Goal: Information Seeking & Learning: Compare options

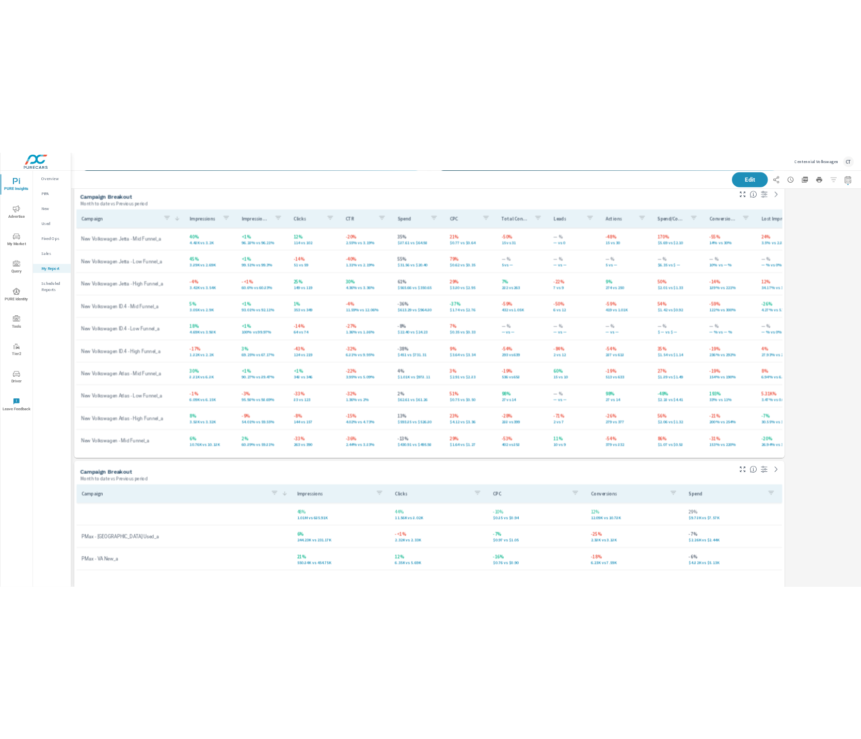
scroll to position [3473, 788]
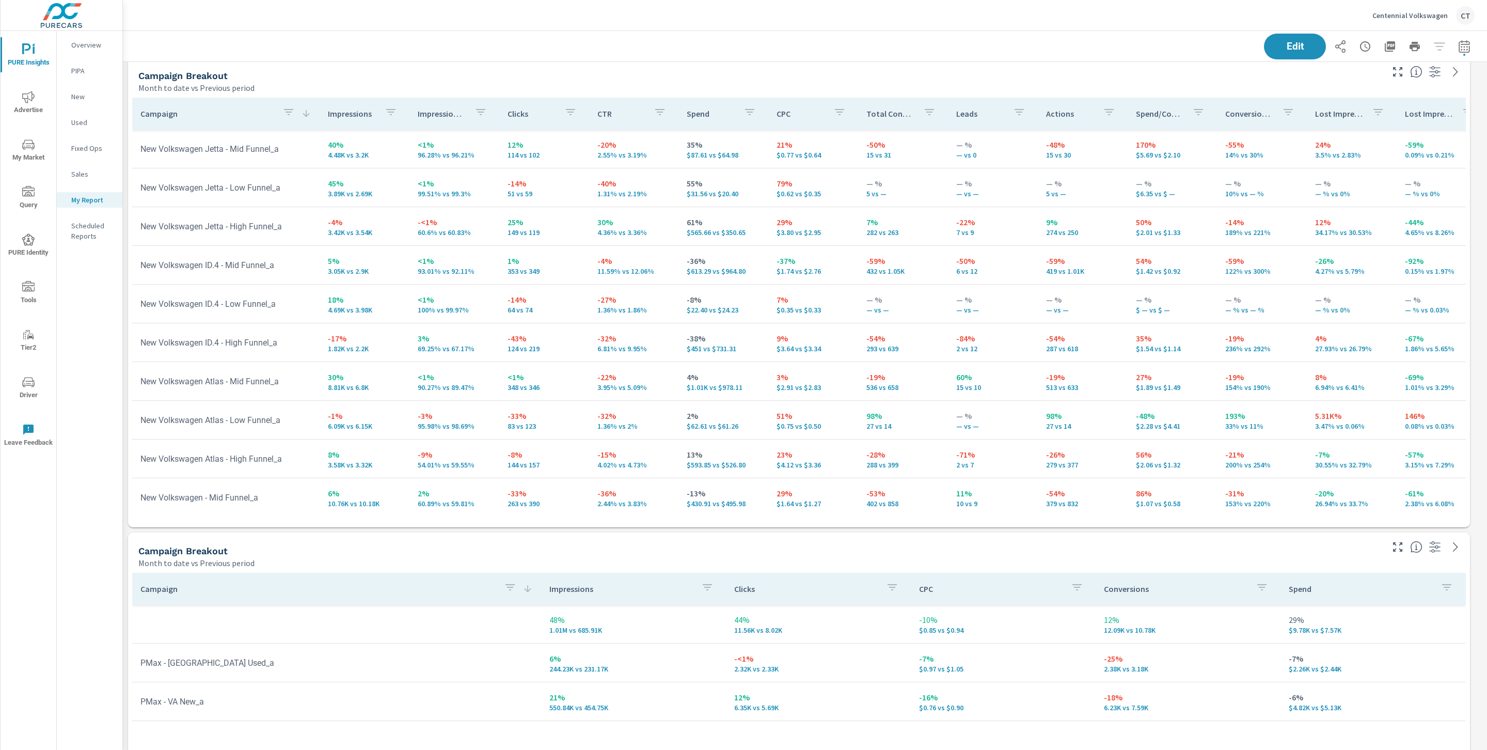
scroll to position [3473, 1376]
click at [653, 90] on div "Month to date vs Previous period" at bounding box center [759, 88] width 1243 height 12
click at [689, 46] on div "Edit" at bounding box center [804, 46] width 1339 height 30
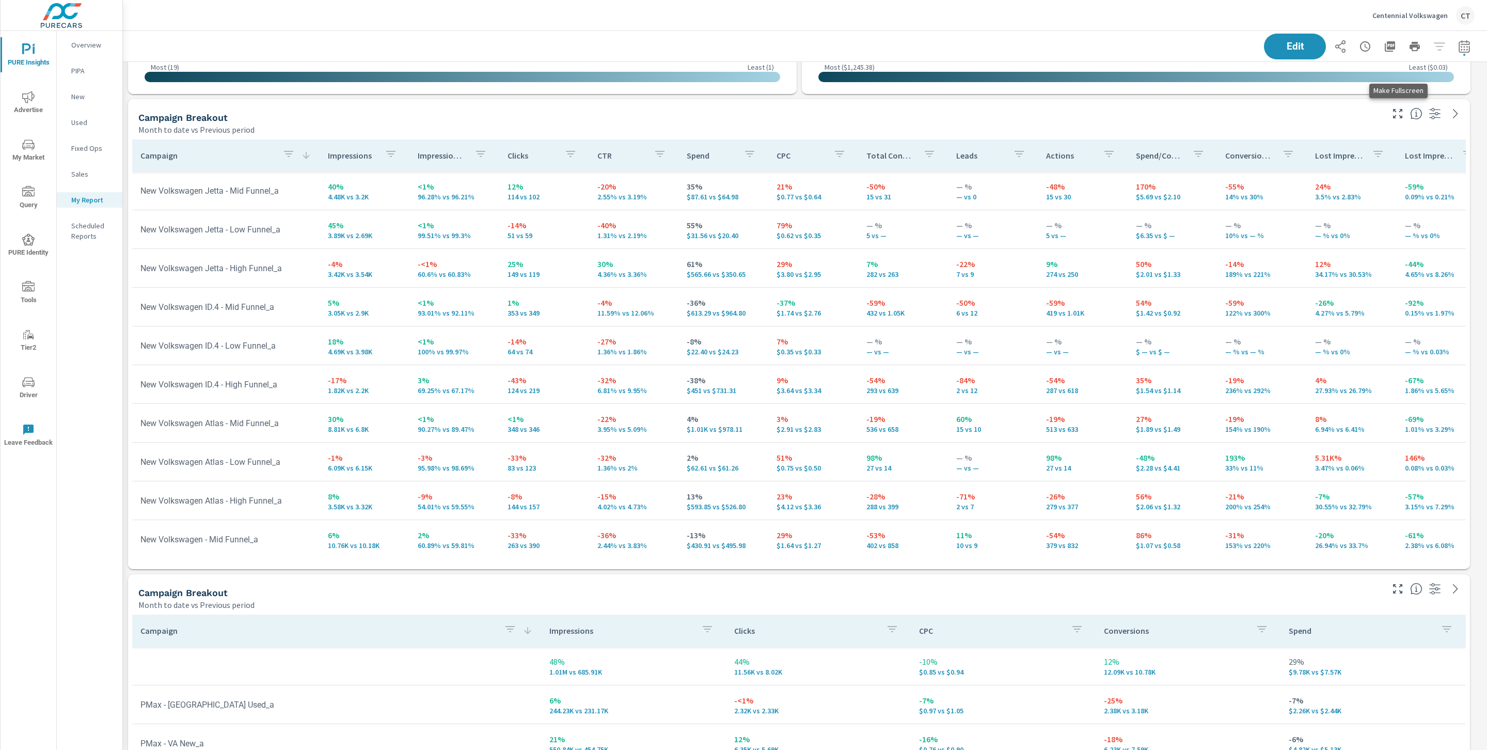
click at [1401, 116] on icon "button" at bounding box center [1397, 113] width 9 height 9
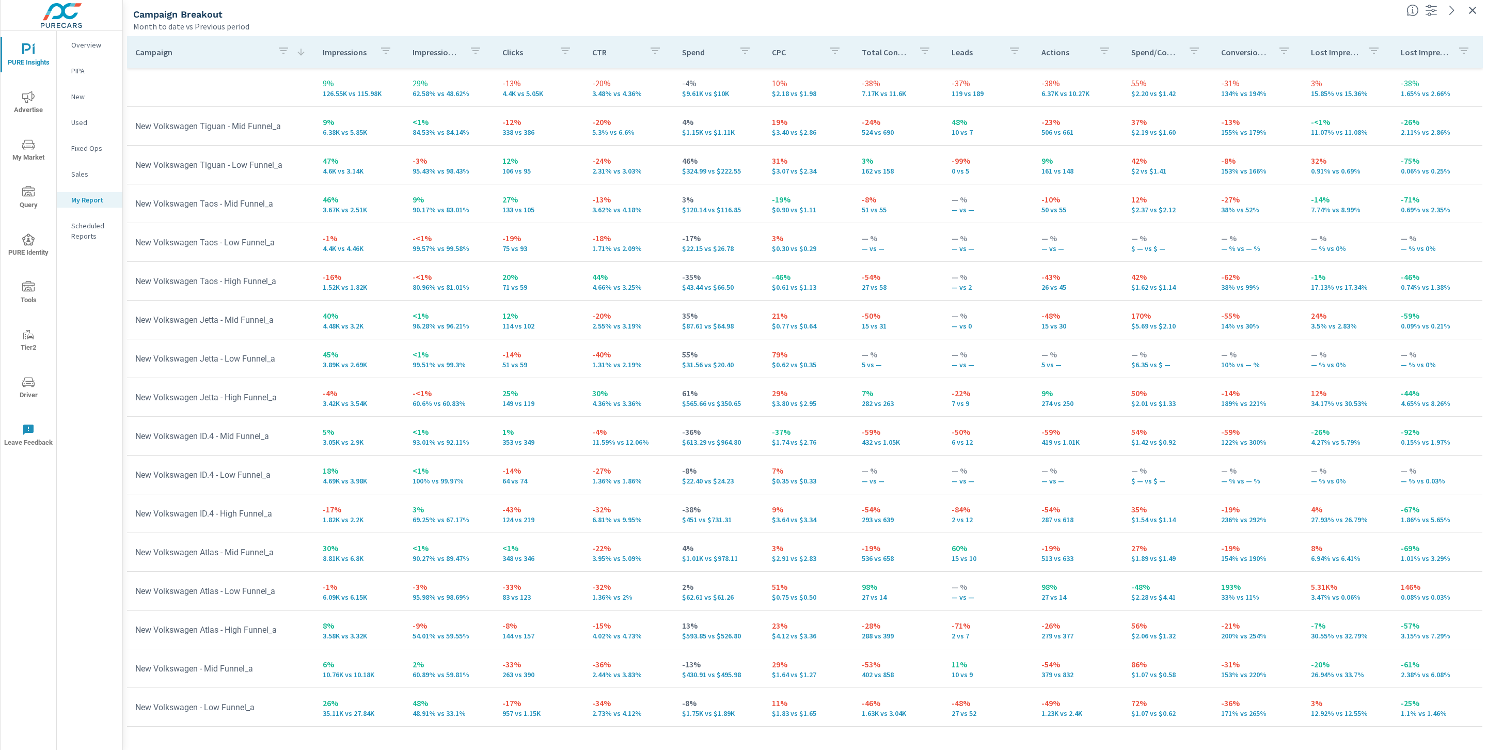
scroll to position [73, 0]
click at [1475, 8] on icon "button" at bounding box center [1472, 10] width 12 height 12
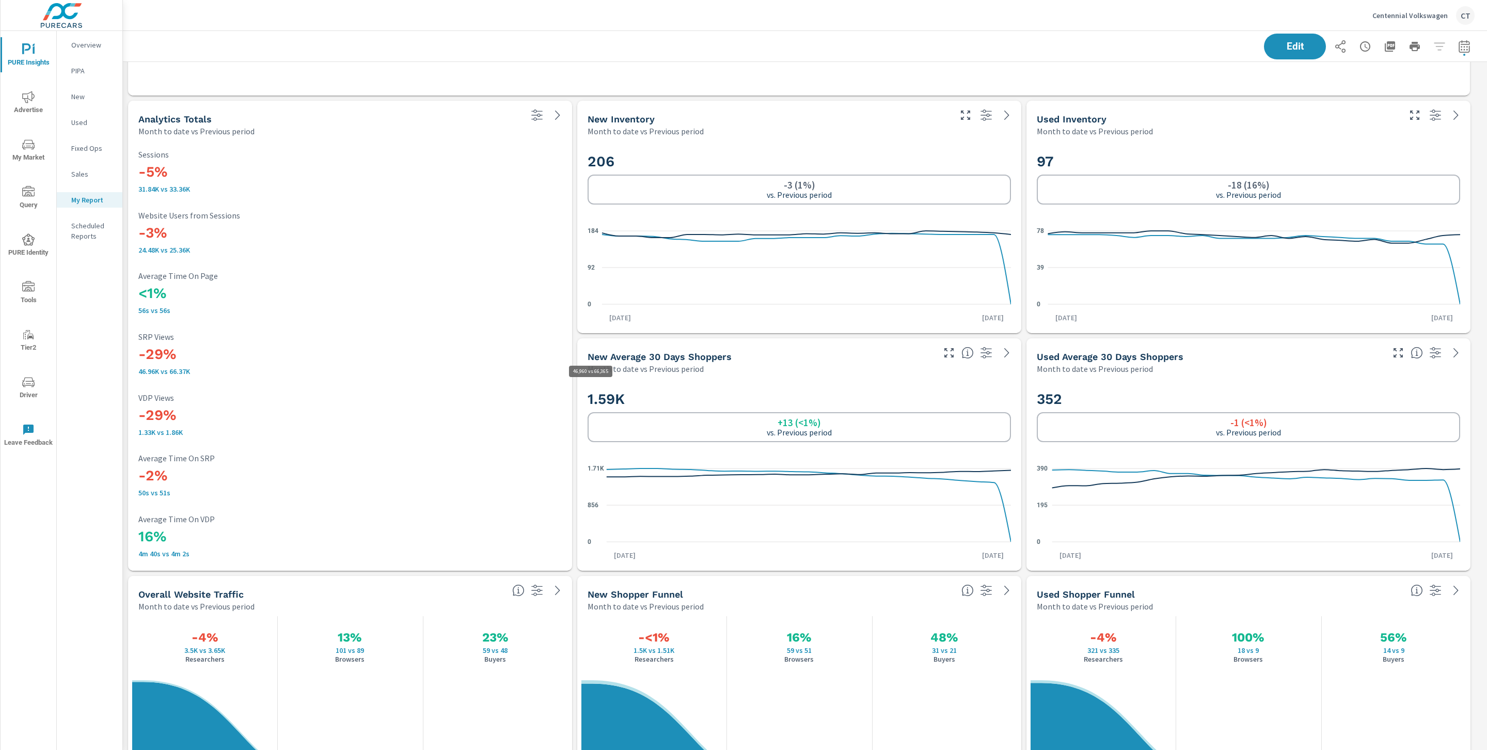
scroll to position [3473, 1376]
drag, startPoint x: 188, startPoint y: 362, endPoint x: 136, endPoint y: 351, distance: 53.3
click at [136, 351] on div "-5% 31.84K vs 33.36K Sessions -3% 24.48K vs 25.36K Website Users from Sessions …" at bounding box center [350, 353] width 436 height 425
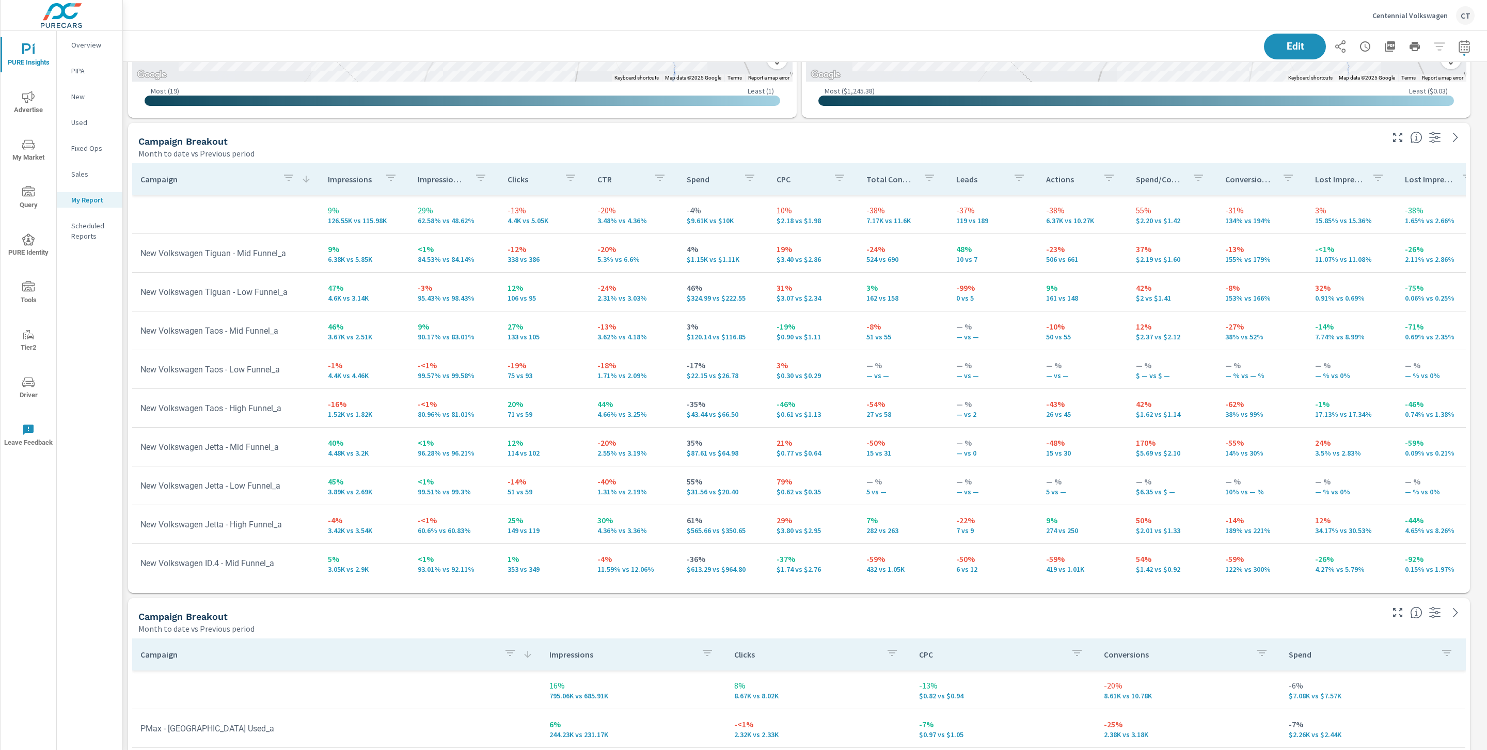
scroll to position [938, 0]
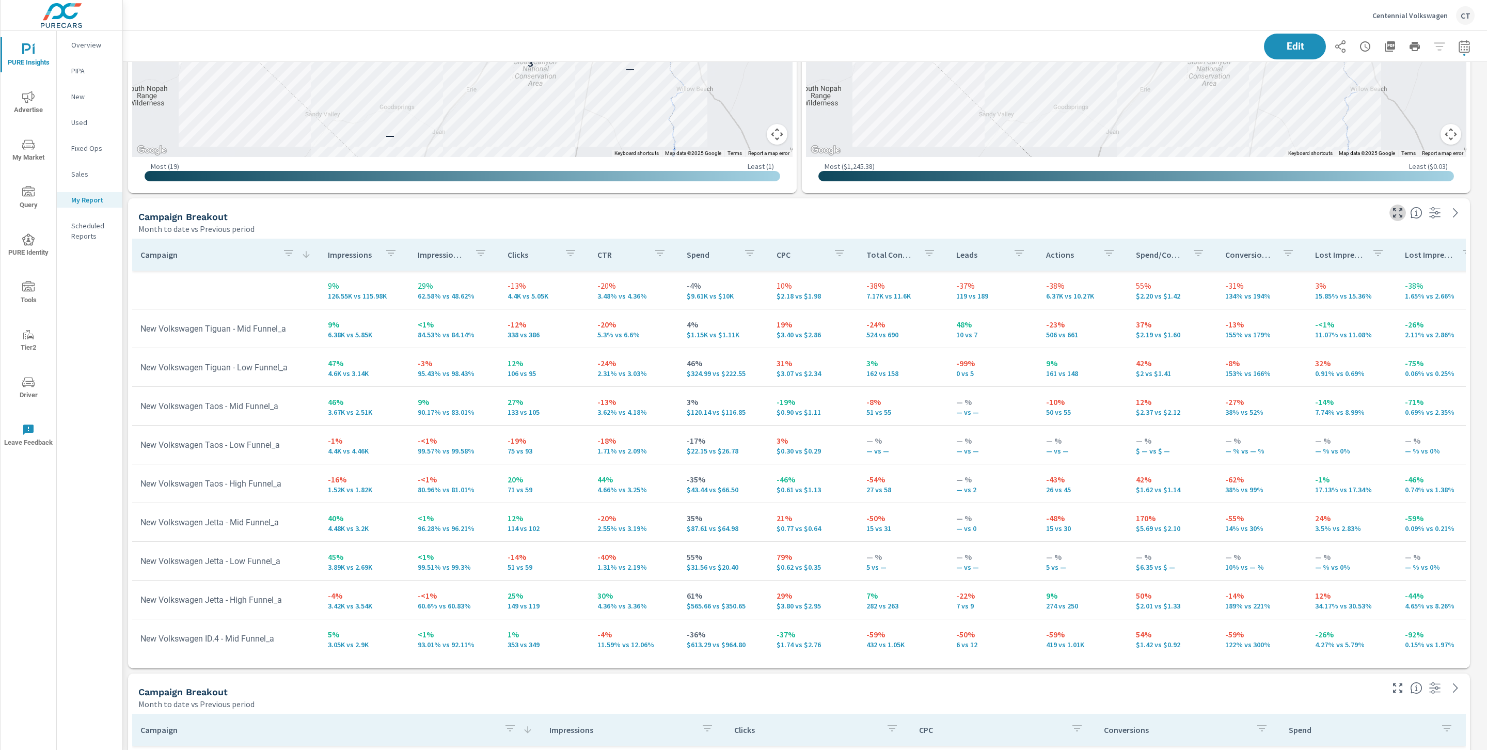
click at [1399, 213] on icon "button" at bounding box center [1397, 213] width 12 height 12
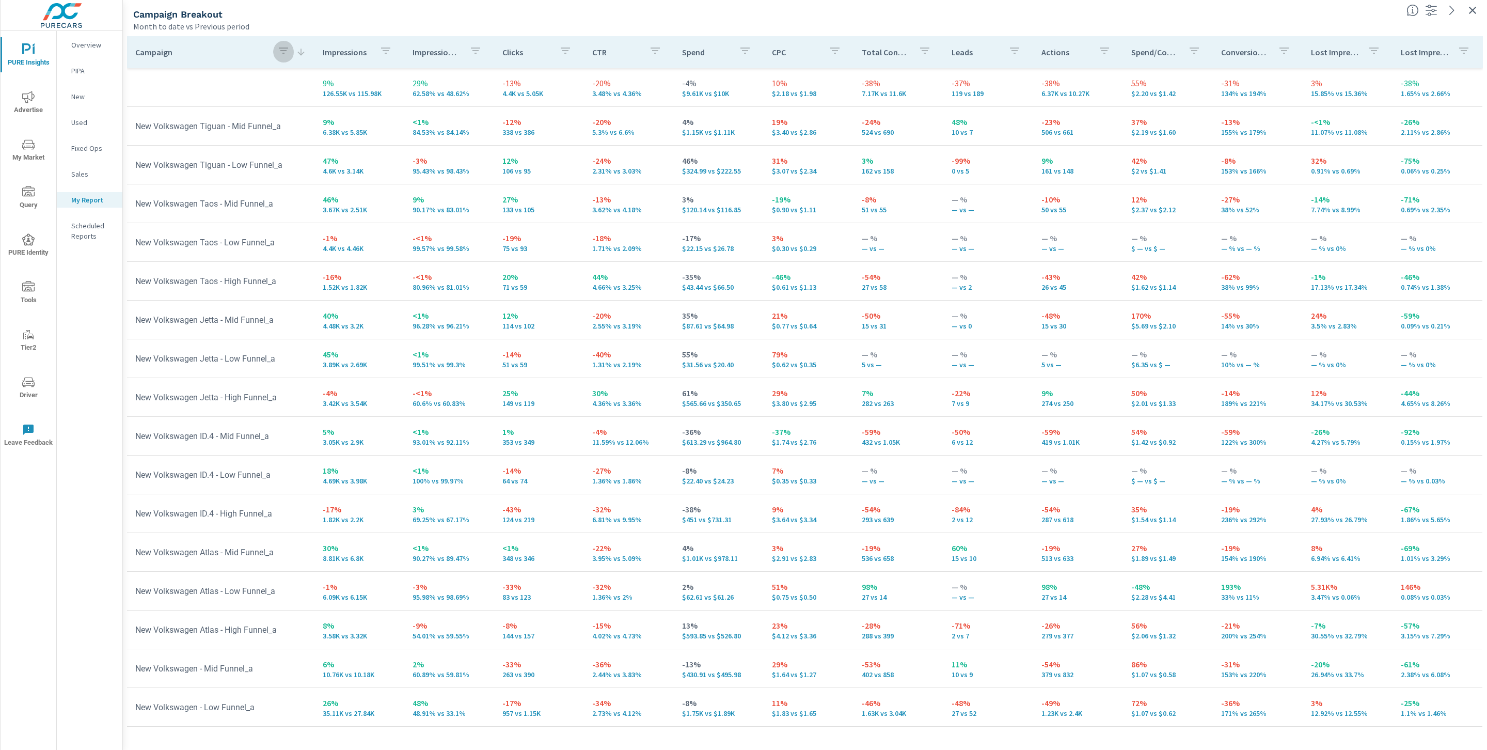
click at [287, 59] on div "button" at bounding box center [283, 51] width 12 height 15
click at [284, 128] on input "Search" at bounding box center [283, 122] width 118 height 21
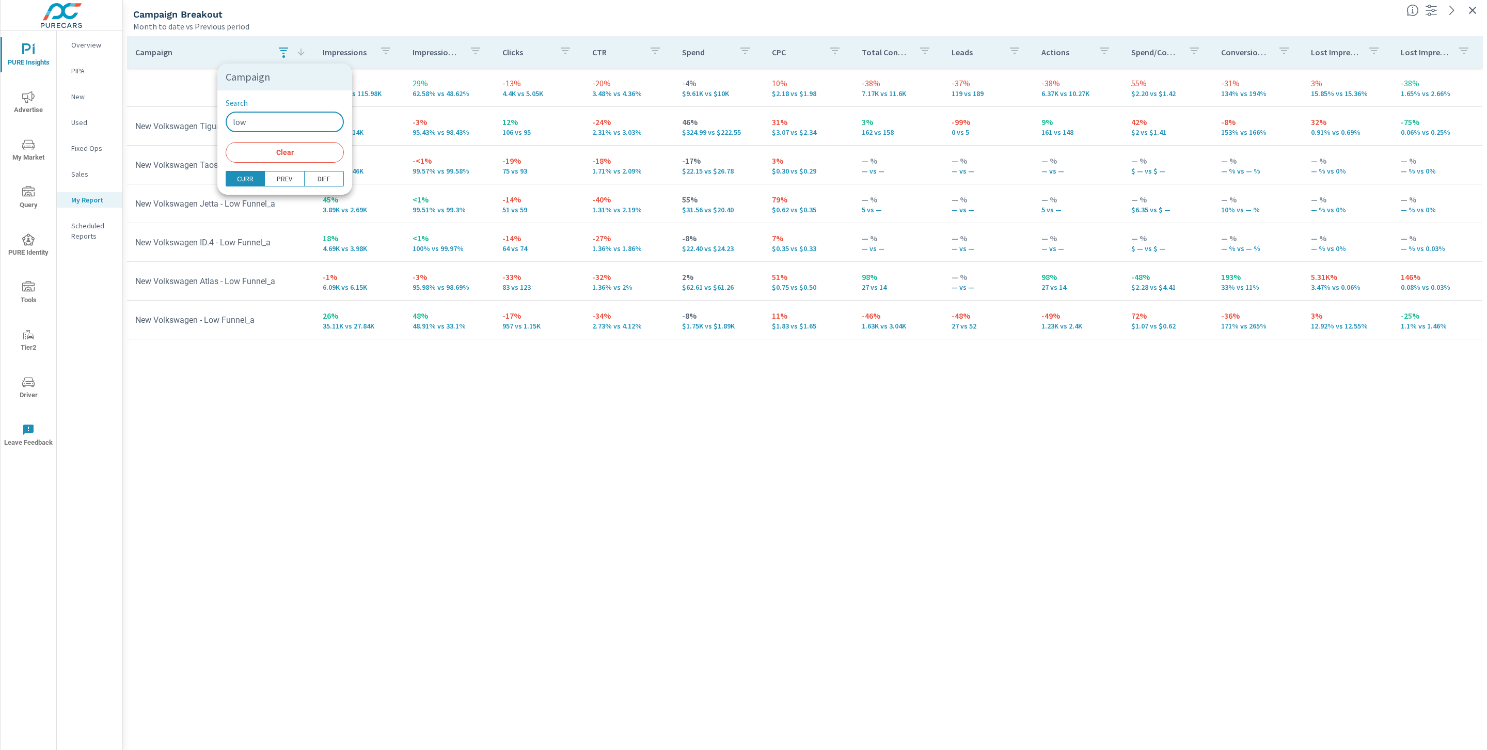
type input "low"
drag, startPoint x: 329, startPoint y: 503, endPoint x: 304, endPoint y: 488, distance: 29.1
click at [331, 502] on div at bounding box center [743, 375] width 1487 height 750
drag, startPoint x: 433, startPoint y: 289, endPoint x: 392, endPoint y: 282, distance: 40.8
click at [392, 282] on tr "New Volkswagen Atlas - Low Funnel_a -1% 6.09K vs 6.15K -3% 95.98% vs 98.69% -33…" at bounding box center [804, 281] width 1355 height 39
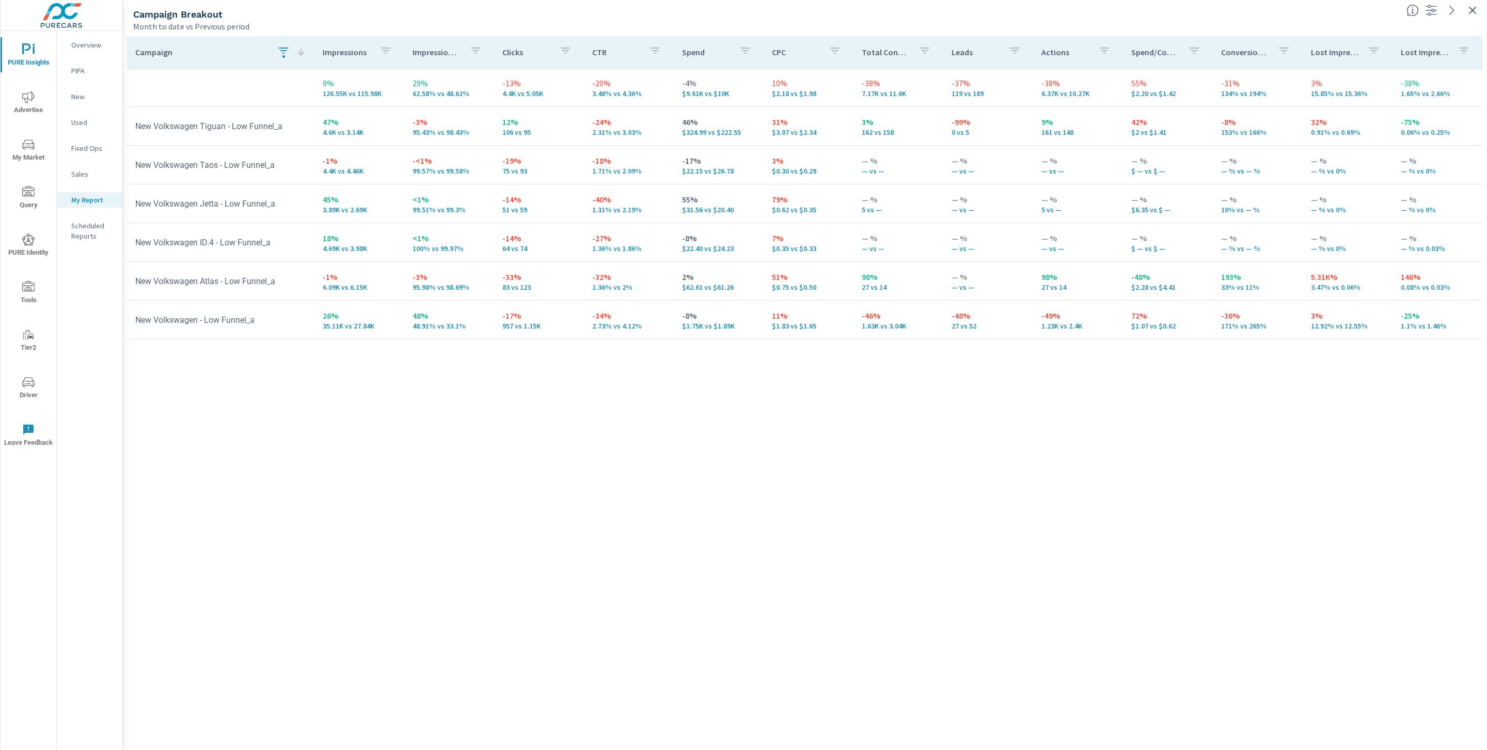
click at [424, 246] on p "100% vs 99.97%" at bounding box center [449, 248] width 73 height 8
drag, startPoint x: 436, startPoint y: 214, endPoint x: 406, endPoint y: 213, distance: 30.5
click at [406, 213] on td "<1% 99.51% vs 99.3%" at bounding box center [449, 203] width 90 height 37
drag, startPoint x: 447, startPoint y: 157, endPoint x: 446, endPoint y: 163, distance: 5.3
click at [448, 157] on p "-<1%" at bounding box center [449, 160] width 73 height 12
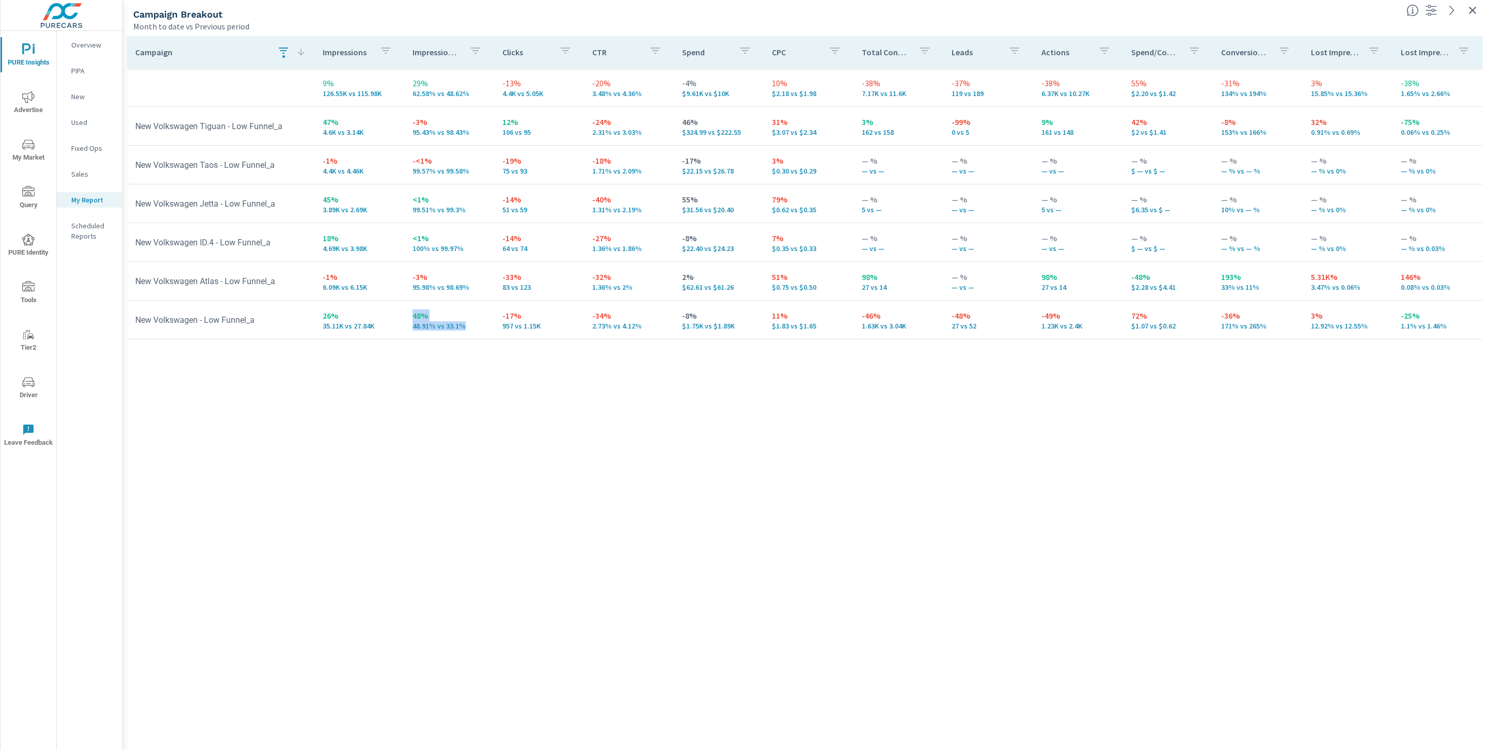
drag, startPoint x: 475, startPoint y: 331, endPoint x: 410, endPoint y: 312, distance: 67.5
click at [410, 312] on td "48% 48.91% vs 33.1%" at bounding box center [449, 319] width 90 height 37
click at [420, 330] on td "48% 48.91% vs 33.1%" at bounding box center [449, 319] width 90 height 37
click at [273, 49] on button "button" at bounding box center [283, 52] width 21 height 24
click at [291, 123] on input "low" at bounding box center [285, 122] width 118 height 21
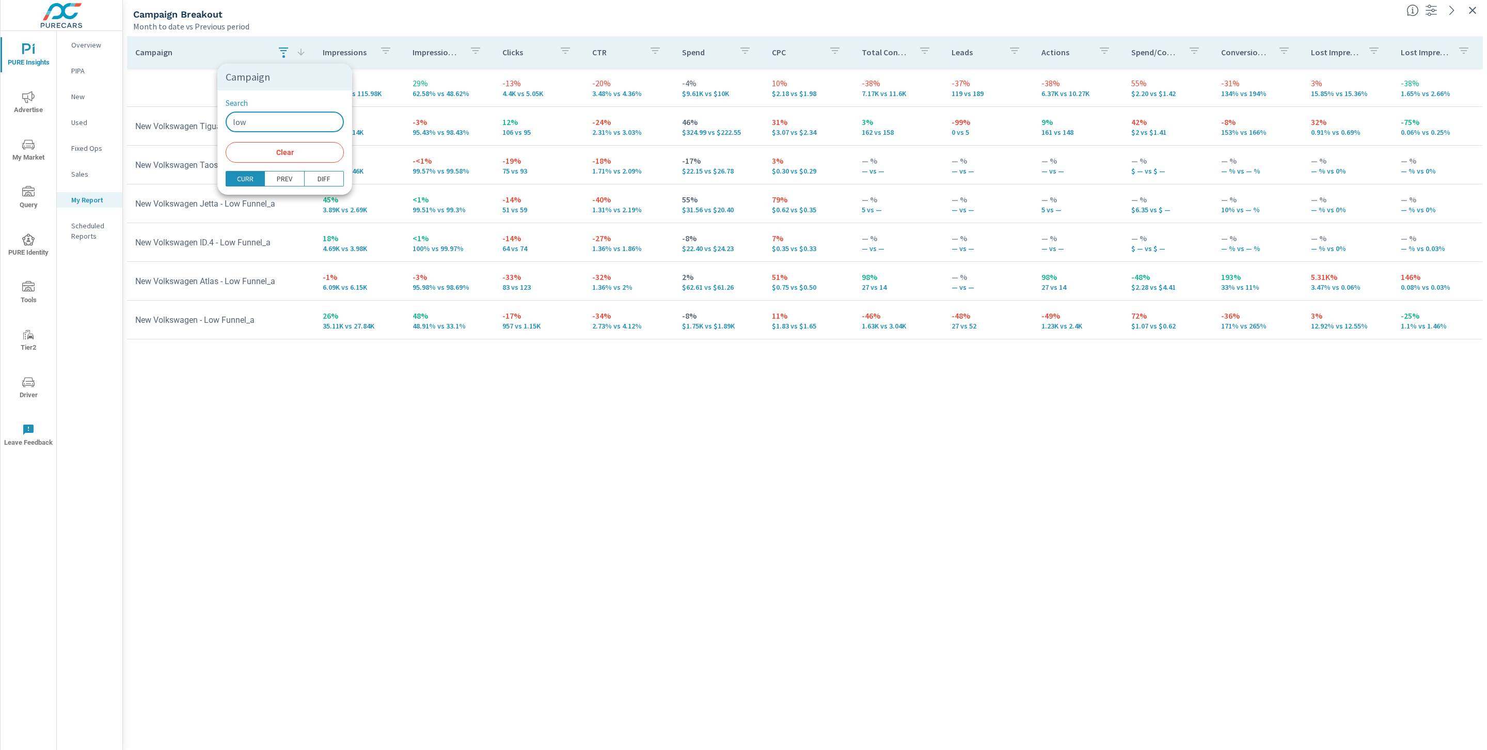
click at [292, 123] on input "low" at bounding box center [285, 122] width 118 height 21
type input "mid"
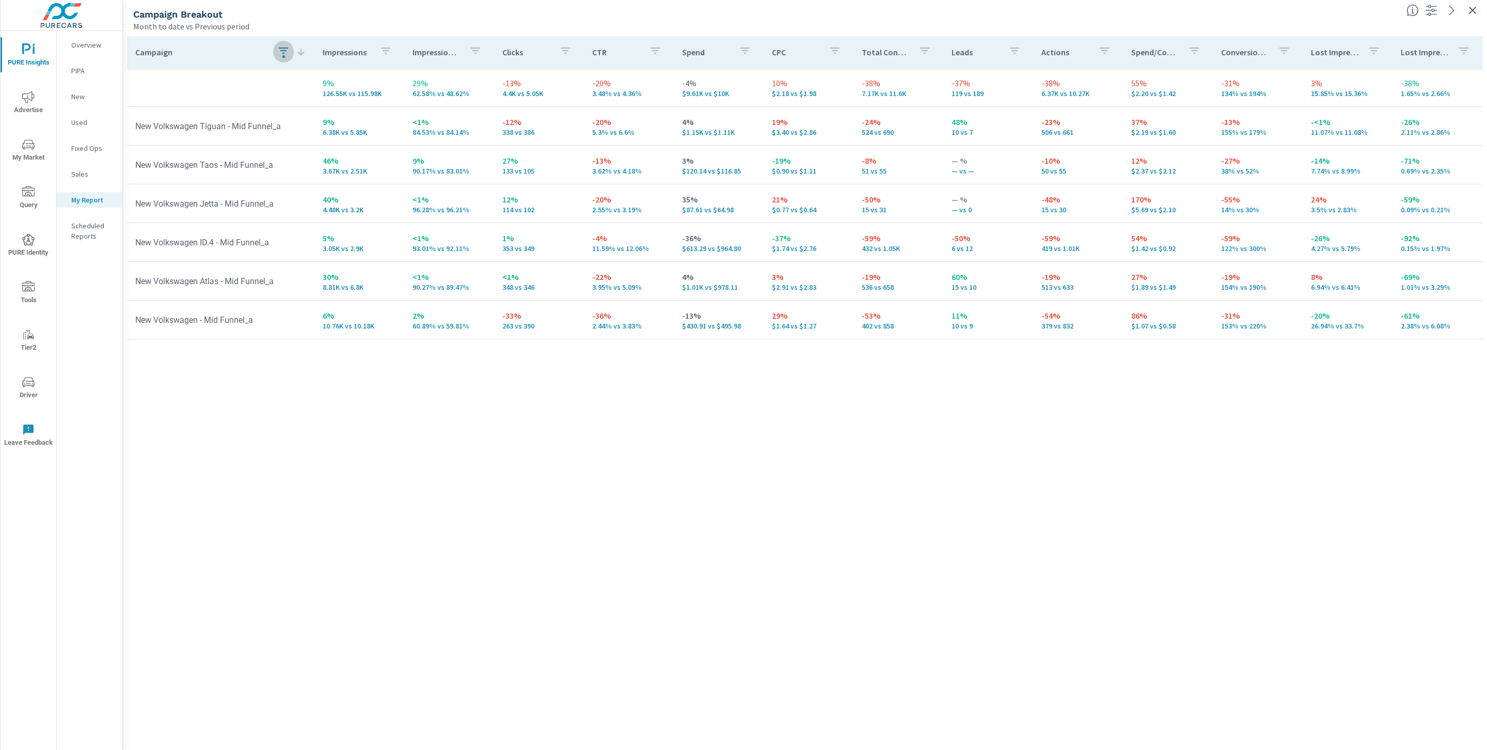
click at [467, 490] on div "Campaign Impressions Impression Share Clicks CTR Spend CPC Total Conversions Le…" at bounding box center [805, 383] width 1356 height 694
click at [479, 48] on icon "button" at bounding box center [475, 51] width 9 height 6
click at [483, 117] on input "Search" at bounding box center [477, 122] width 118 height 21
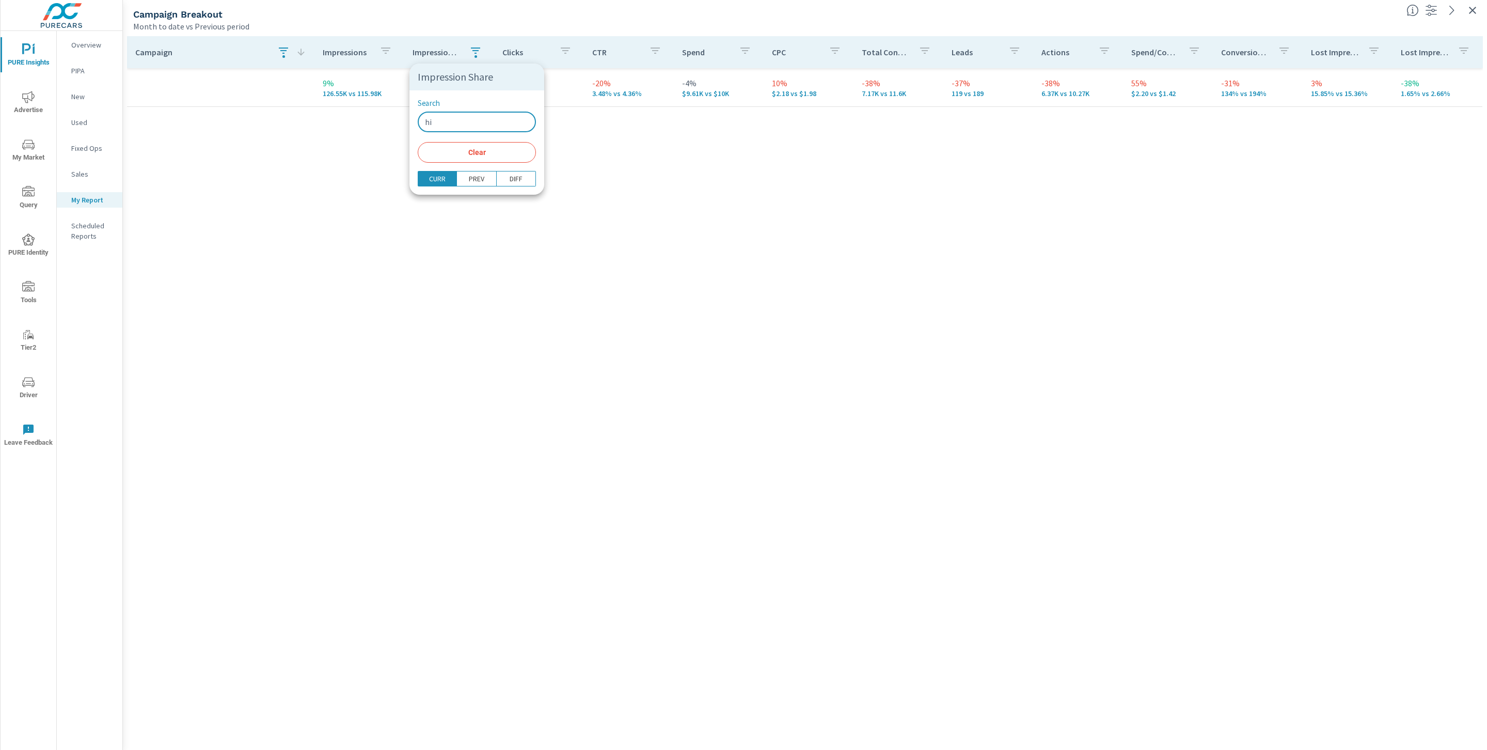
type input "h"
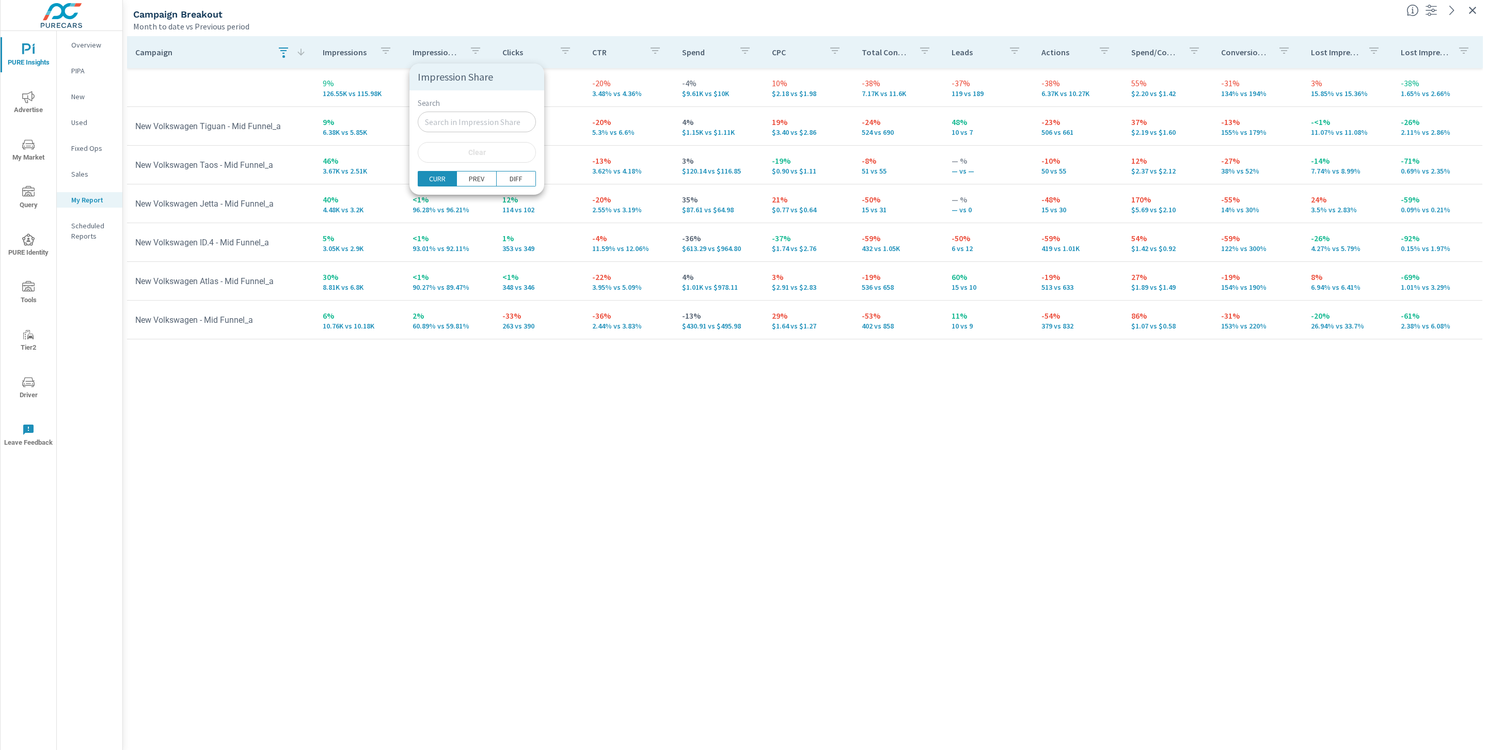
click at [365, 62] on div at bounding box center [743, 375] width 1487 height 750
click at [291, 52] on button "button" at bounding box center [283, 52] width 21 height 24
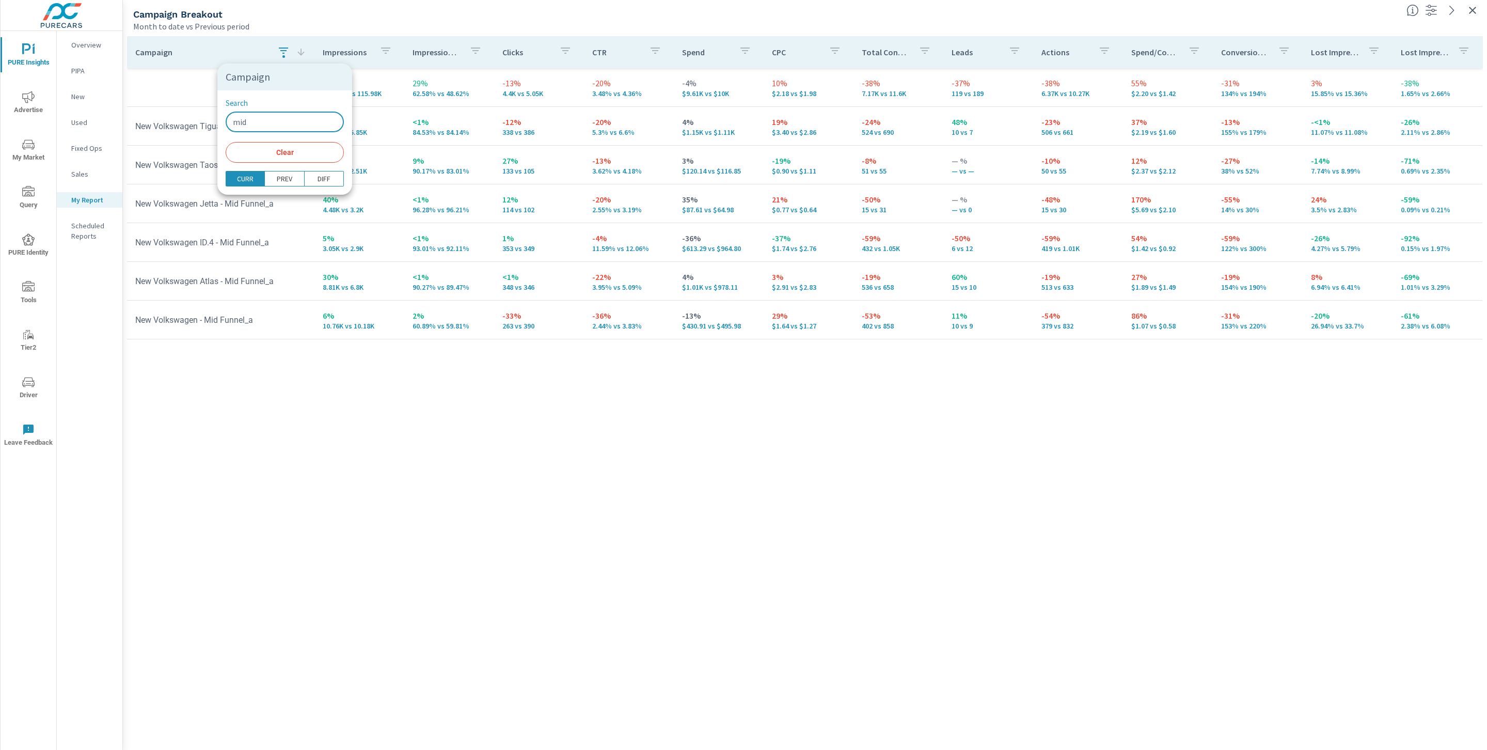
click at [278, 120] on input "mid" at bounding box center [285, 122] width 118 height 21
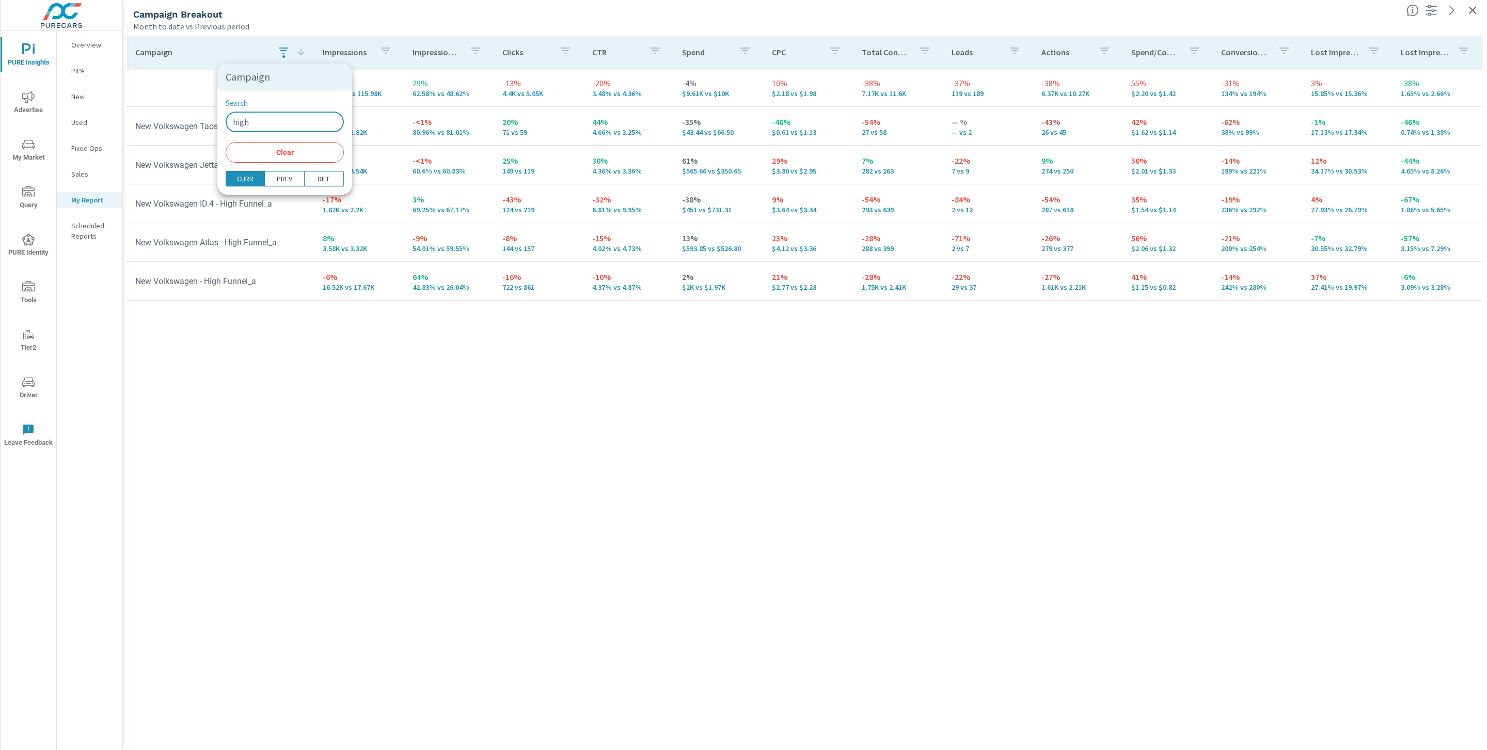
type input "high"
click at [517, 410] on div at bounding box center [743, 375] width 1487 height 750
click at [1479, 14] on button "button" at bounding box center [1472, 10] width 17 height 17
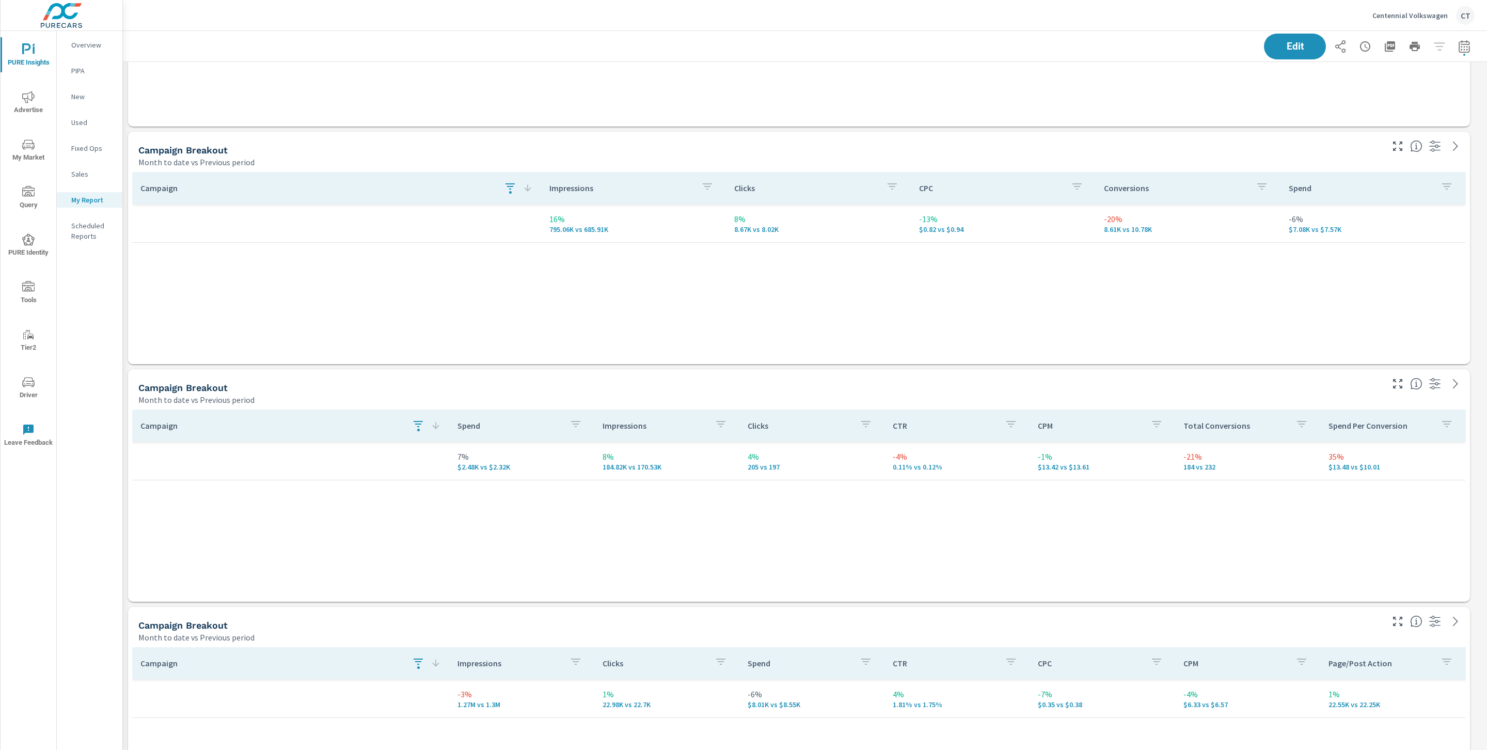
scroll to position [3473, 1376]
click at [1458, 151] on icon at bounding box center [1455, 146] width 12 height 12
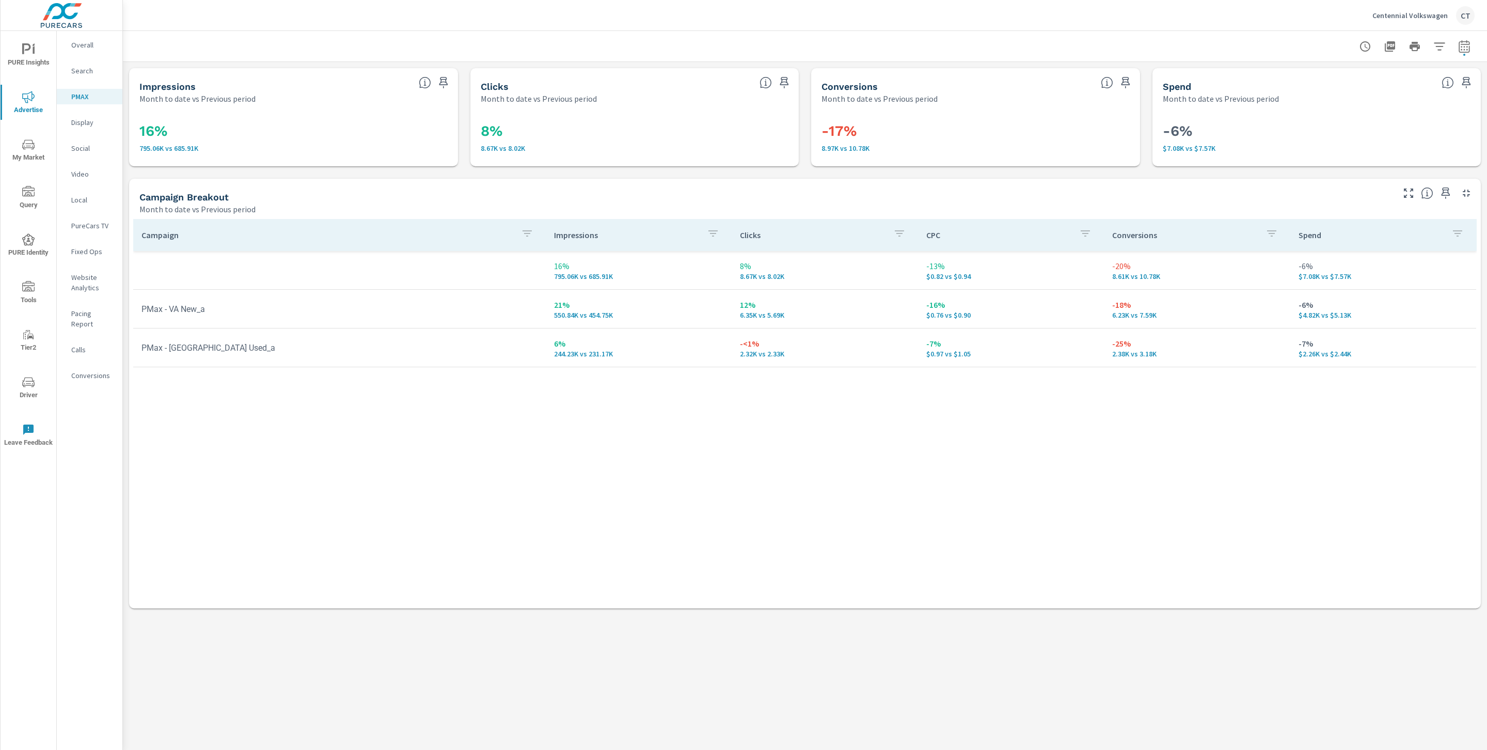
click at [731, 394] on div "Campaign Impressions Clicks CPC Conversions Spend 16% 795.06K vs 685.91K 8% 8.6…" at bounding box center [804, 404] width 1343 height 370
click at [94, 147] on p "Social" at bounding box center [92, 148] width 43 height 10
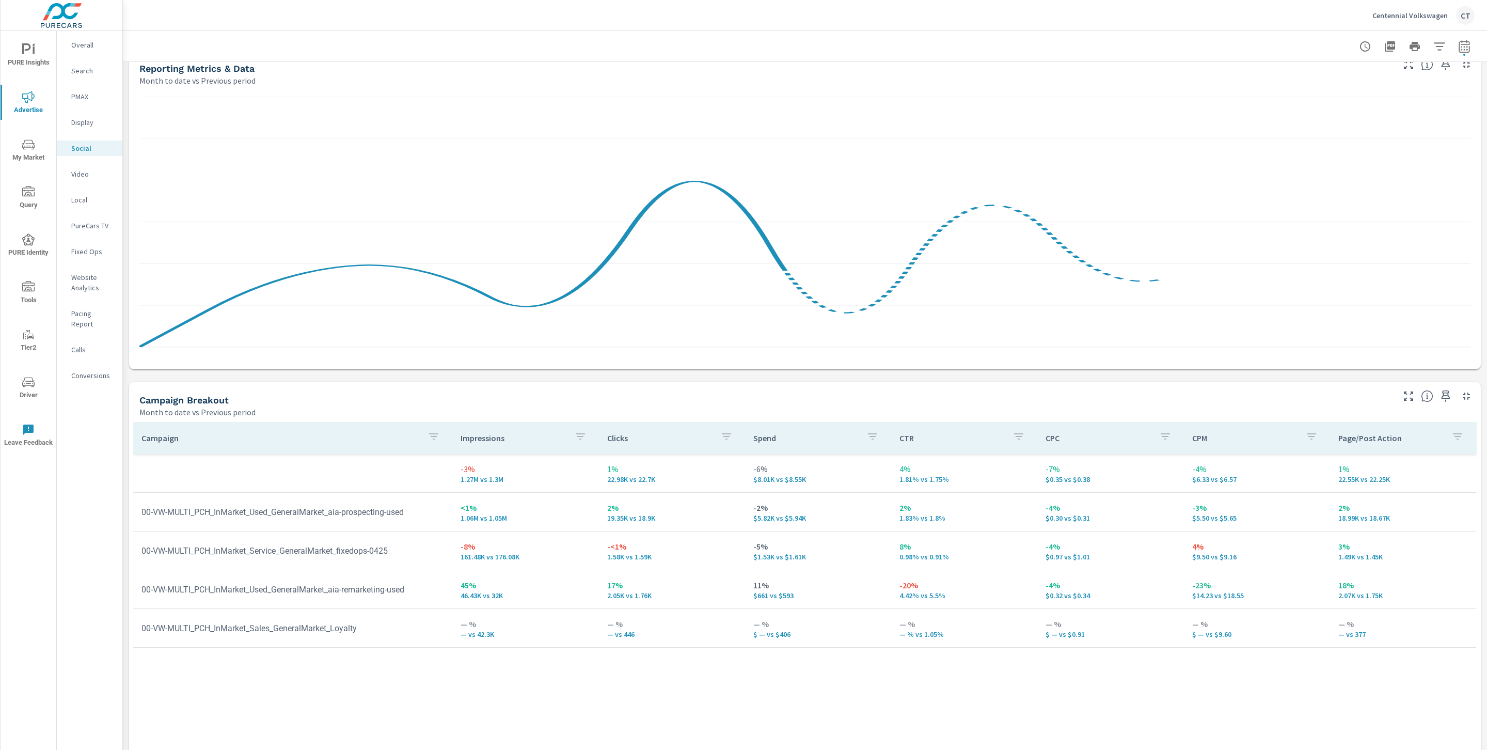
scroll to position [196, 0]
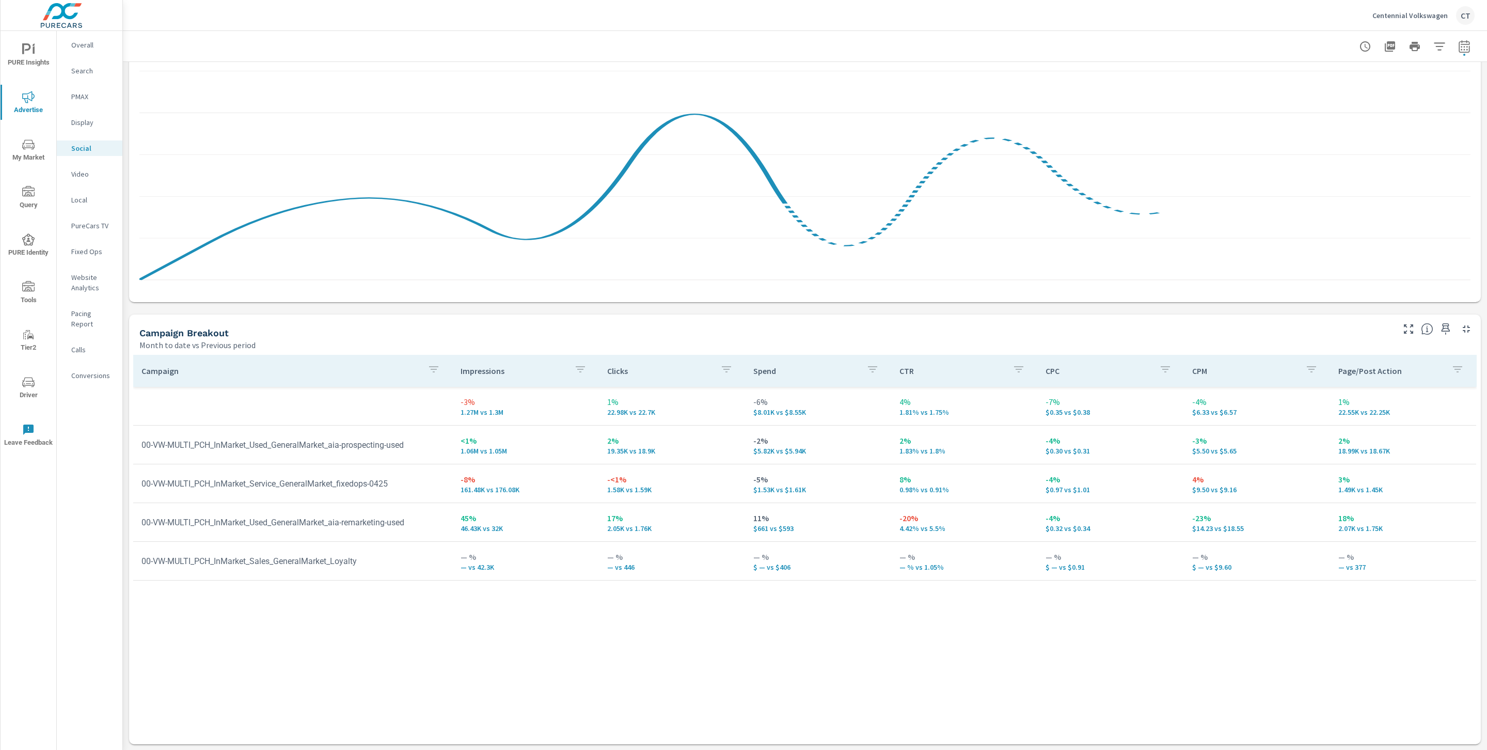
click at [532, 699] on div "Campaign Impressions Clicks Spend CTR CPC CPM Page/Post Action -3% 1.27M vs 1.3…" at bounding box center [804, 540] width 1343 height 370
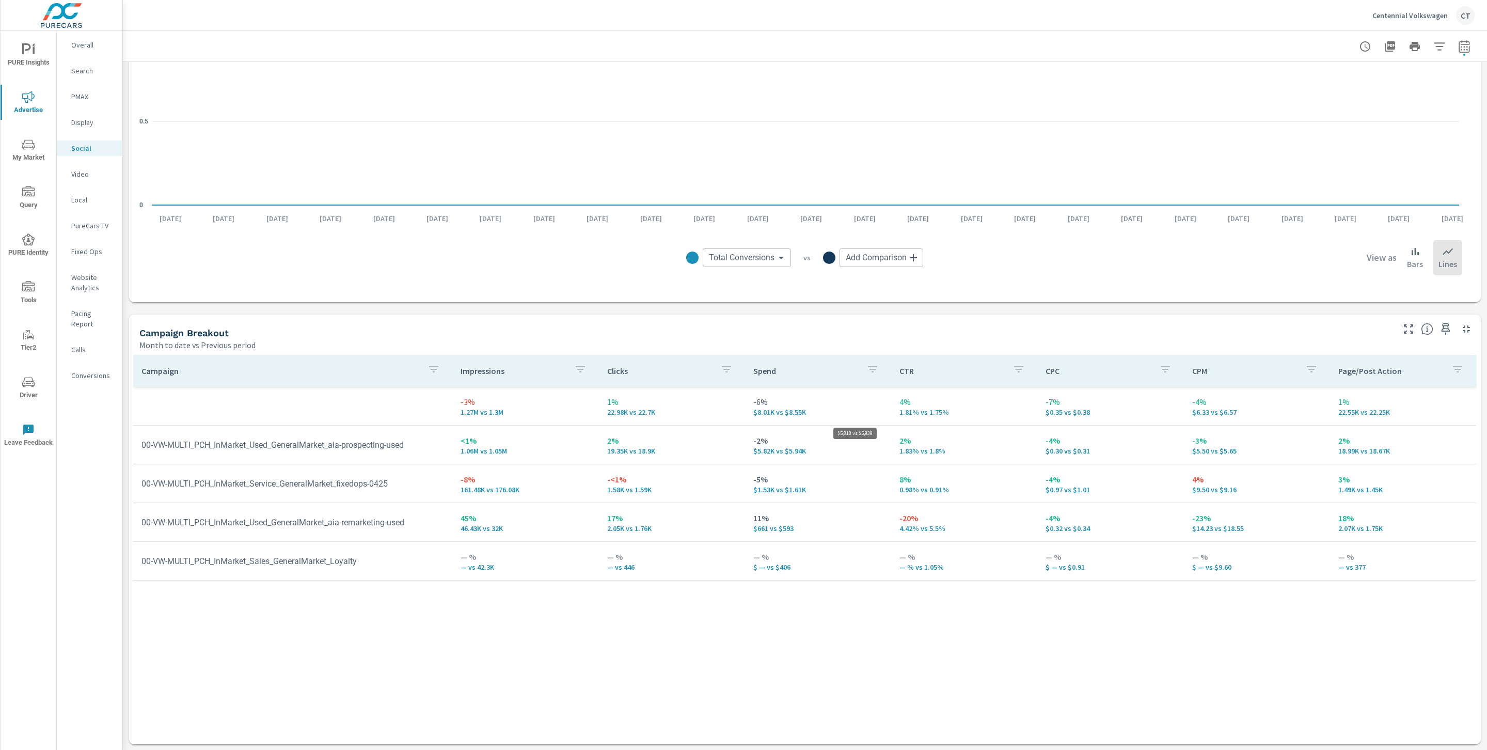
drag, startPoint x: 808, startPoint y: 446, endPoint x: 784, endPoint y: 446, distance: 23.8
click at [784, 447] on p "$5.82K vs $5.94K" at bounding box center [818, 451] width 130 height 8
drag, startPoint x: 430, startPoint y: 442, endPoint x: 355, endPoint y: 446, distance: 75.0
click at [355, 446] on td "00-VW-MULTI_PCH_InMarket_Used_GeneralMarket_aia-prospecting-used" at bounding box center [292, 445] width 319 height 26
click at [521, 656] on div "Campaign Impressions Clicks Spend CTR CPC CPM Page/Post Action -3% 1.27M vs 1.3…" at bounding box center [804, 540] width 1343 height 370
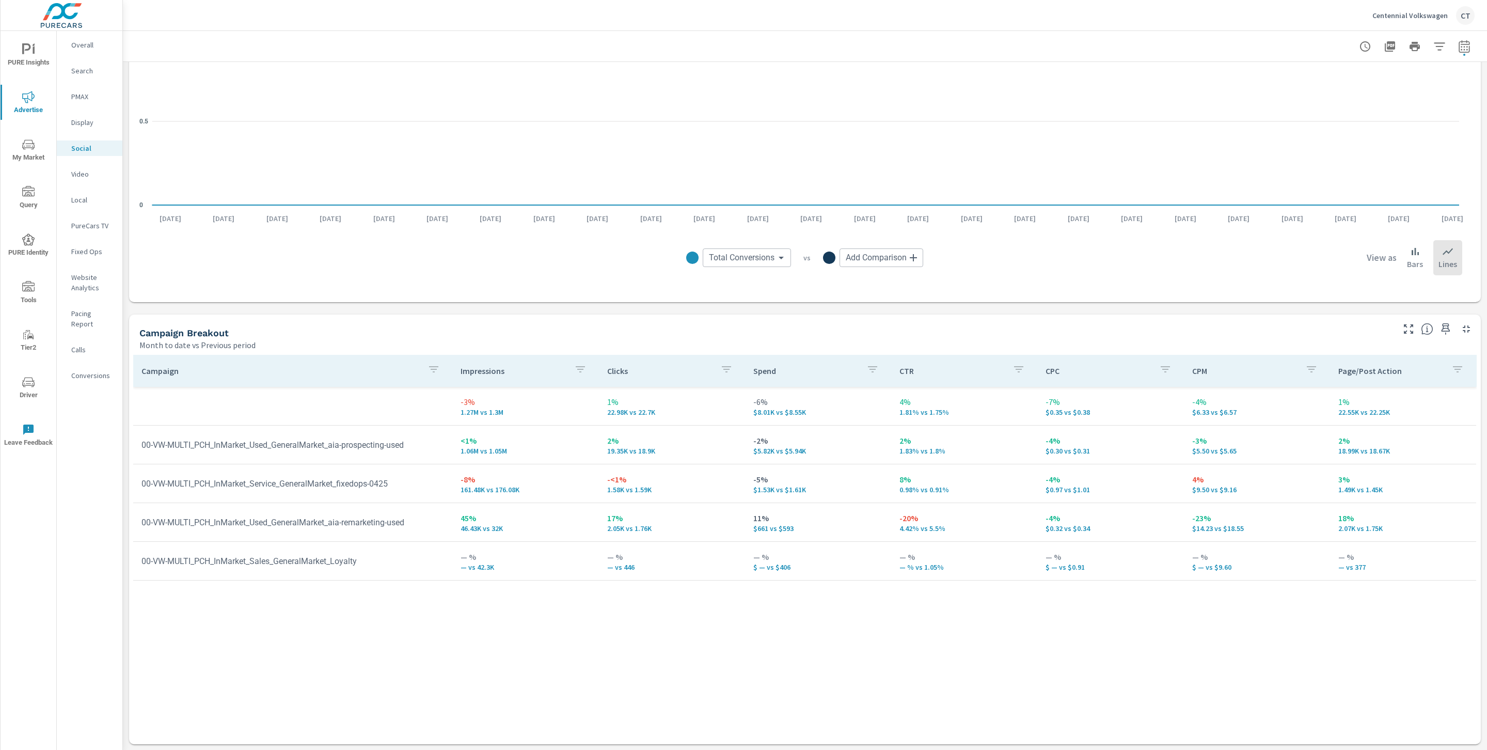
click at [540, 610] on div "Campaign Impressions Clicks Spend CTR CPC CPM Page/Post Action -3% 1.27M vs 1.3…" at bounding box center [804, 540] width 1343 height 370
click at [856, 316] on div "Campaign Breakout Month to date vs Previous period" at bounding box center [762, 332] width 1267 height 37
drag, startPoint x: 426, startPoint y: 447, endPoint x: 356, endPoint y: 440, distance: 70.5
click at [356, 440] on td "00-VW-MULTI_PCH_InMarket_Used_GeneralMarket_aia-prospecting-used" at bounding box center [292, 445] width 319 height 26
click at [418, 622] on div "Campaign Impressions Clicks Spend CTR CPC CPM Page/Post Action -3% 1.27M vs 1.3…" at bounding box center [804, 540] width 1343 height 370
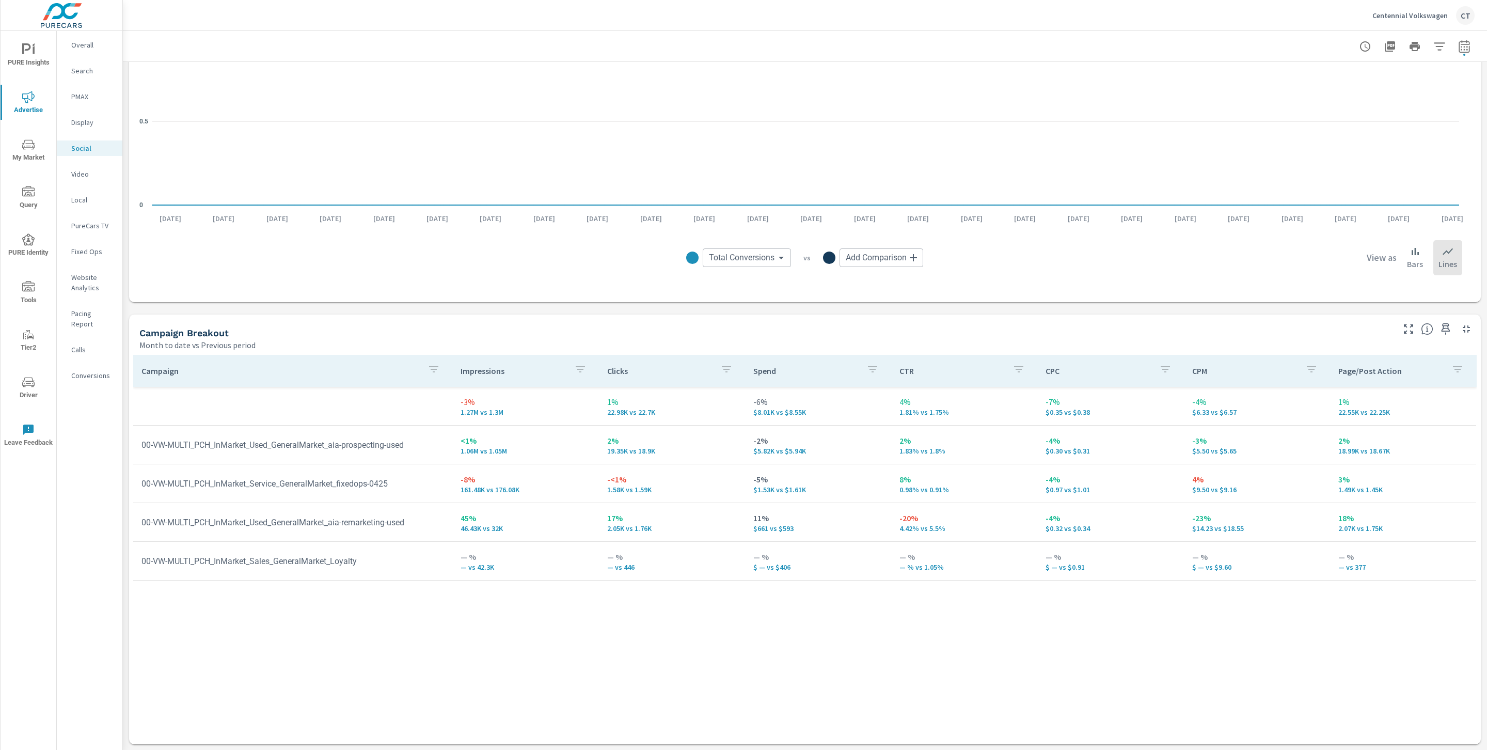
click at [42, 59] on span "PURE Insights" at bounding box center [29, 55] width 50 height 25
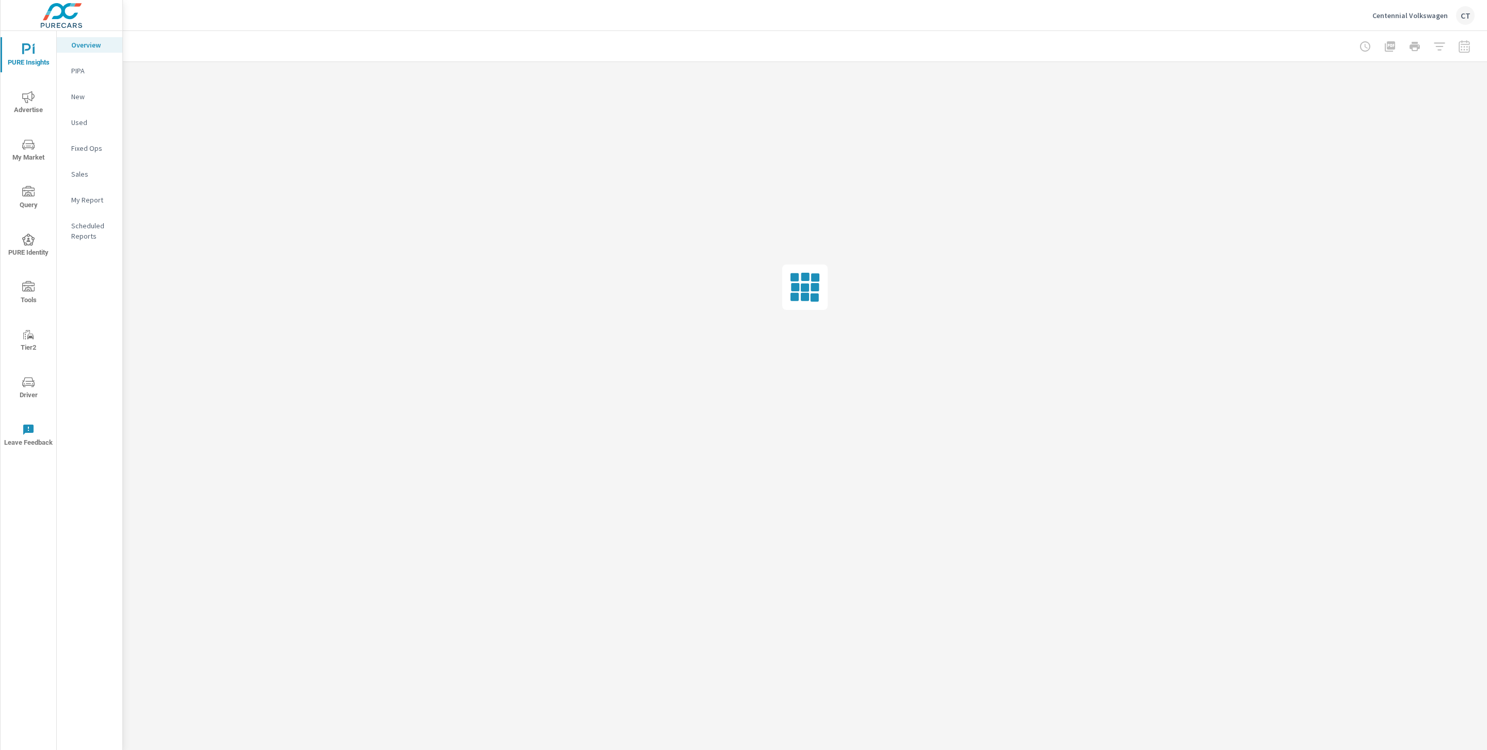
click at [100, 200] on p "My Report" at bounding box center [92, 200] width 43 height 10
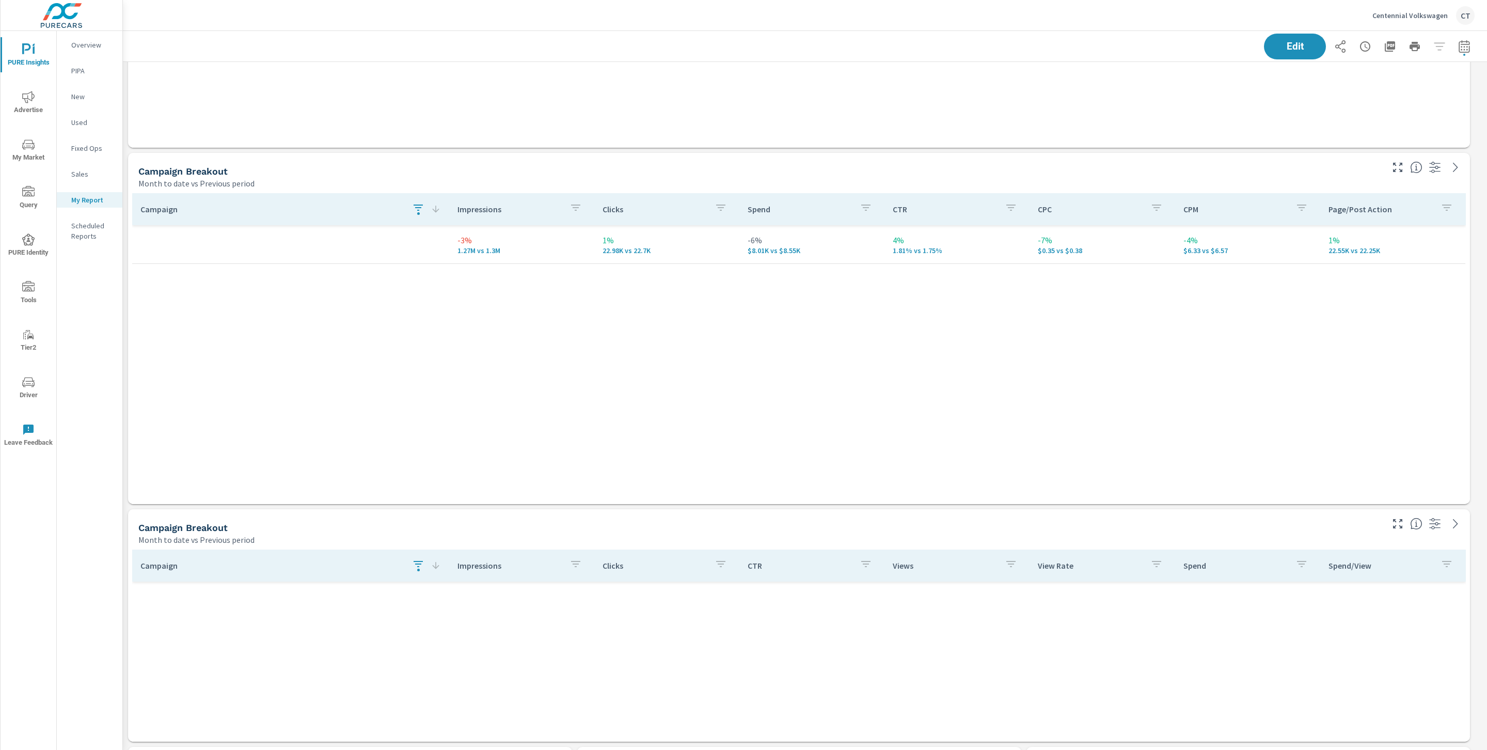
scroll to position [1971, 0]
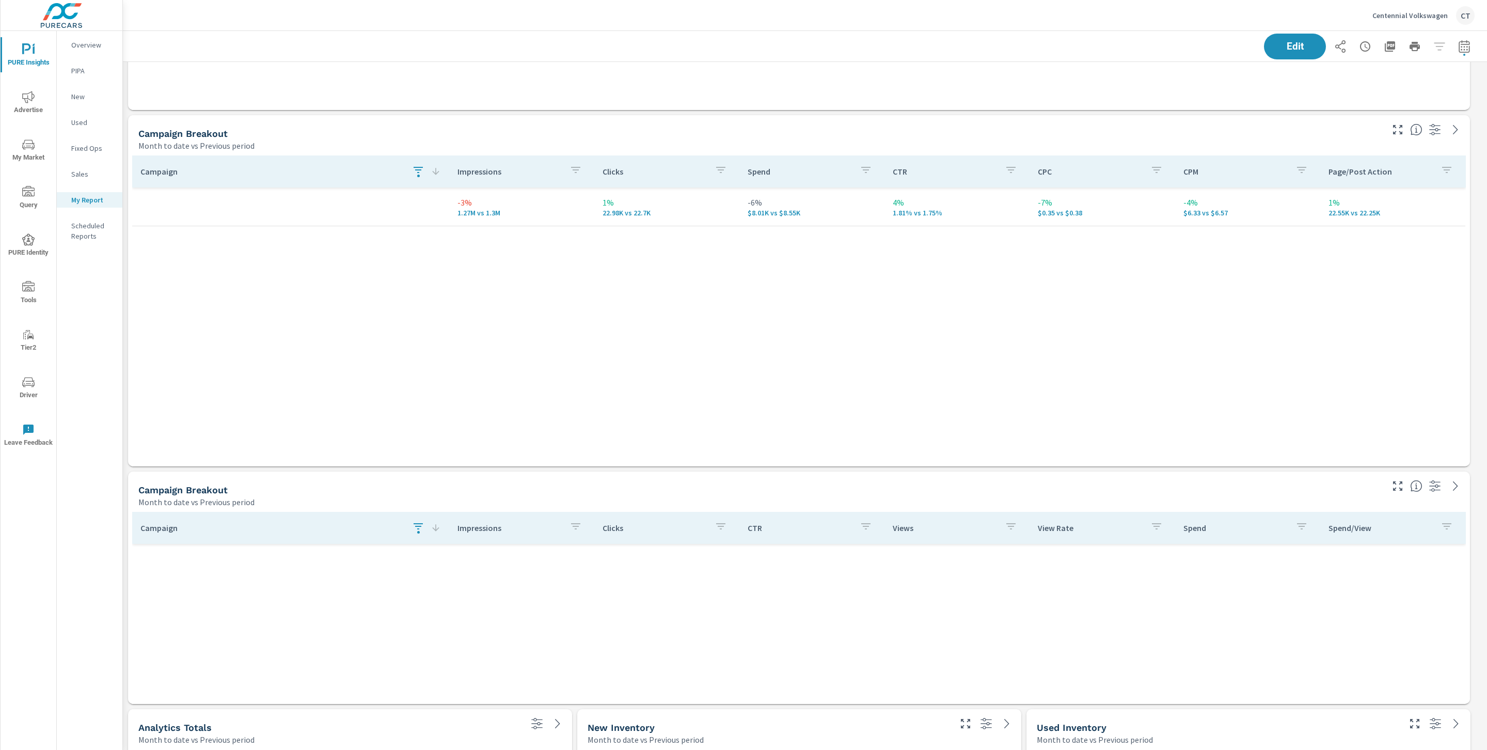
click at [1050, 453] on div "Campaign Impressions Clicks Spend CTR CPC CPM Page/Post Action -3% 1.27M vs 1.3…" at bounding box center [799, 308] width 1334 height 307
drag, startPoint x: 432, startPoint y: 172, endPoint x: 425, endPoint y: 172, distance: 6.7
click at [432, 172] on icon at bounding box center [436, 171] width 10 height 10
click at [415, 174] on icon "button" at bounding box center [418, 170] width 12 height 12
click at [401, 265] on button "Clear" at bounding box center [419, 271] width 118 height 21
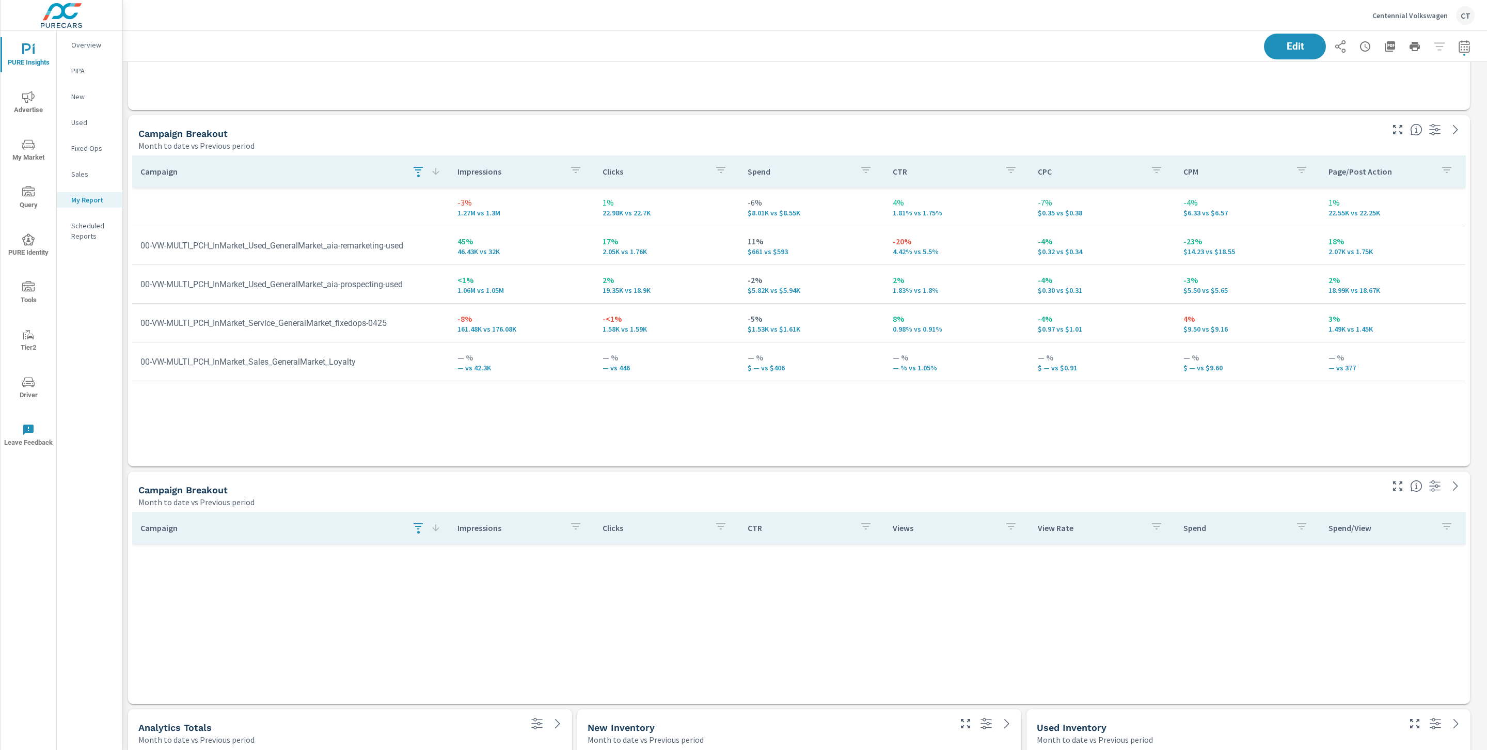
click at [676, 336] on div "Campaign Search ​ Clear CURR PREV DIFF" at bounding box center [743, 375] width 1487 height 750
click at [489, 407] on div "Campaign Impressions Clicks Spend CTR CPC CPM Page/Post Action -3% 1.27M vs 1.3…" at bounding box center [799, 300] width 1334 height 291
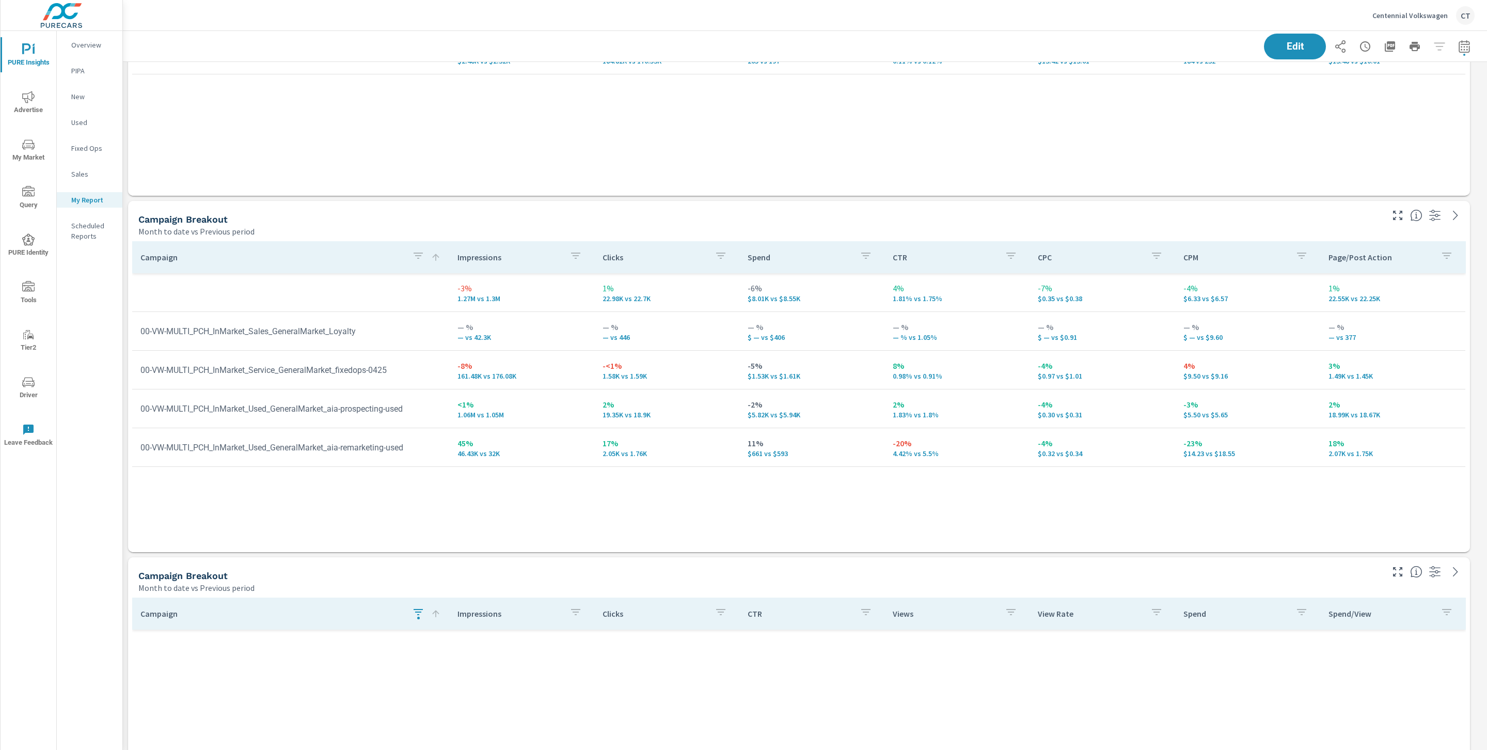
scroll to position [1570, 0]
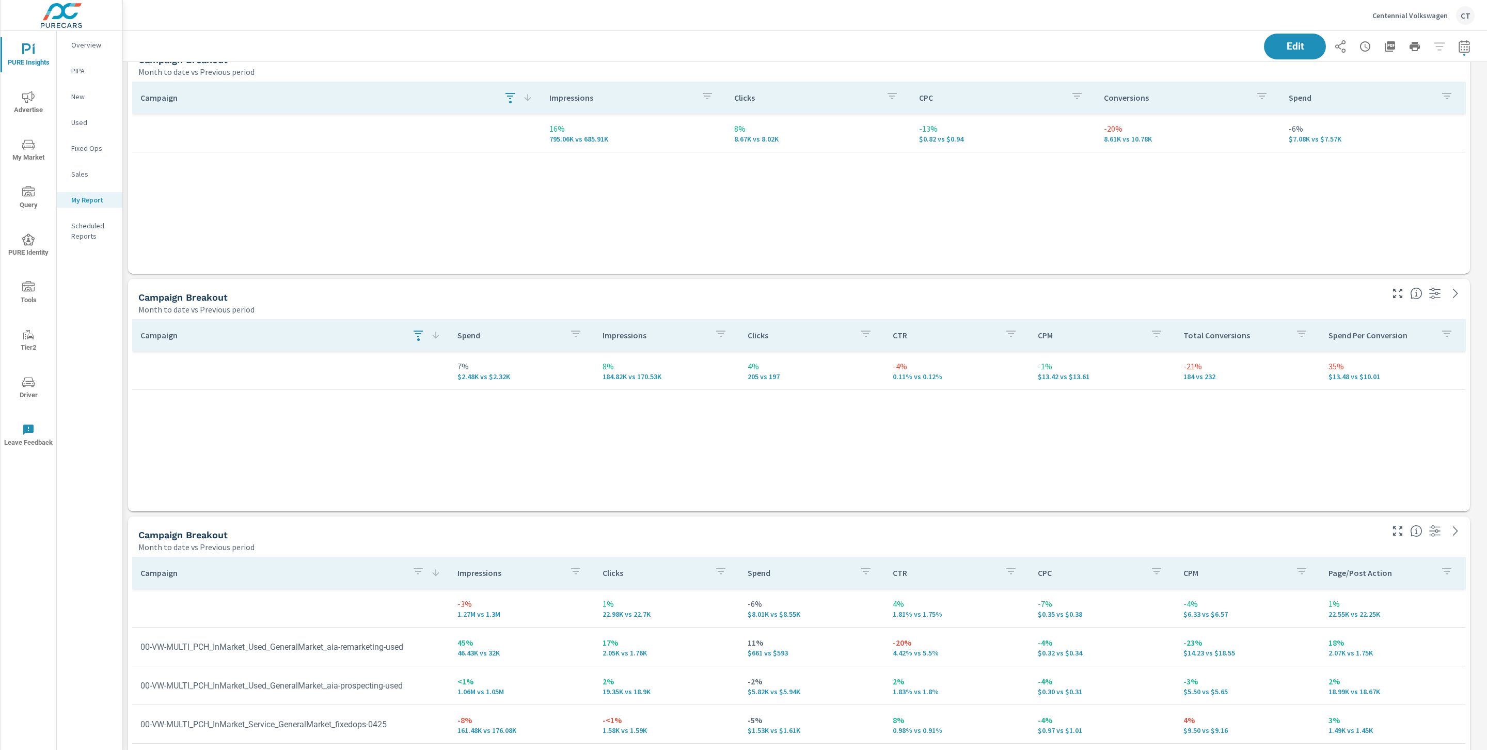
click at [420, 341] on div "button" at bounding box center [418, 334] width 12 height 15
type input "high"
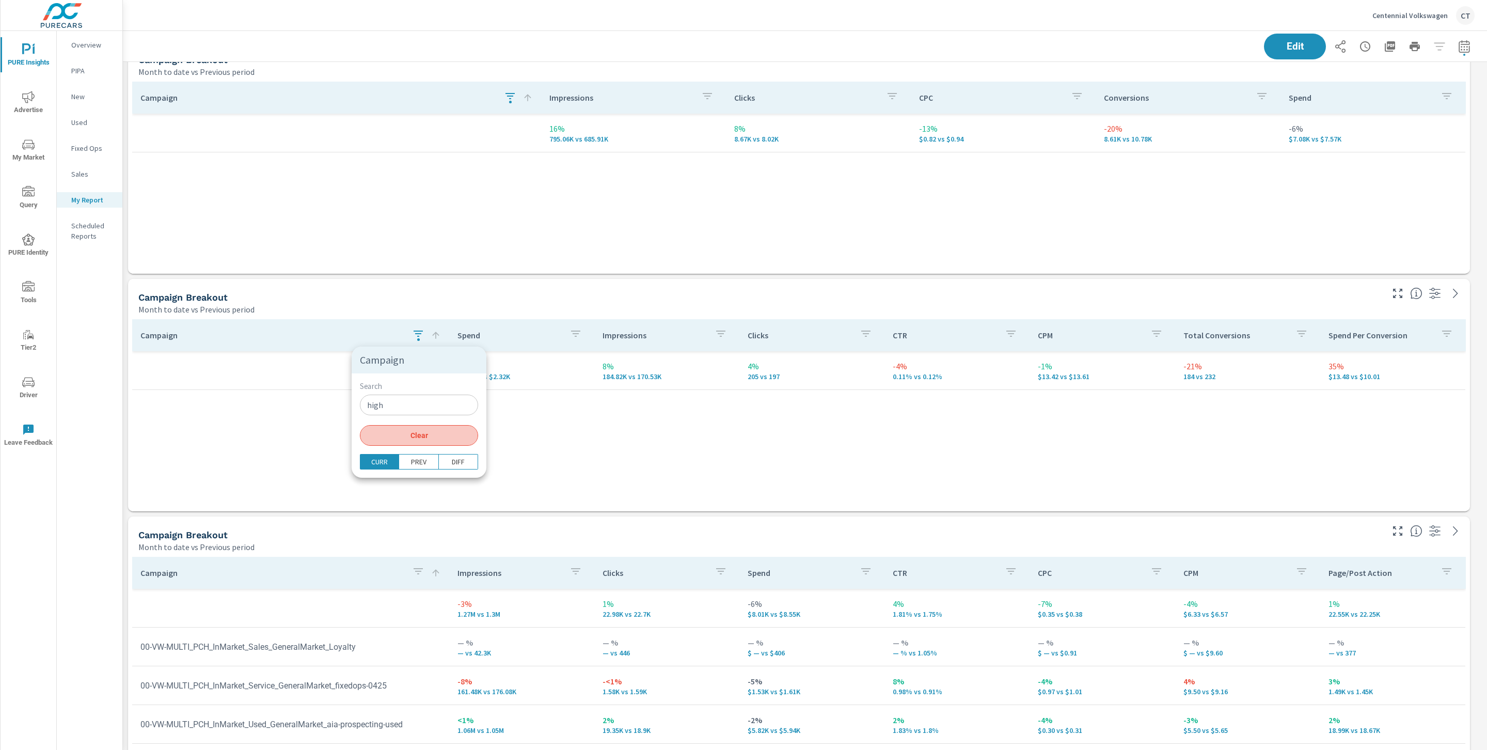
click at [423, 433] on span "Clear" at bounding box center [419, 435] width 106 height 9
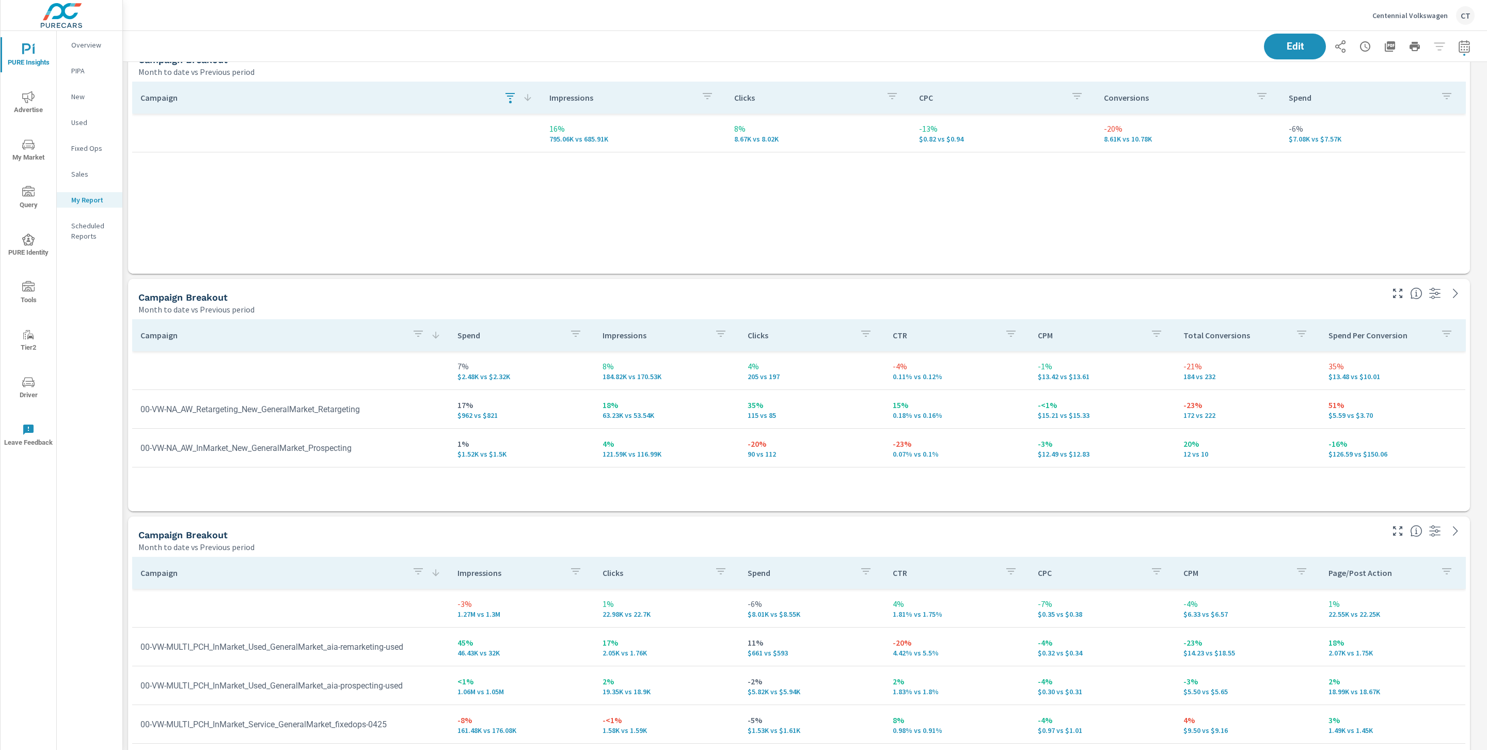
click at [457, 243] on div "Campaign Search ​ Clear CURR PREV DIFF" at bounding box center [743, 375] width 1487 height 750
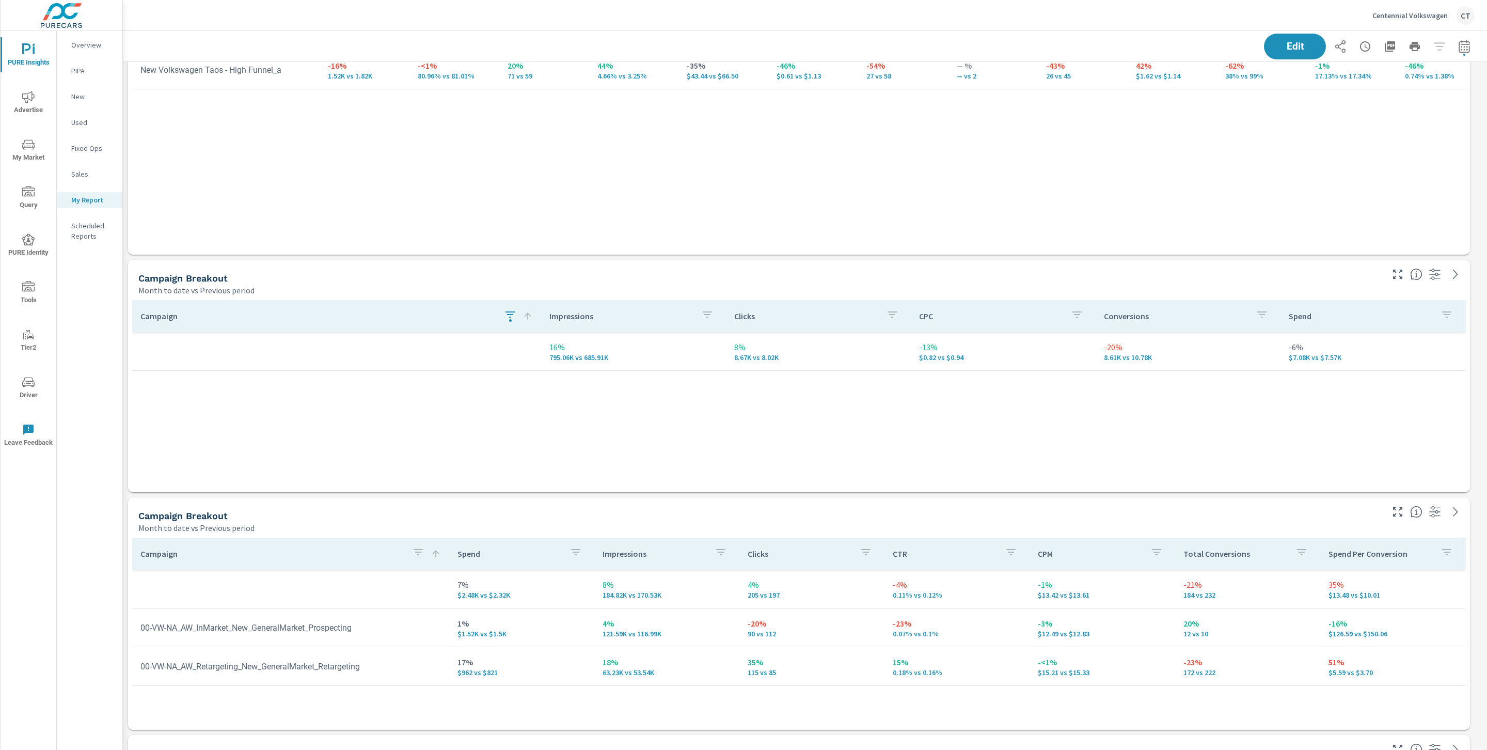
scroll to position [1307, 0]
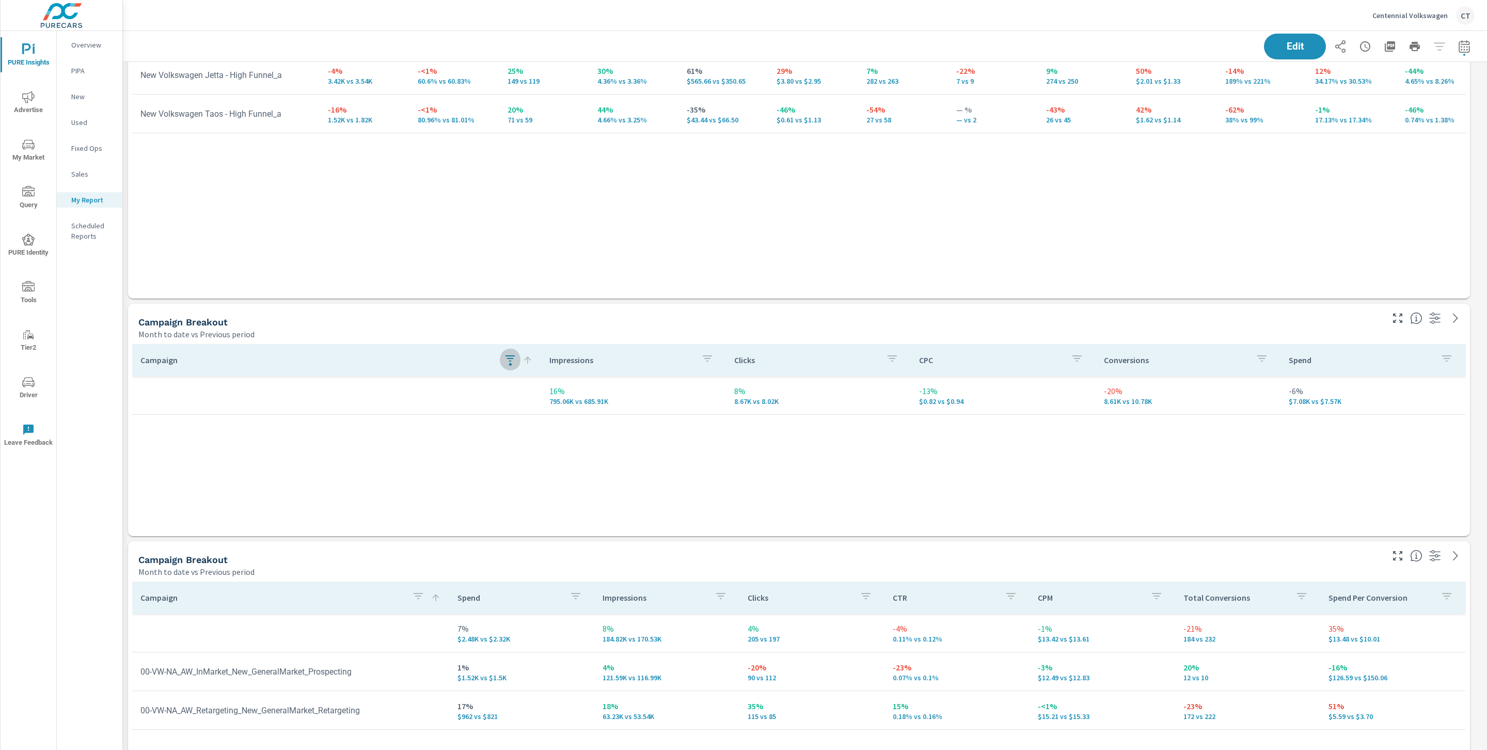
click at [515, 362] on icon "button" at bounding box center [510, 358] width 12 height 12
type input "high"
click at [501, 461] on span "Clear" at bounding box center [511, 459] width 106 height 9
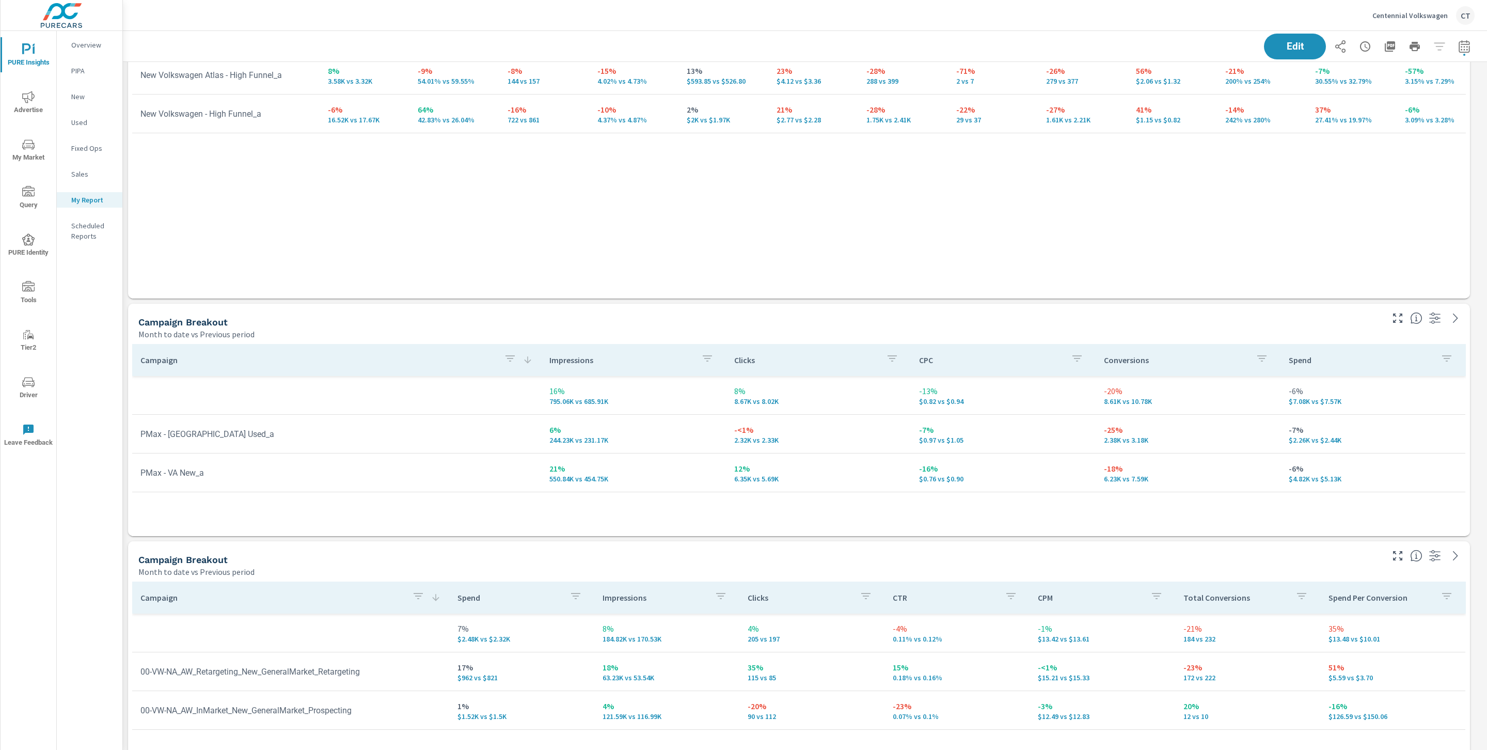
click at [536, 276] on div "Campaign Search ​ Clear CURR PREV DIFF" at bounding box center [743, 375] width 1487 height 750
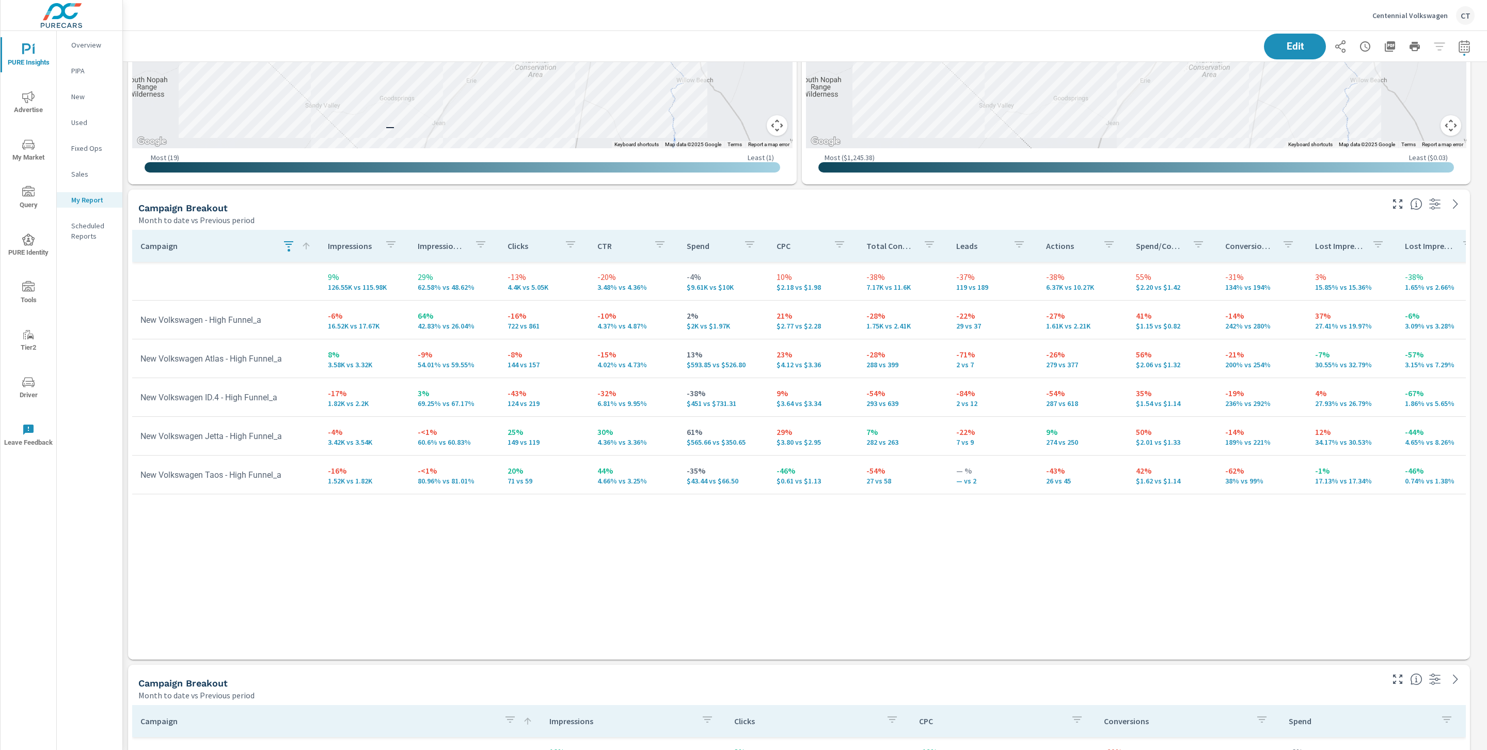
scroll to position [3473, 1376]
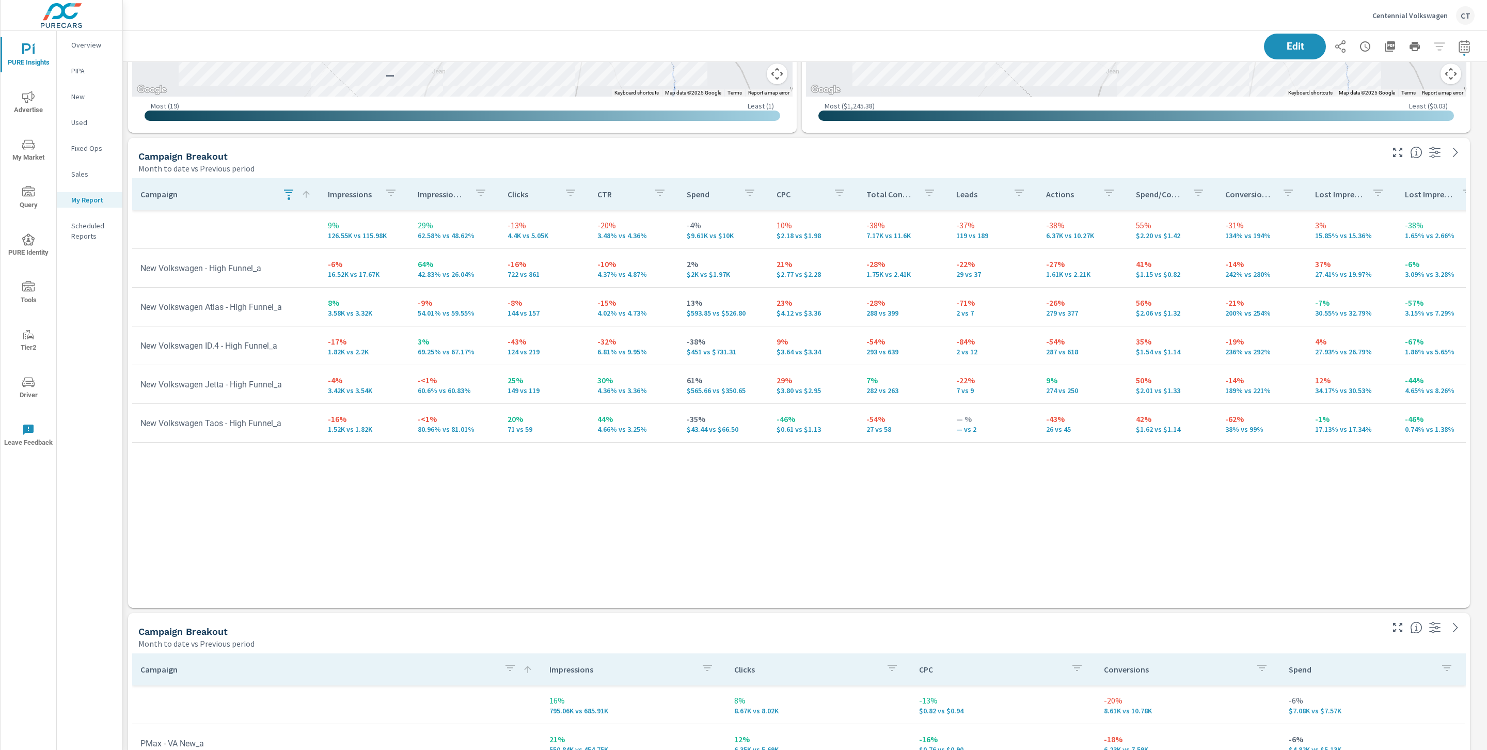
click at [290, 197] on button "button" at bounding box center [288, 194] width 21 height 24
type input "high"
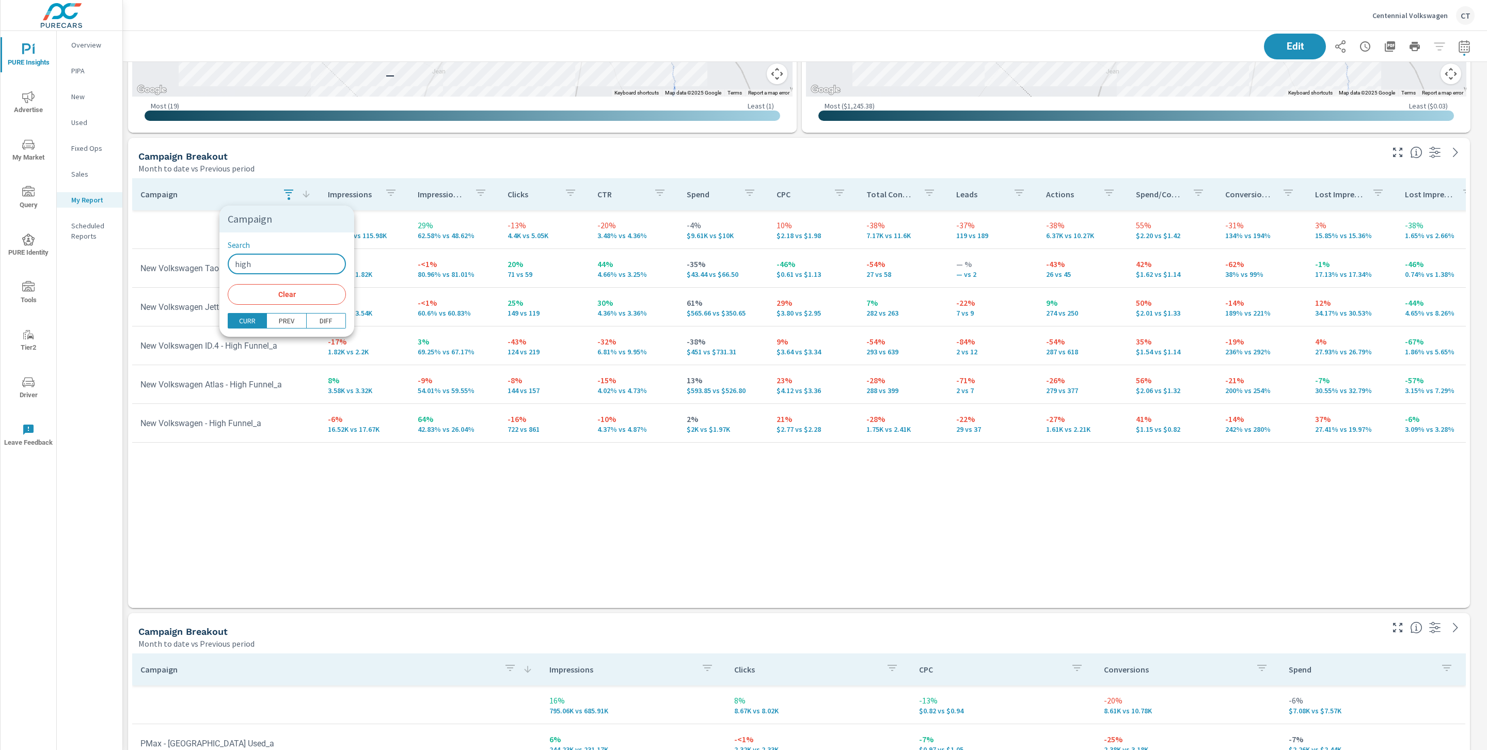
click at [285, 260] on input "high" at bounding box center [287, 264] width 118 height 21
click at [280, 303] on button "Clear" at bounding box center [287, 294] width 118 height 21
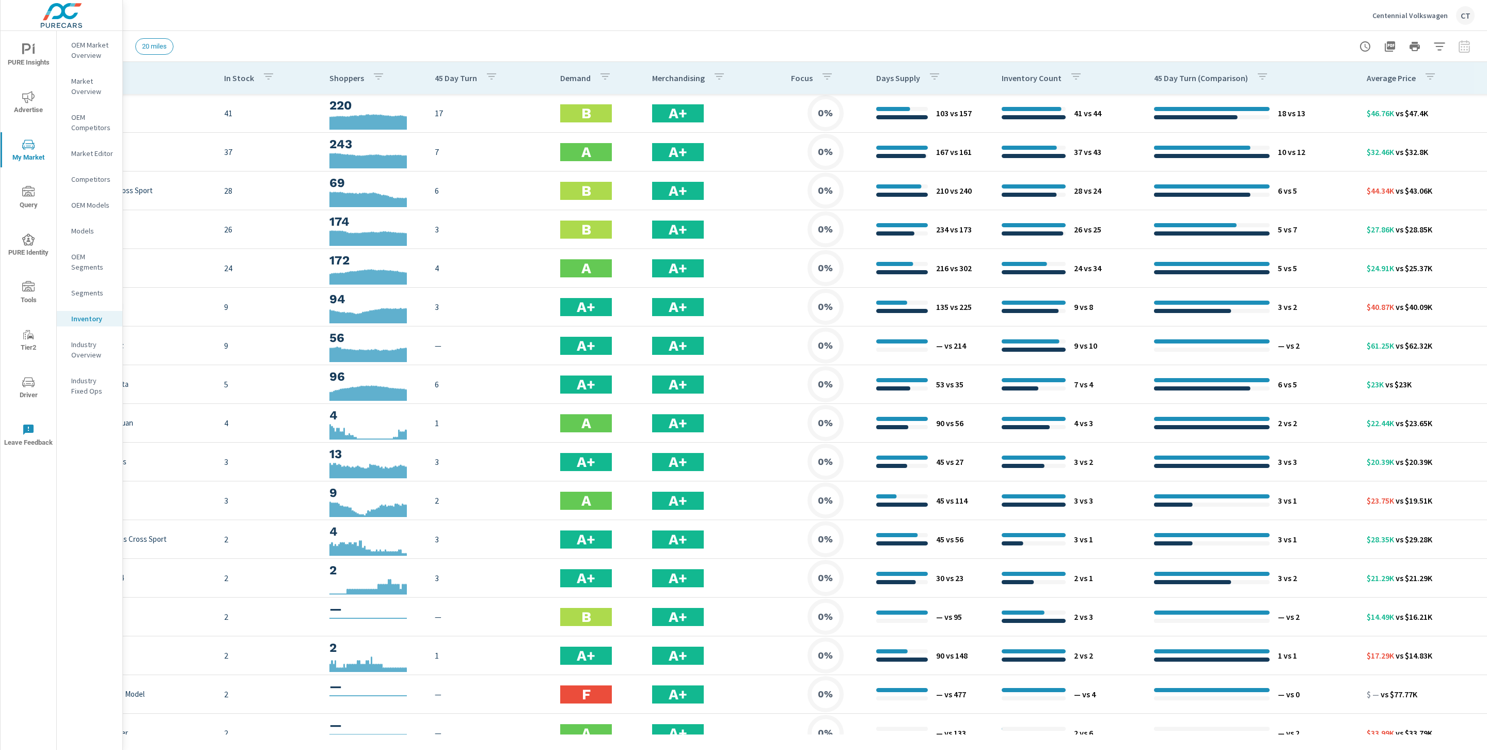
scroll to position [0, 135]
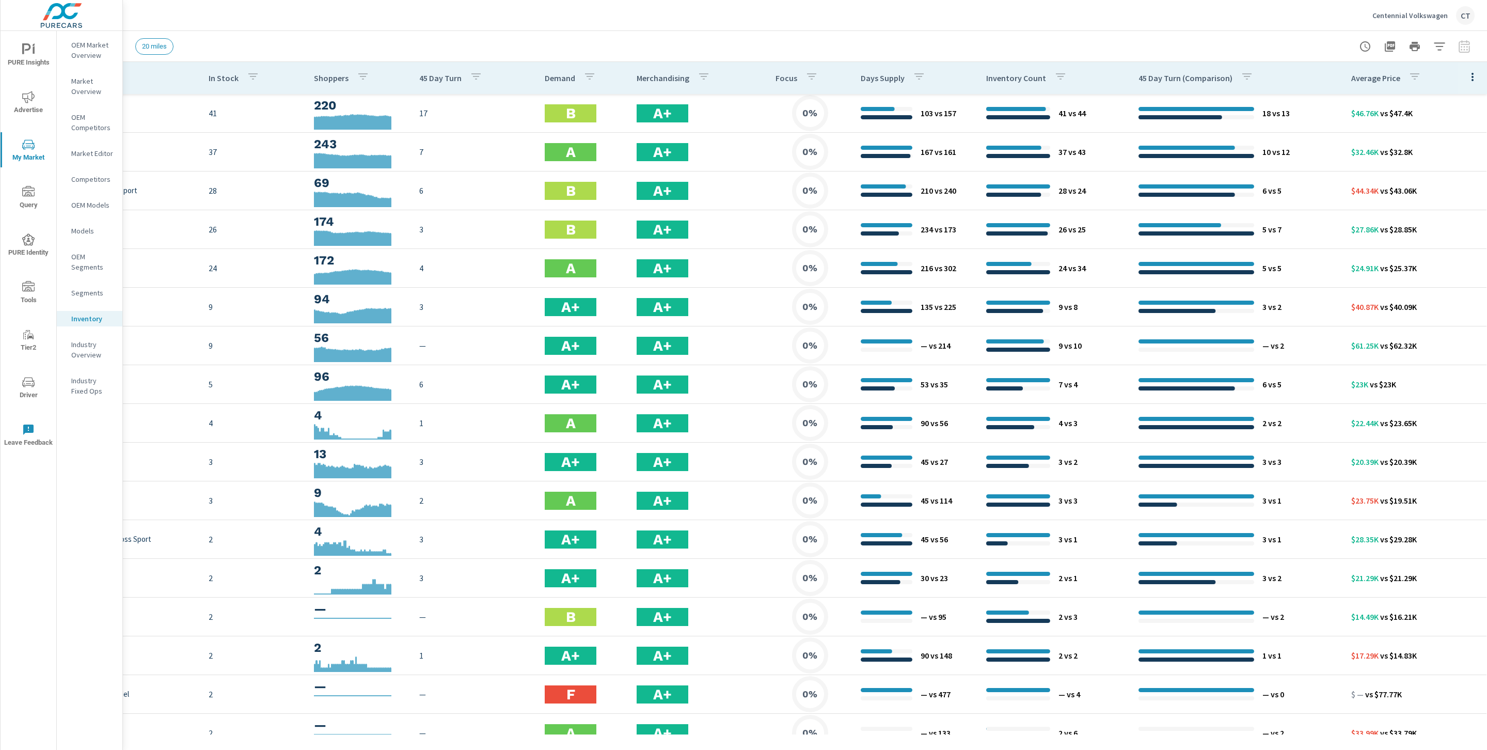
click at [1466, 78] on icon "button" at bounding box center [1472, 77] width 12 height 12
click at [1426, 140] on span "Audience" at bounding box center [1438, 138] width 65 height 10
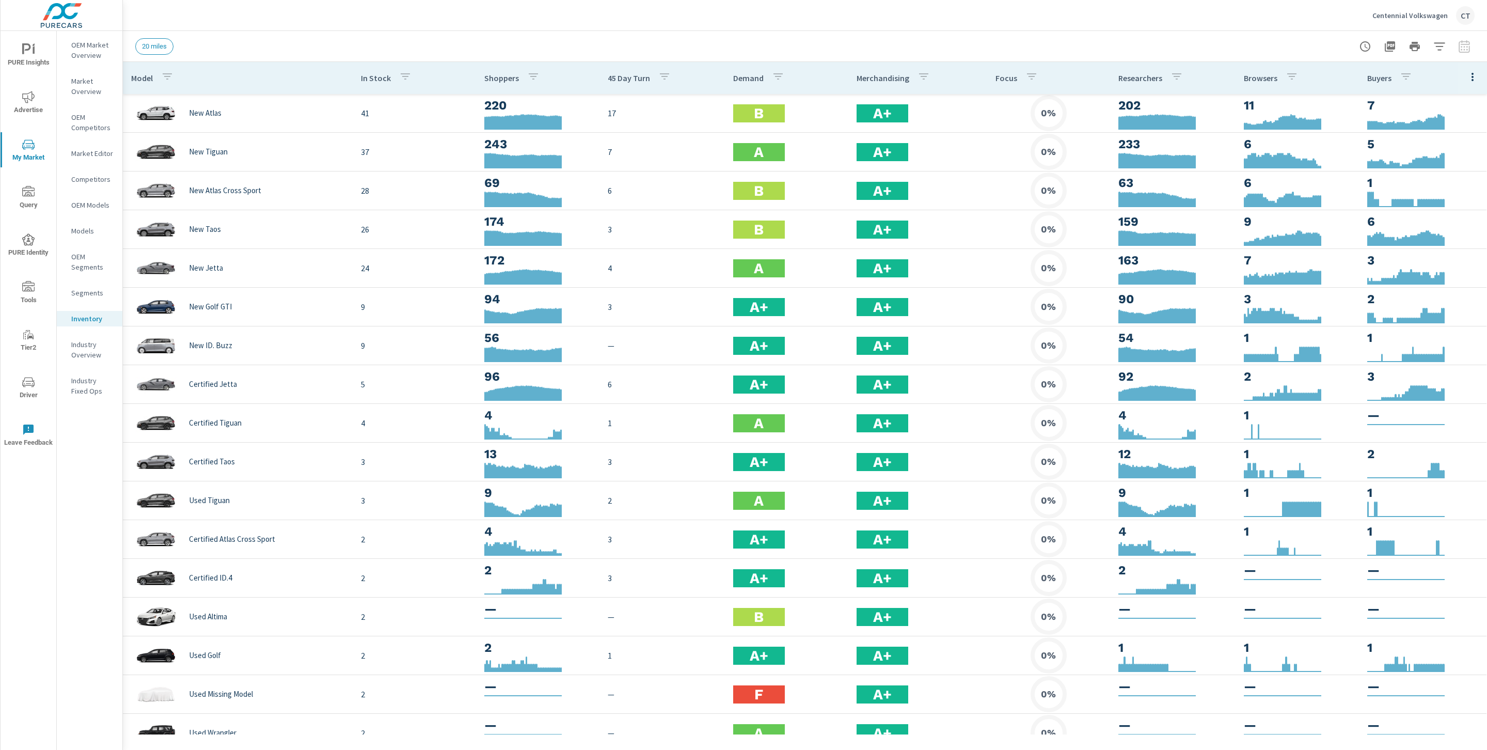
click at [1022, 17] on div "Centennial Volkswagen CT" at bounding box center [804, 15] width 1339 height 30
click at [1419, 48] on icon "button" at bounding box center [1415, 46] width 10 height 9
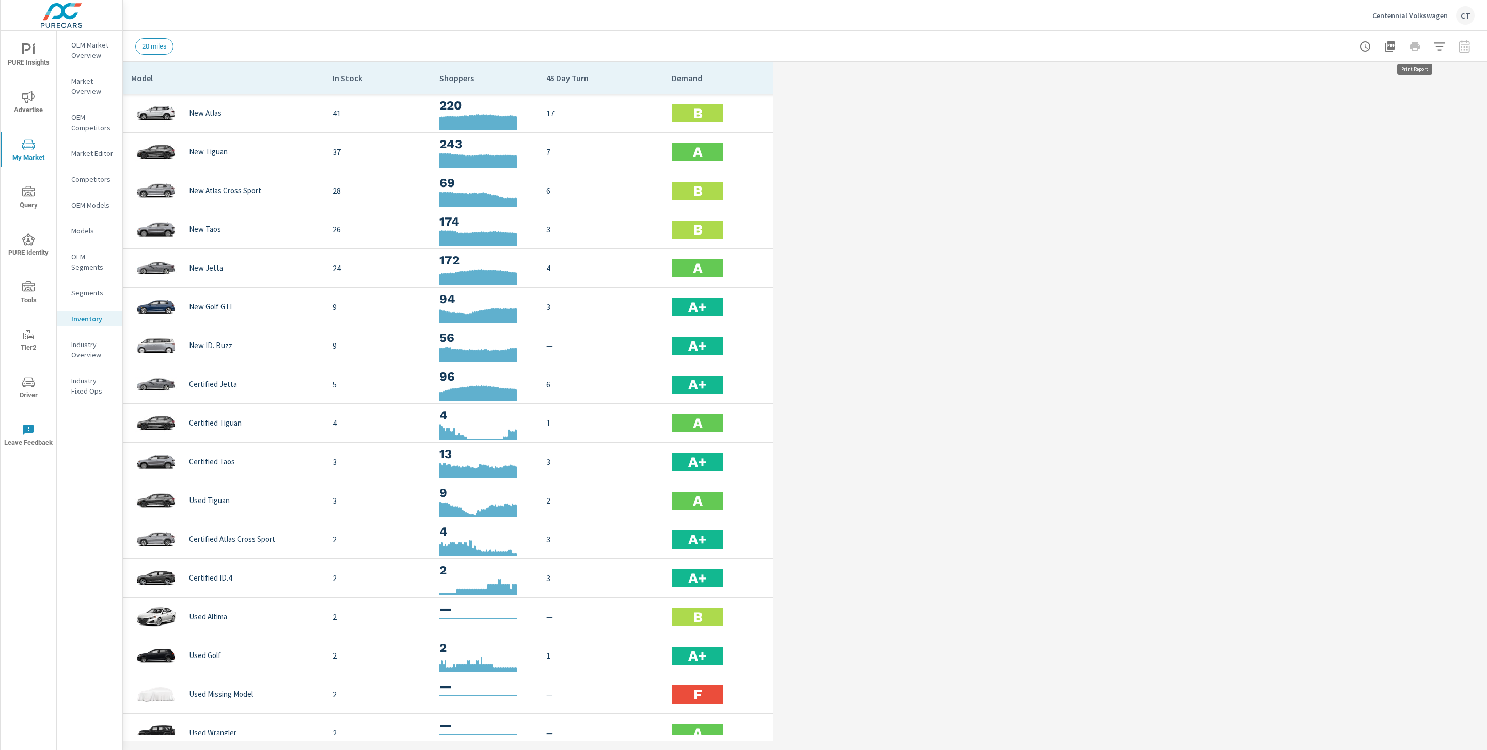
click at [1436, 46] on icon "button" at bounding box center [1439, 46] width 11 height 8
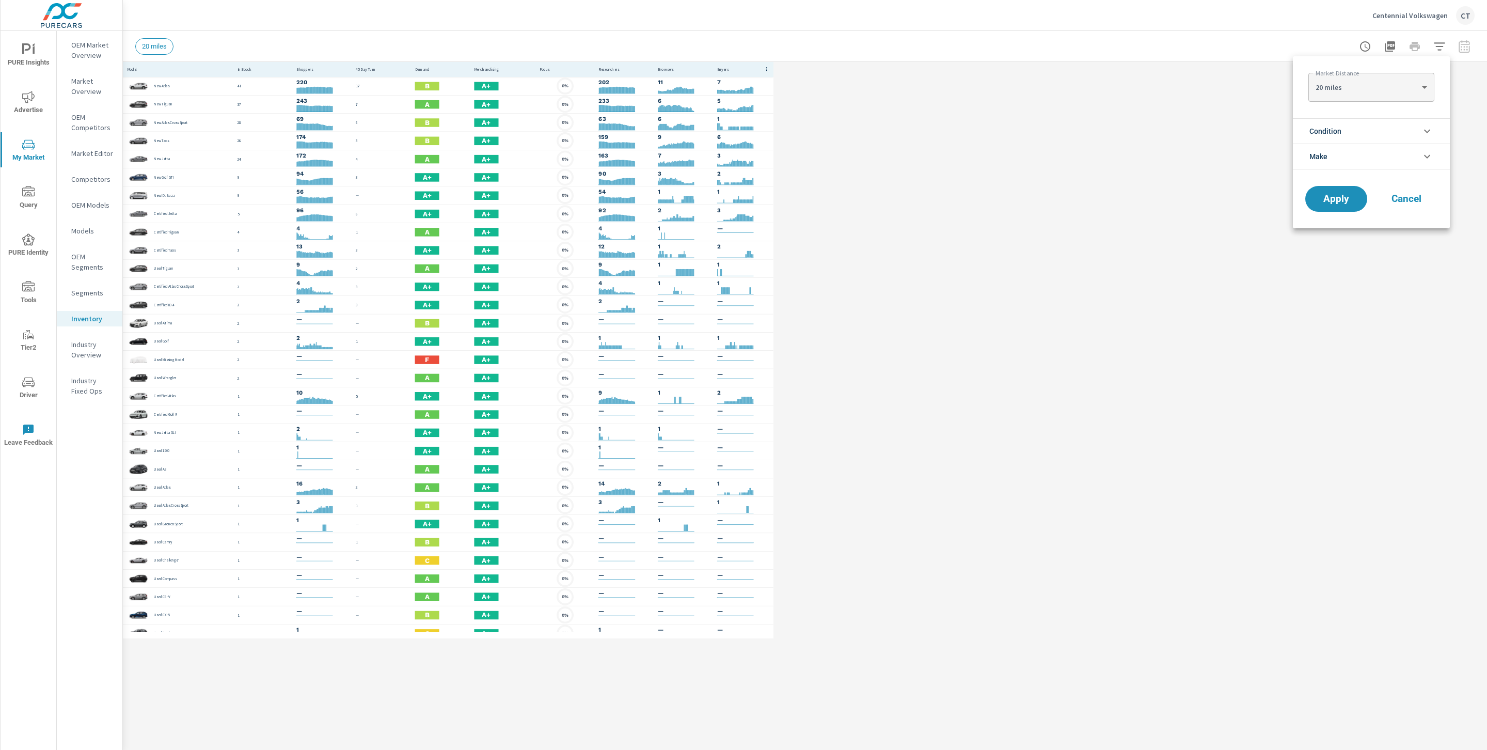
click at [1385, 128] on li "Condition" at bounding box center [1371, 130] width 157 height 25
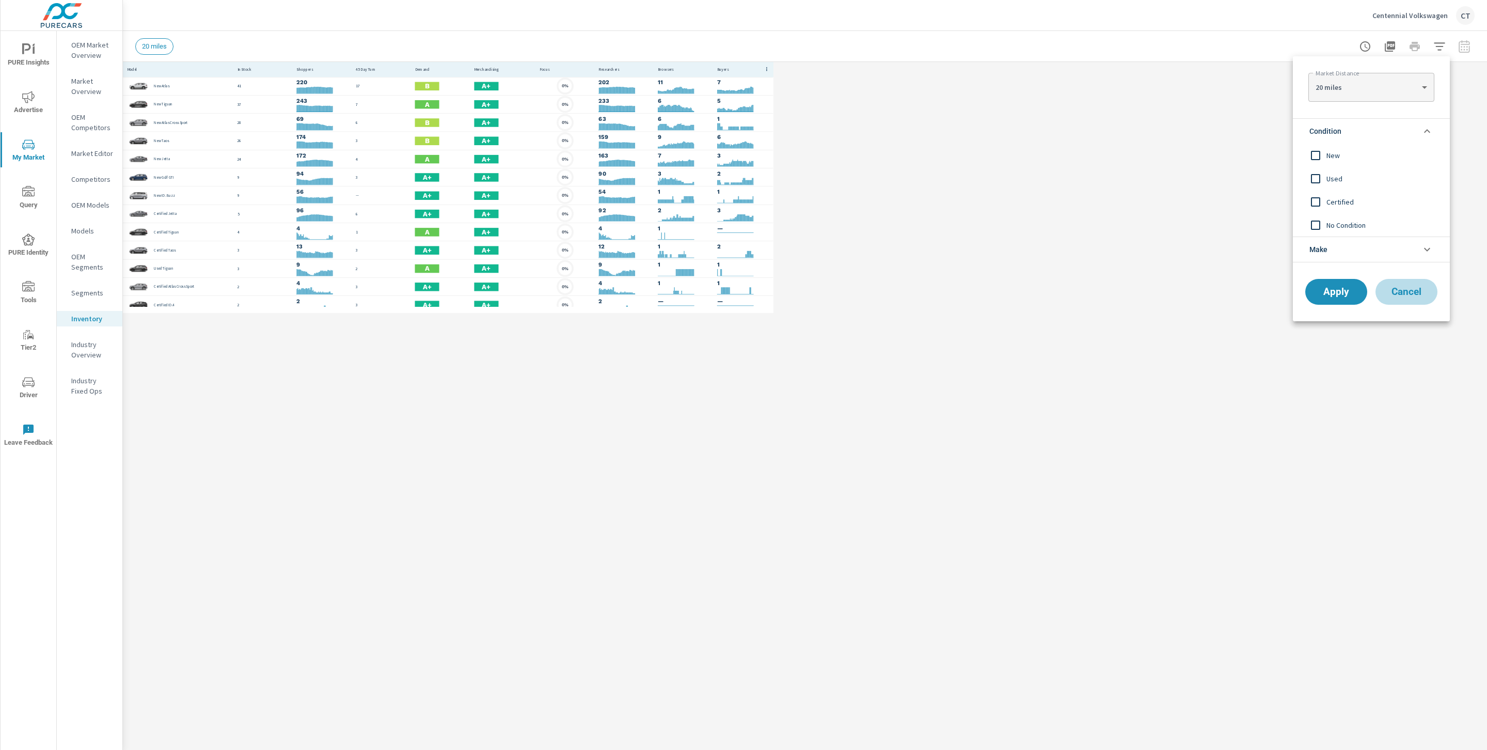
click at [1418, 291] on span "Cancel" at bounding box center [1406, 291] width 41 height 9
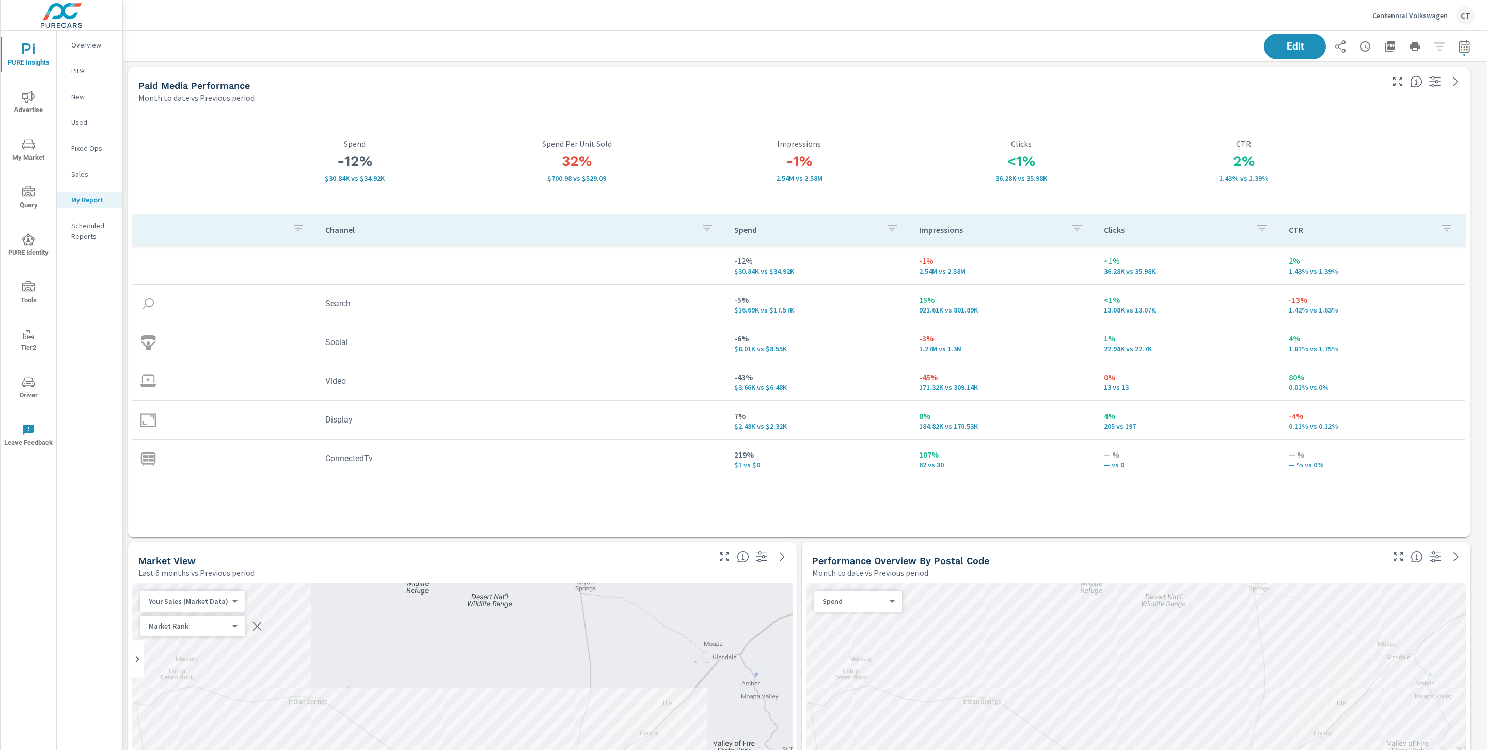
scroll to position [3473, 1376]
click at [615, 55] on div "Edit" at bounding box center [804, 46] width 1339 height 30
click at [880, 515] on div "Channel Spend Impressions Clicks CTR -12% $30.84K vs $34.92K -1% 2.54M vs 2.58M…" at bounding box center [799, 366] width 1334 height 304
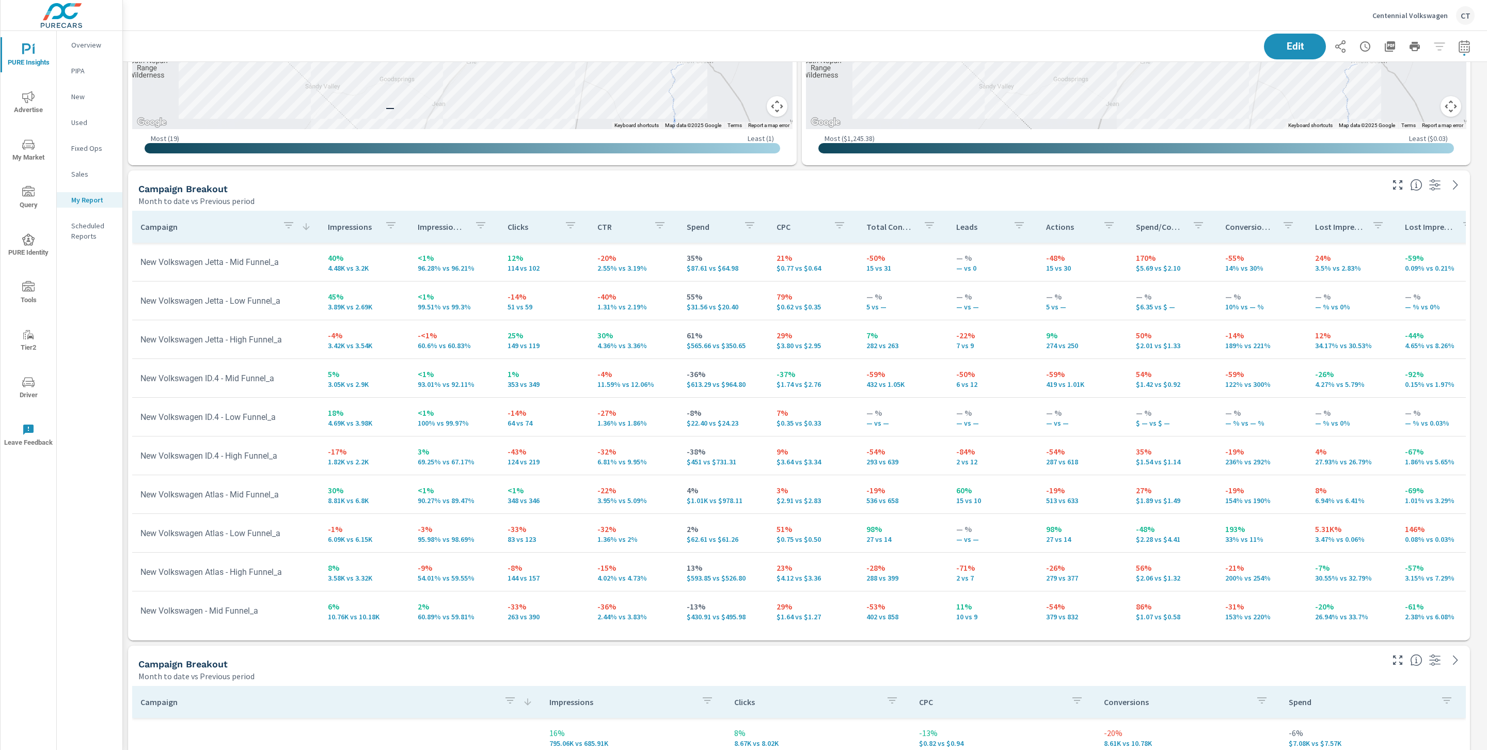
scroll to position [8, 0]
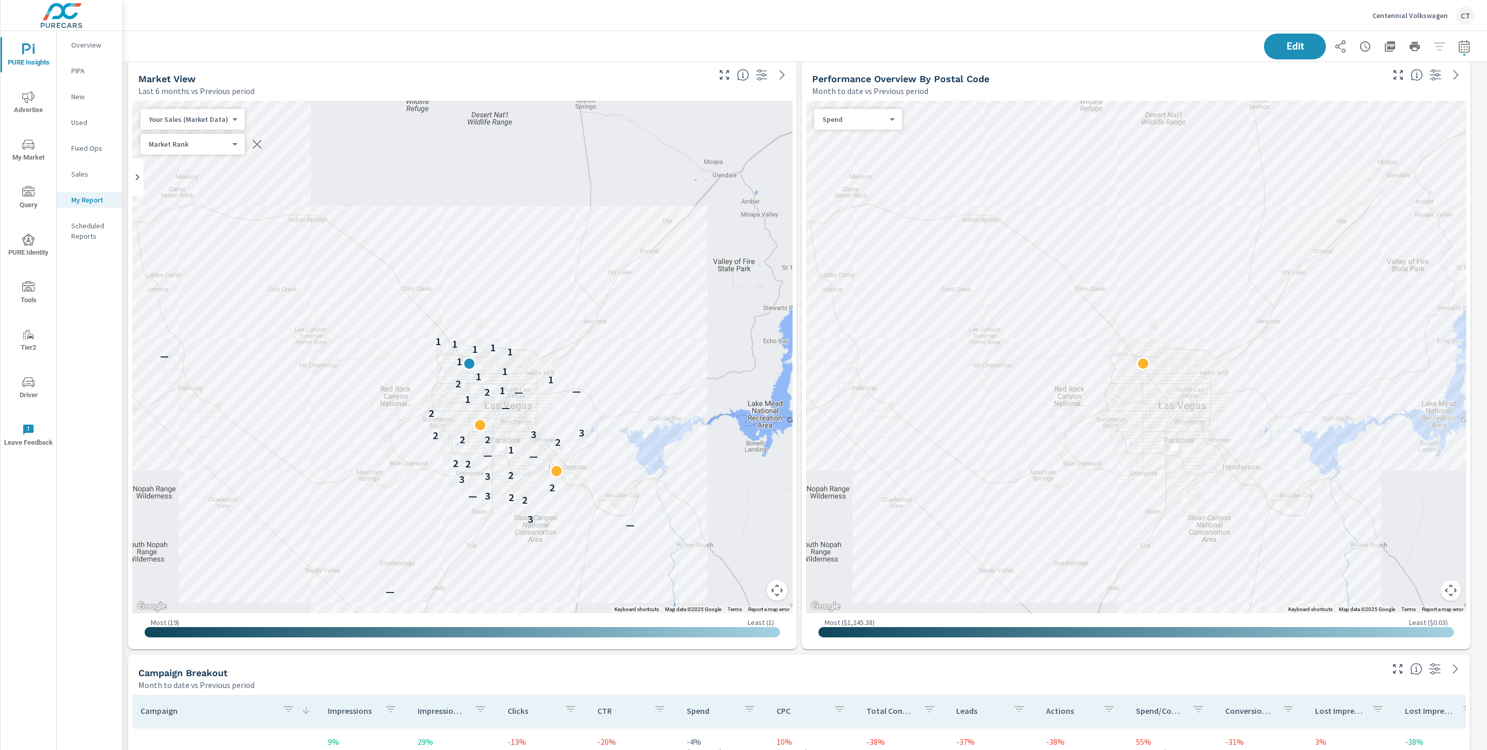
scroll to position [3473, 1376]
click at [1459, 47] on icon "button" at bounding box center [1464, 46] width 11 height 12
select select "Month to date"
select select "Previous period"
click at [1408, 90] on select "Custom Yesterday Last week Last 7 days Last 14 days Last 30 days Last 45 days L…" at bounding box center [1369, 89] width 103 height 21
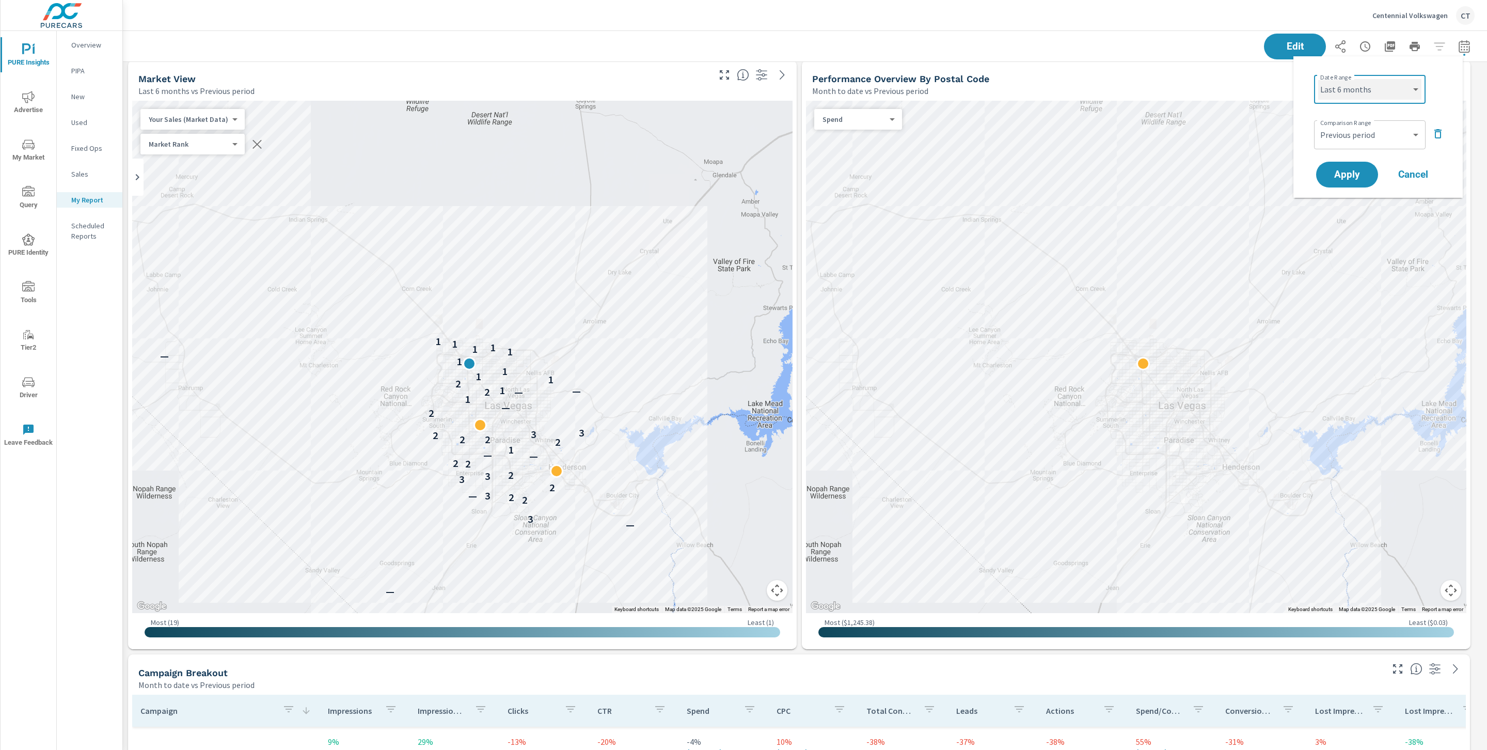
click at [1318, 79] on select "Custom Yesterday Last week Last 7 days Last 14 days Last 30 days Last 45 days L…" at bounding box center [1369, 89] width 103 height 21
select select "Last 6 months"
click at [1352, 171] on span "Apply" at bounding box center [1347, 175] width 42 height 10
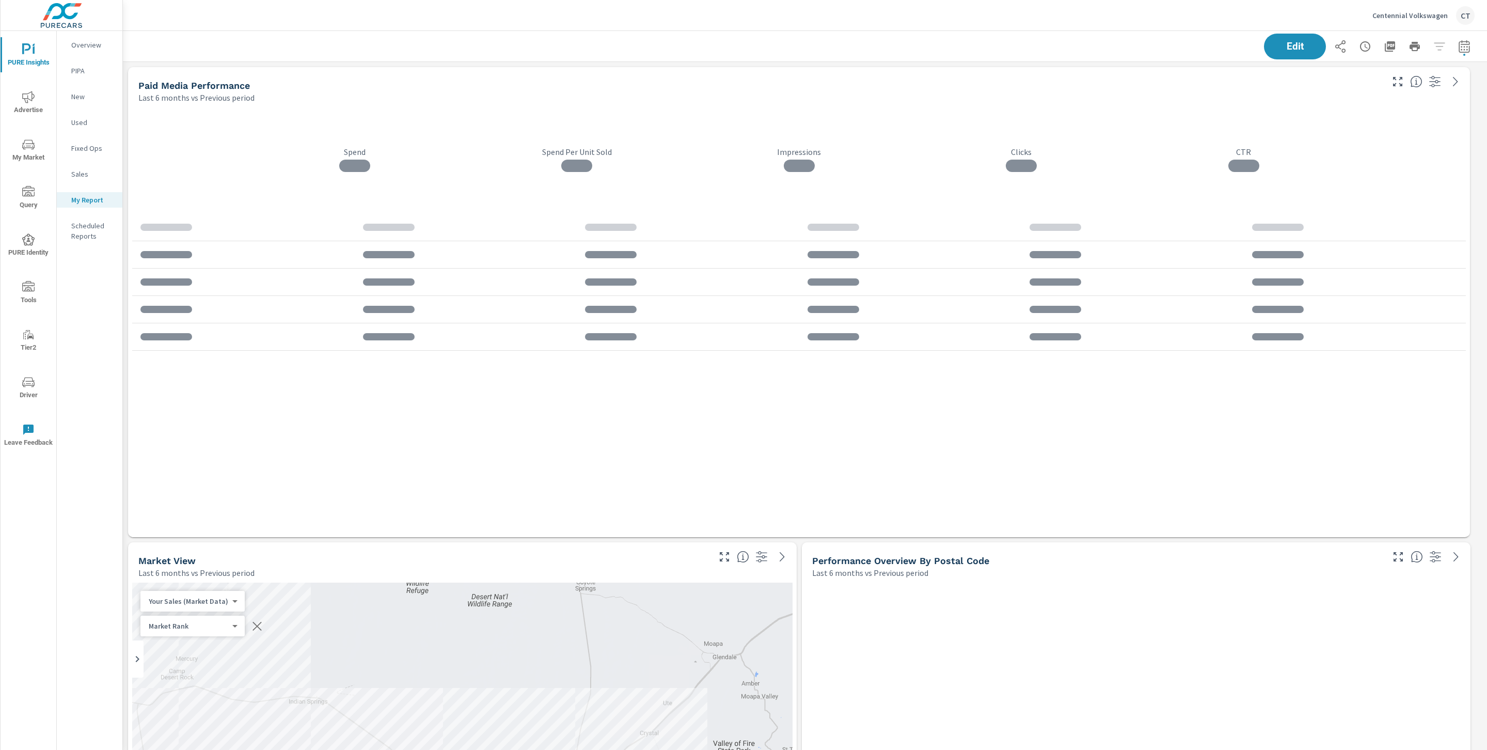
click at [34, 164] on button "My Market" at bounding box center [29, 149] width 56 height 35
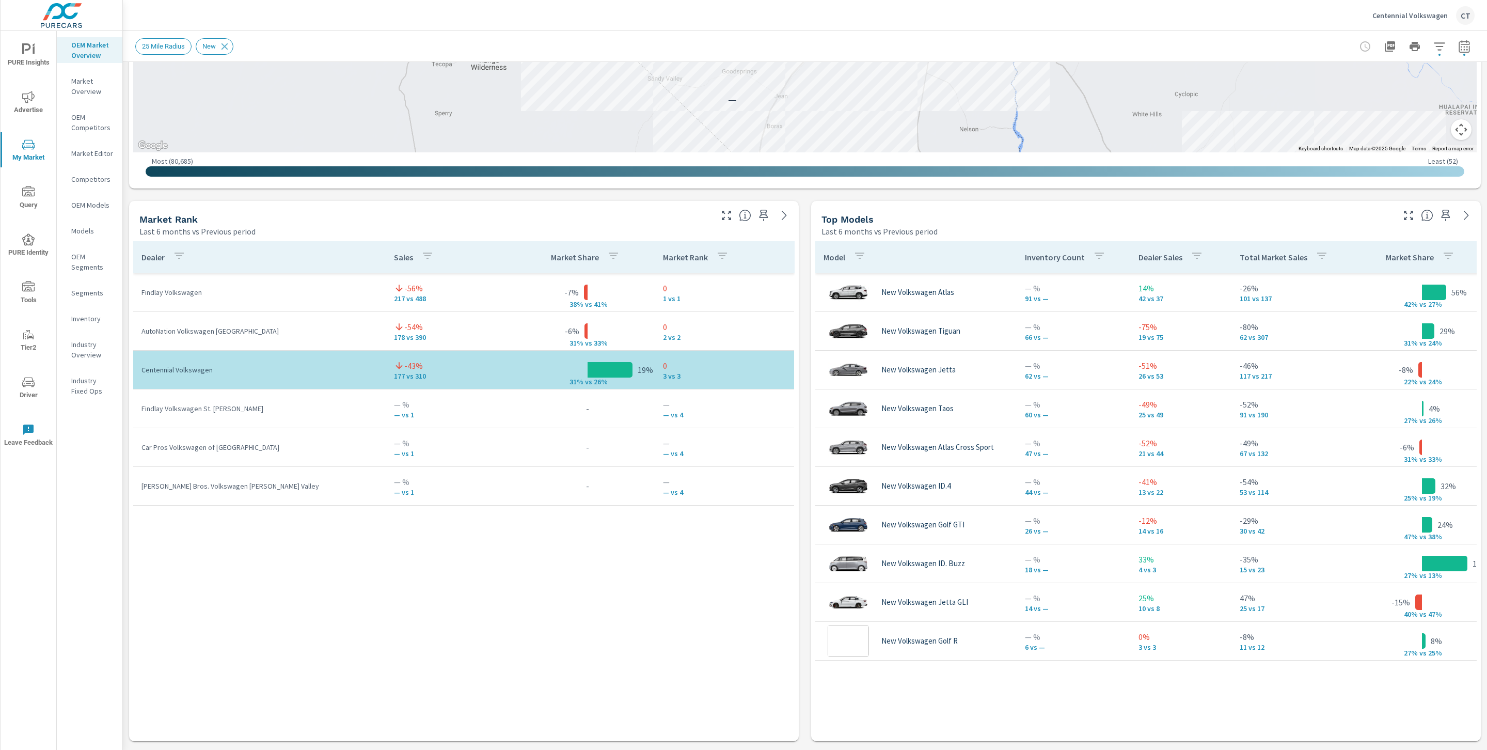
scroll to position [530, 0]
drag, startPoint x: 625, startPoint y: 613, endPoint x: 632, endPoint y: 620, distance: 9.9
click at [625, 613] on div "Dealer Sales Market Share Market Rank Findlay Volkswagen -56% 217 vs 488 -7% 38…" at bounding box center [463, 481] width 661 height 480
drag, startPoint x: 420, startPoint y: 331, endPoint x: 399, endPoint y: 330, distance: 21.2
click at [399, 330] on div "-54% 178 vs 390" at bounding box center [453, 331] width 118 height 21
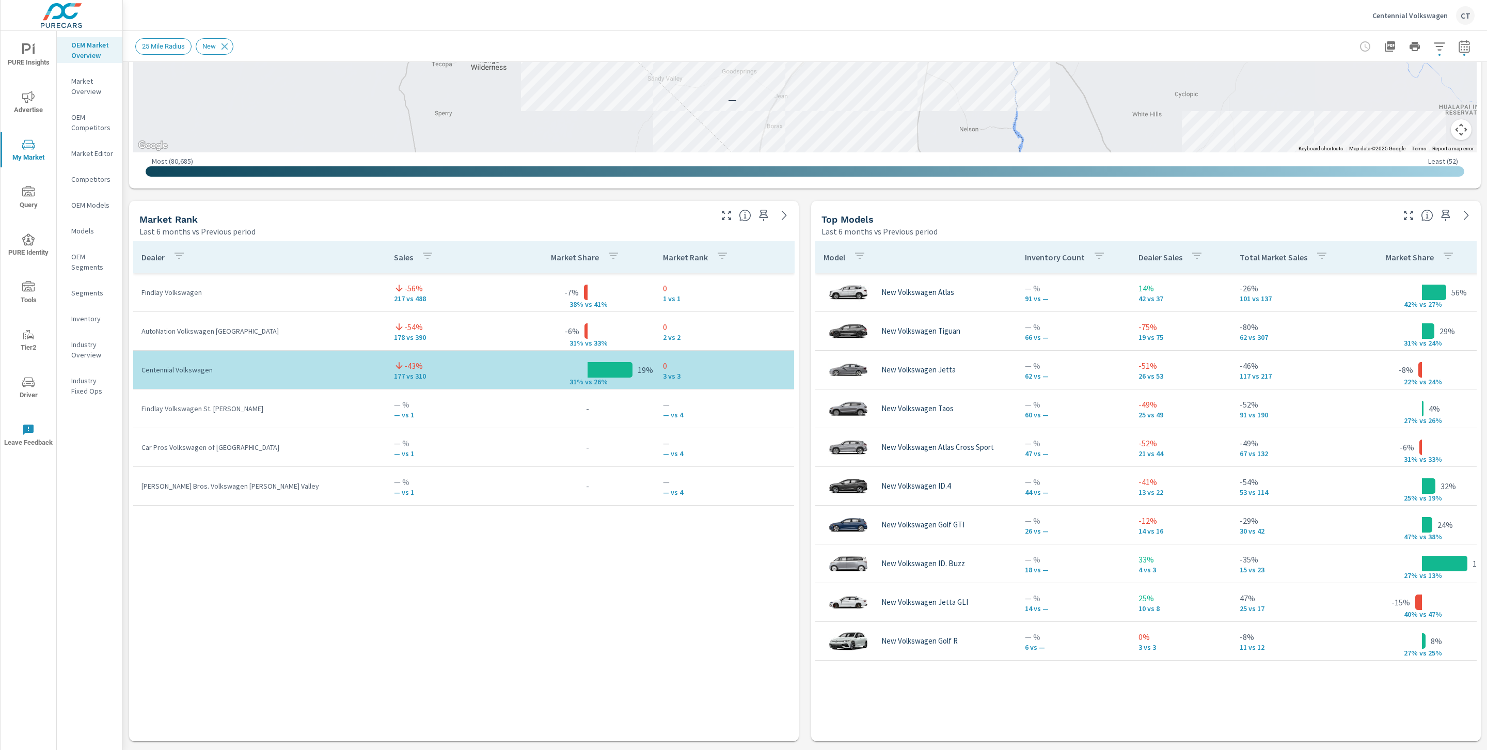
click at [811, 225] on div "Top Models Last 6 months vs Previous period" at bounding box center [1103, 219] width 585 height 37
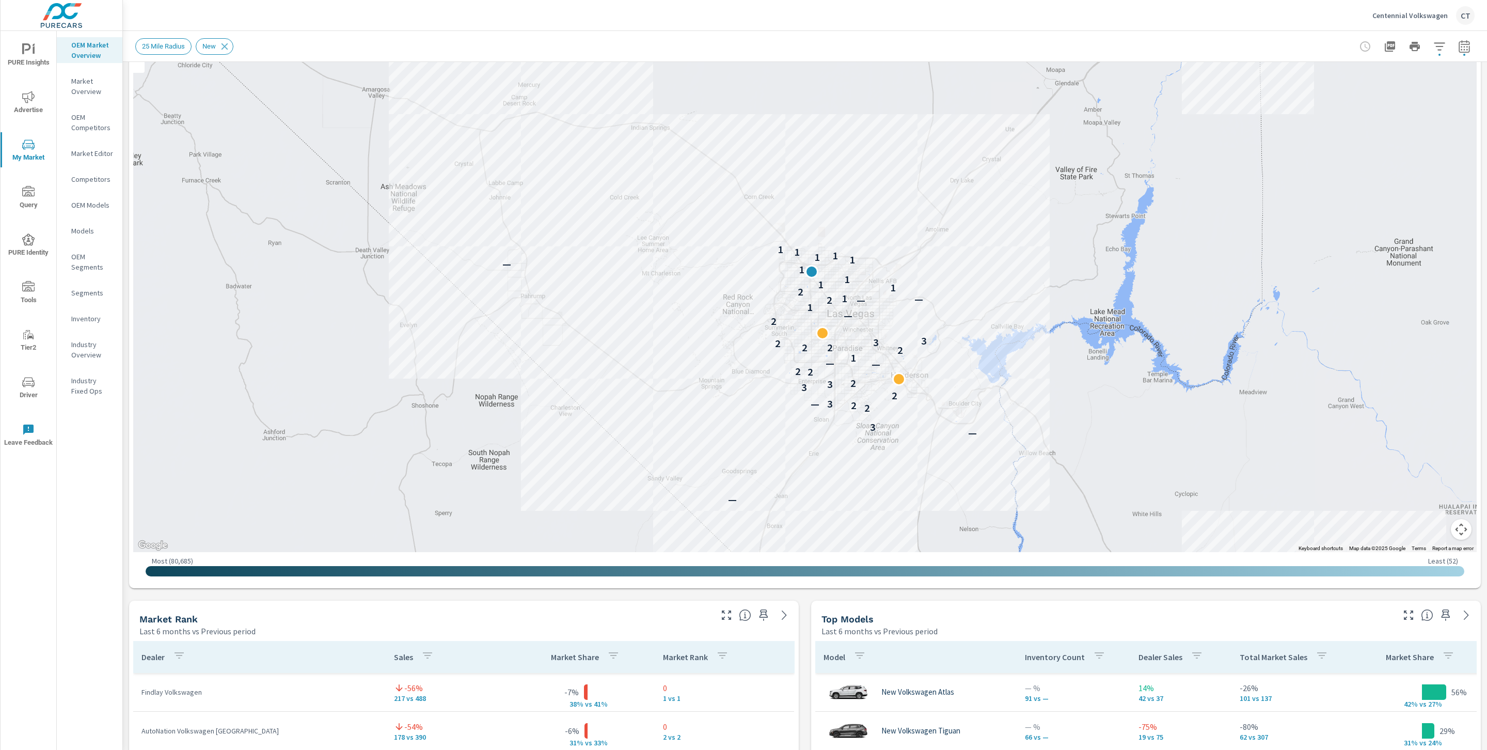
scroll to position [0, 0]
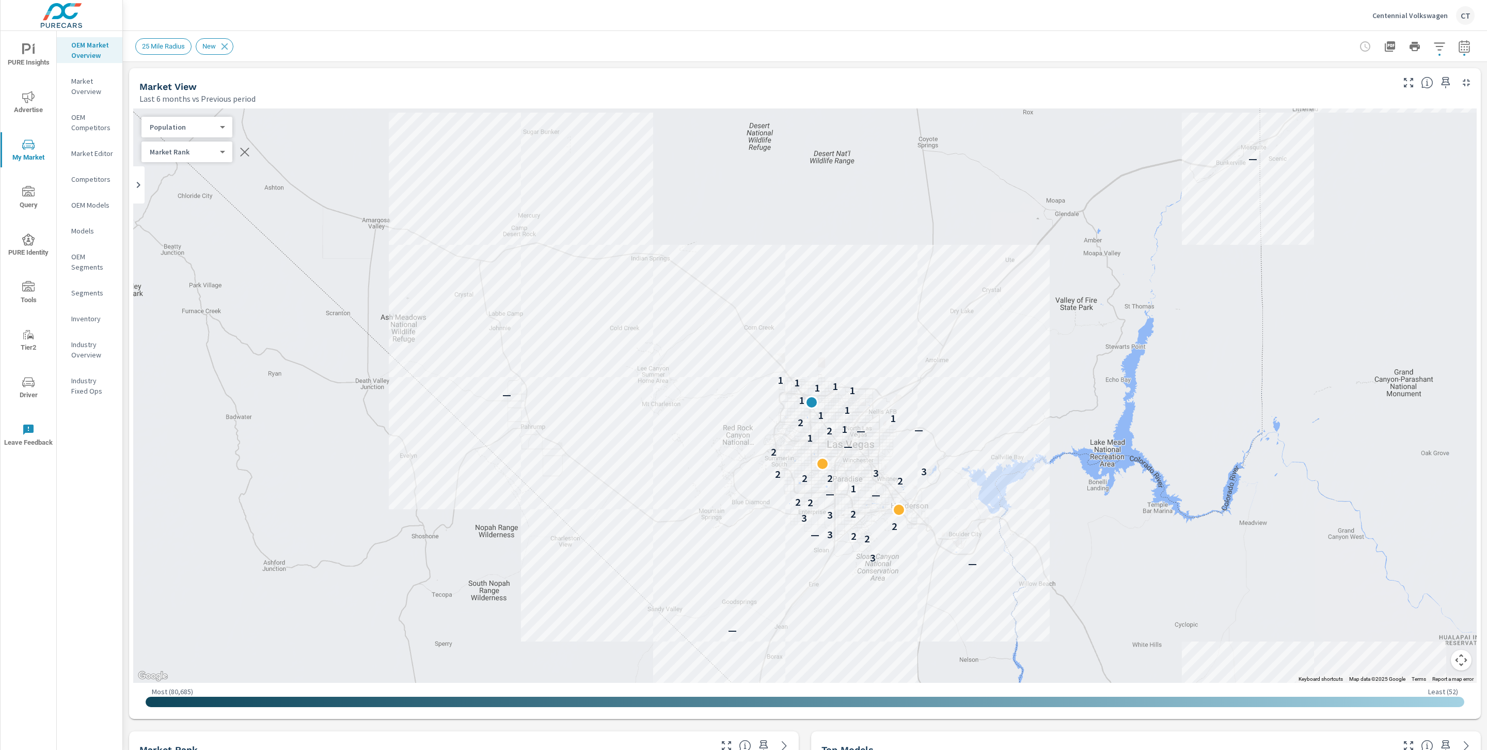
click at [1433, 43] on icon "button" at bounding box center [1439, 46] width 12 height 12
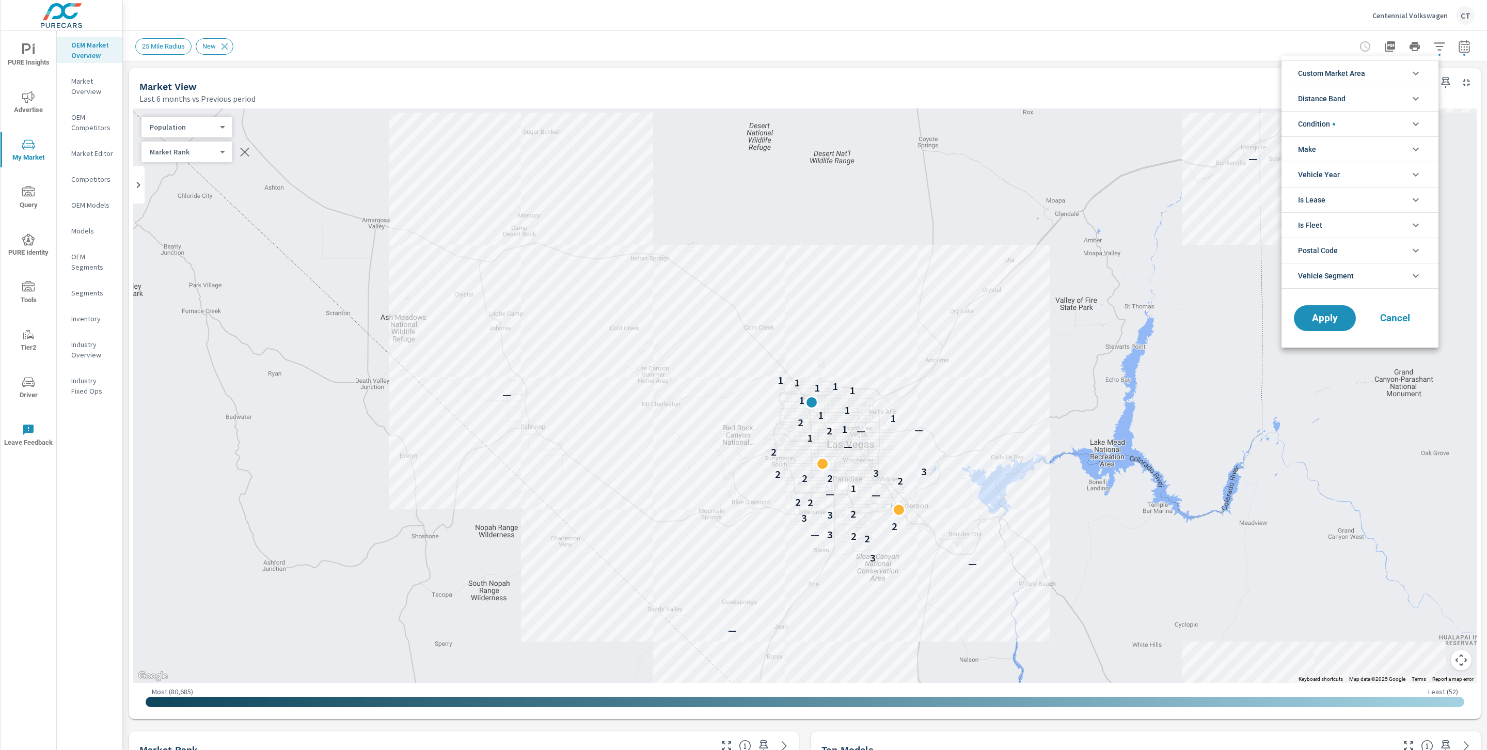
click at [1365, 119] on li "Condition" at bounding box center [1360, 123] width 157 height 25
click at [1325, 169] on span "Used" at bounding box center [1371, 171] width 113 height 12
click at [1322, 187] on div "Certified" at bounding box center [1359, 194] width 155 height 23
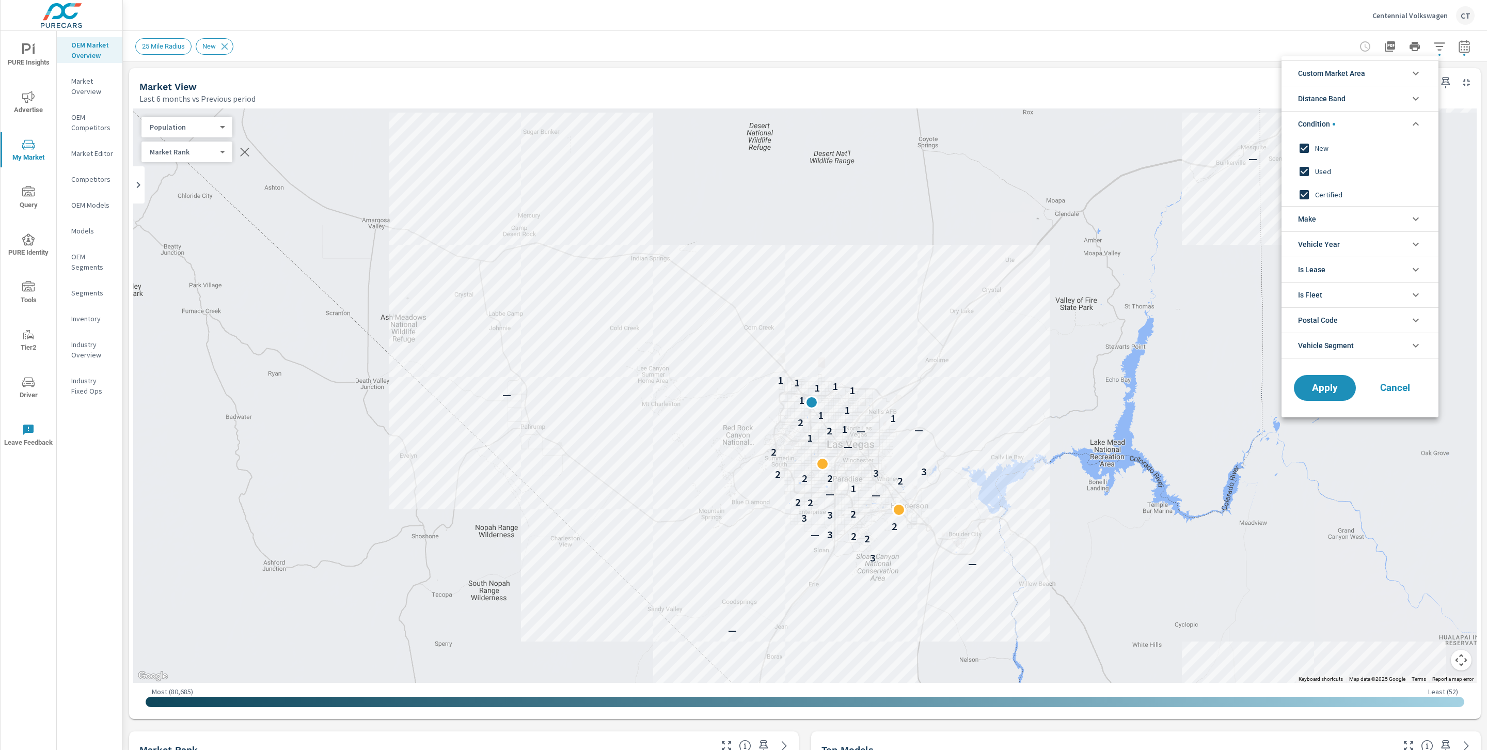
click at [1314, 180] on input "filter options" at bounding box center [1304, 172] width 22 height 22
click at [1314, 189] on input "filter options" at bounding box center [1304, 195] width 22 height 22
click at [1312, 151] on input "filter options" at bounding box center [1304, 148] width 22 height 22
click at [1305, 181] on input "filter options" at bounding box center [1304, 172] width 22 height 22
click at [1408, 92] on li "Distance Band" at bounding box center [1360, 98] width 157 height 25
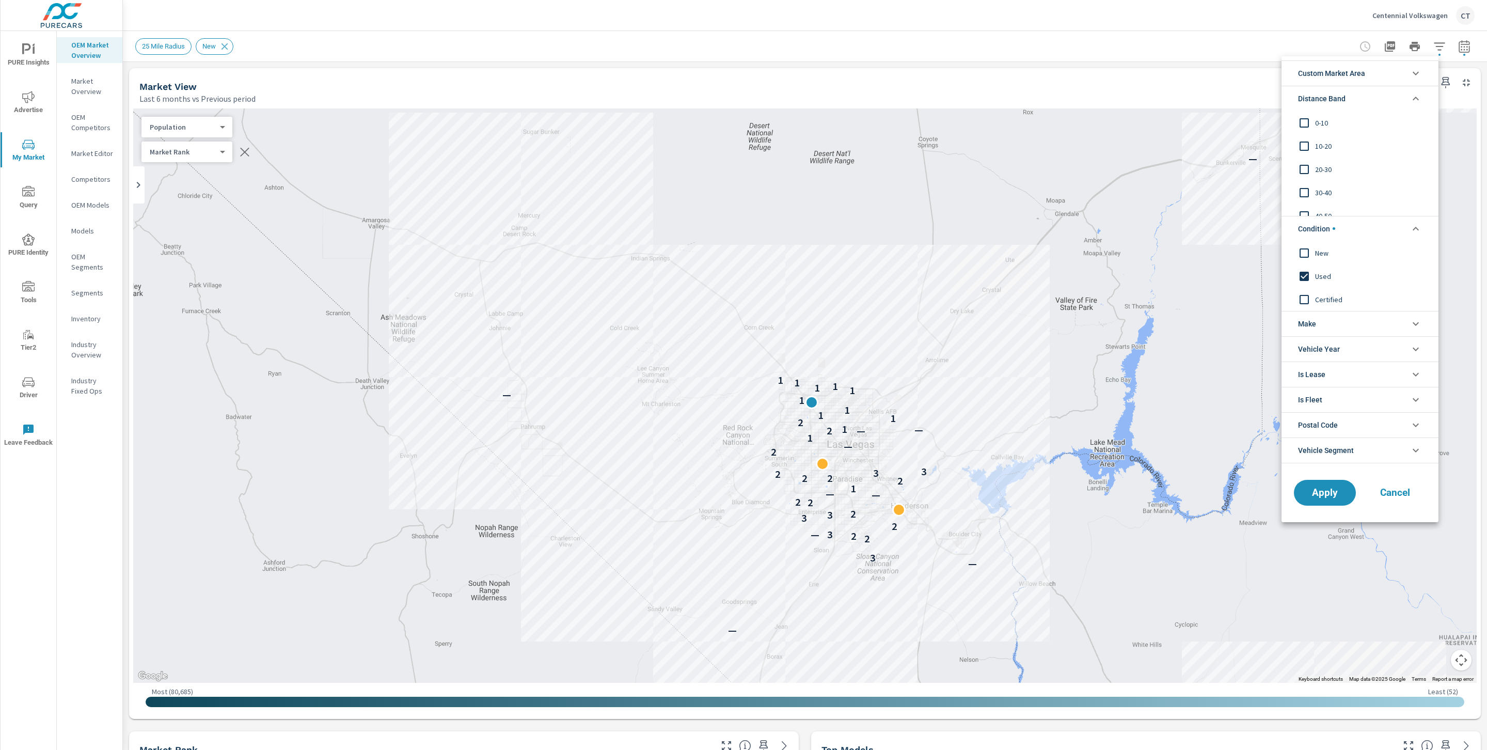
click at [1335, 124] on span "0-10" at bounding box center [1371, 123] width 113 height 12
click at [1322, 149] on span "10-20" at bounding box center [1371, 146] width 113 height 12
click at [1318, 173] on span "20-30" at bounding box center [1371, 169] width 113 height 12
click at [1329, 193] on span "30-40" at bounding box center [1371, 192] width 113 height 12
click at [1329, 196] on span "30-40" at bounding box center [1371, 192] width 113 height 12
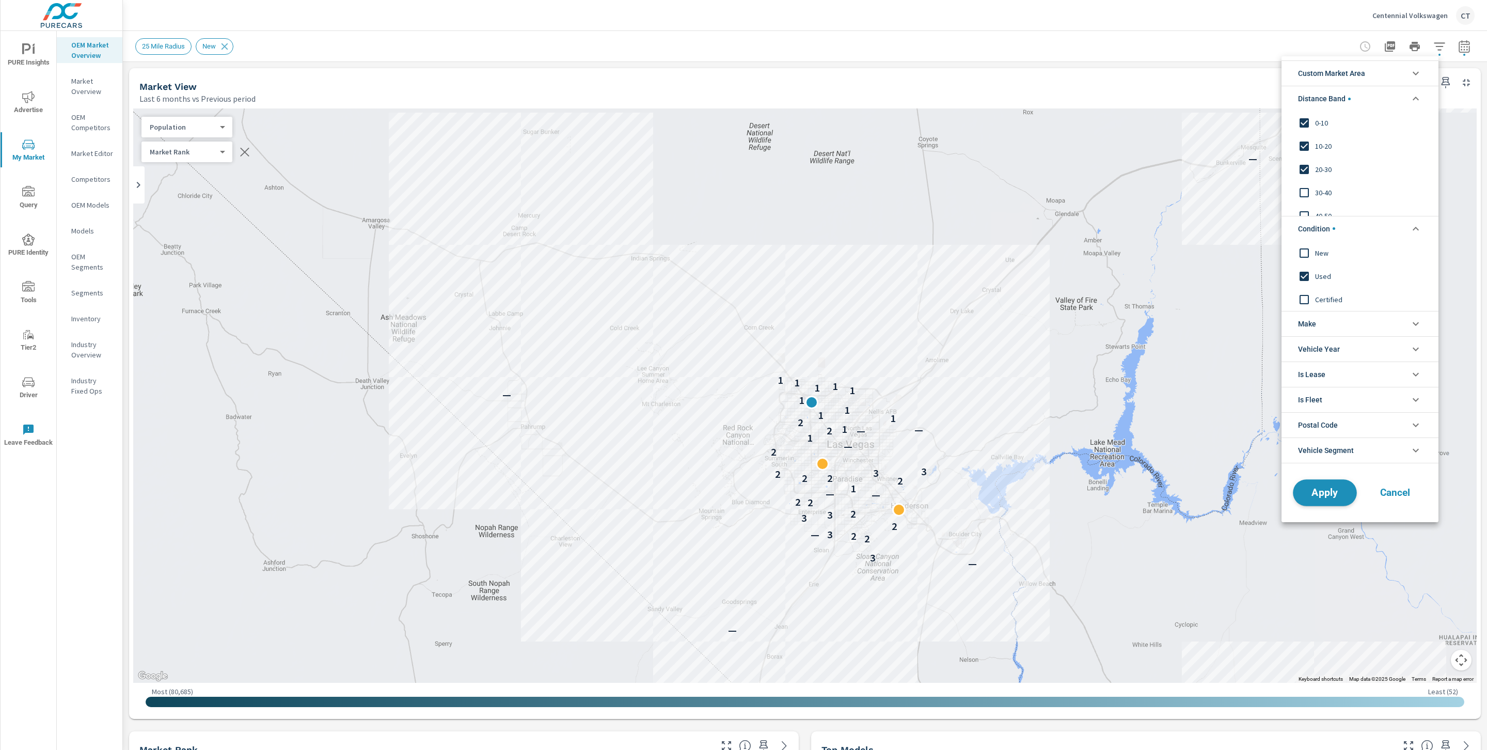
click at [1335, 497] on span "Apply" at bounding box center [1325, 492] width 42 height 10
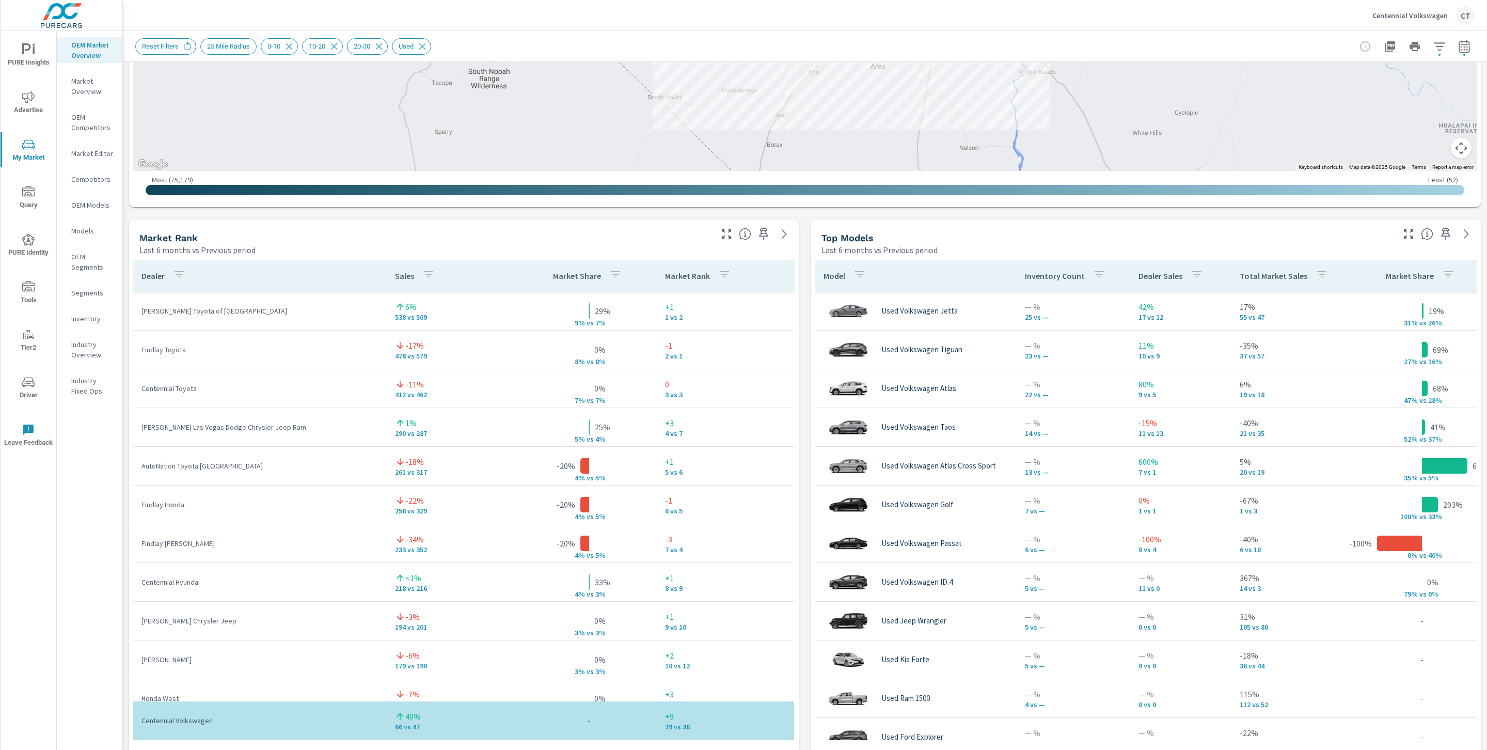
scroll to position [516, 0]
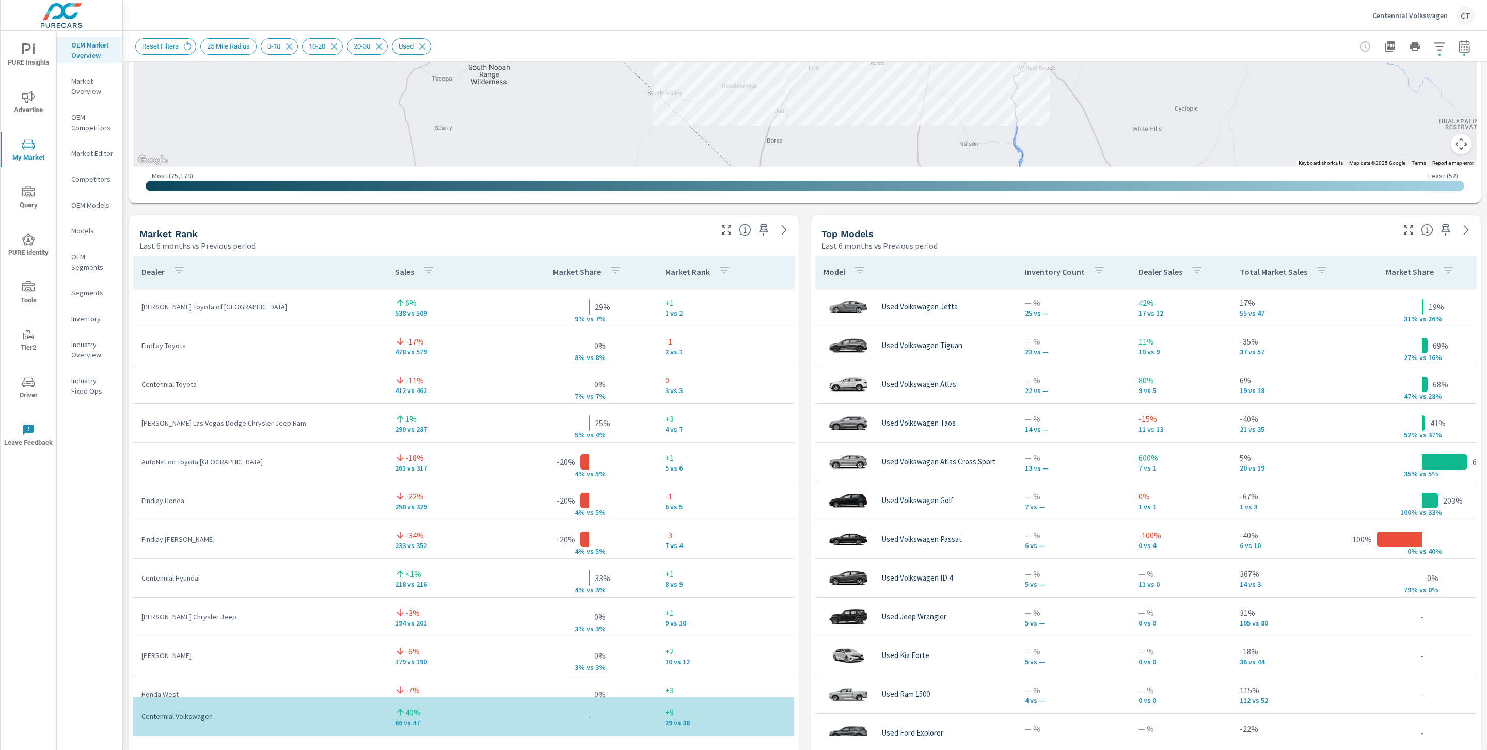
click at [1252, 272] on p "Total Market Sales" at bounding box center [1274, 271] width 68 height 10
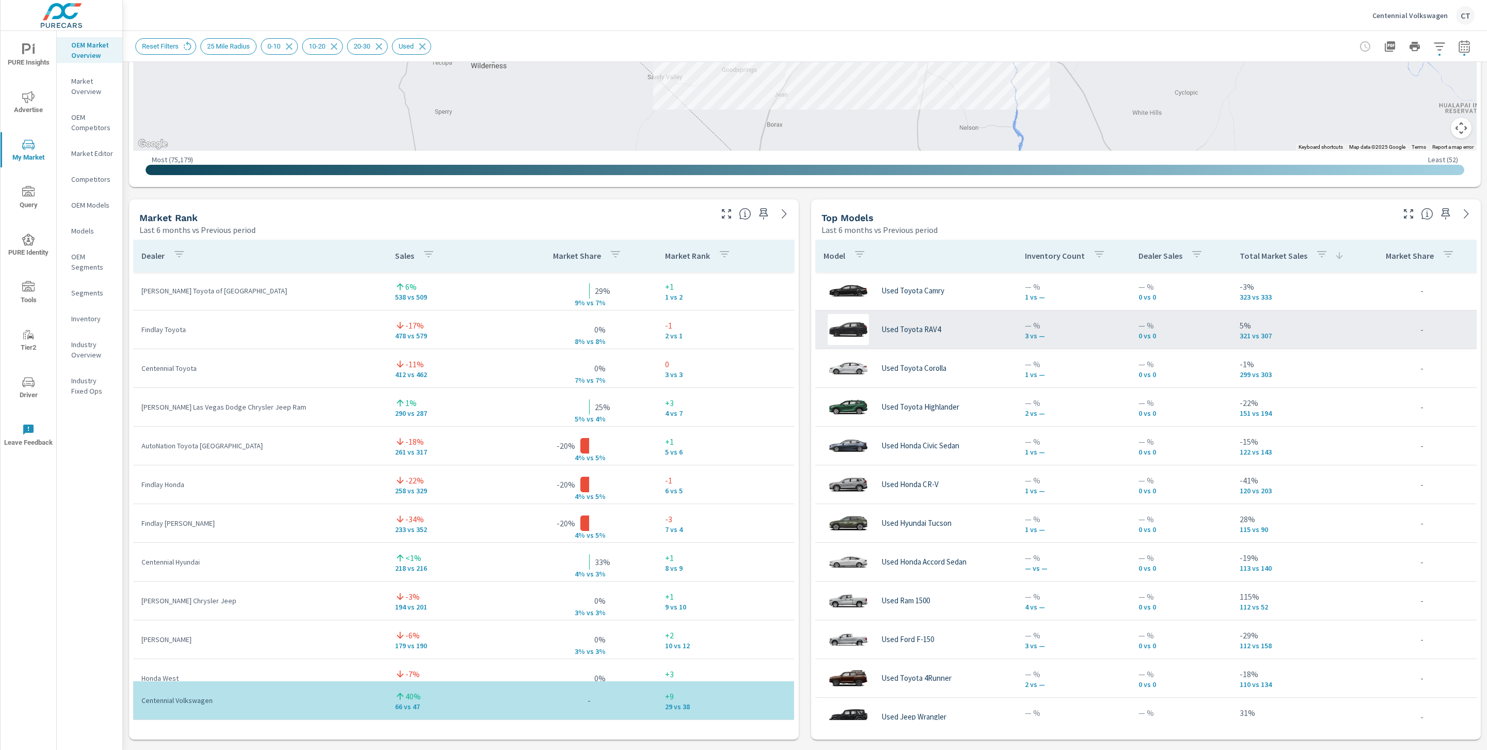
scroll to position [534, 0]
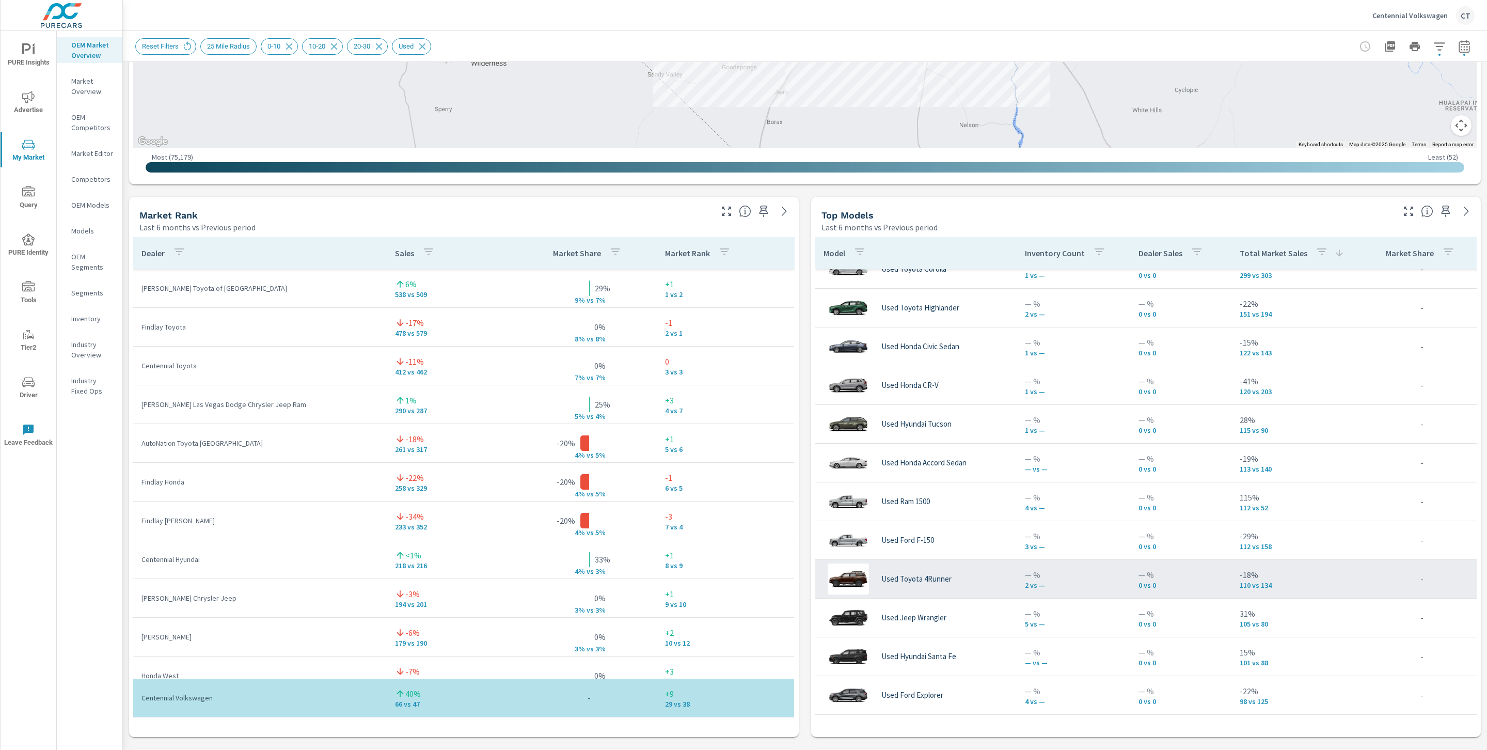
scroll to position [121, 0]
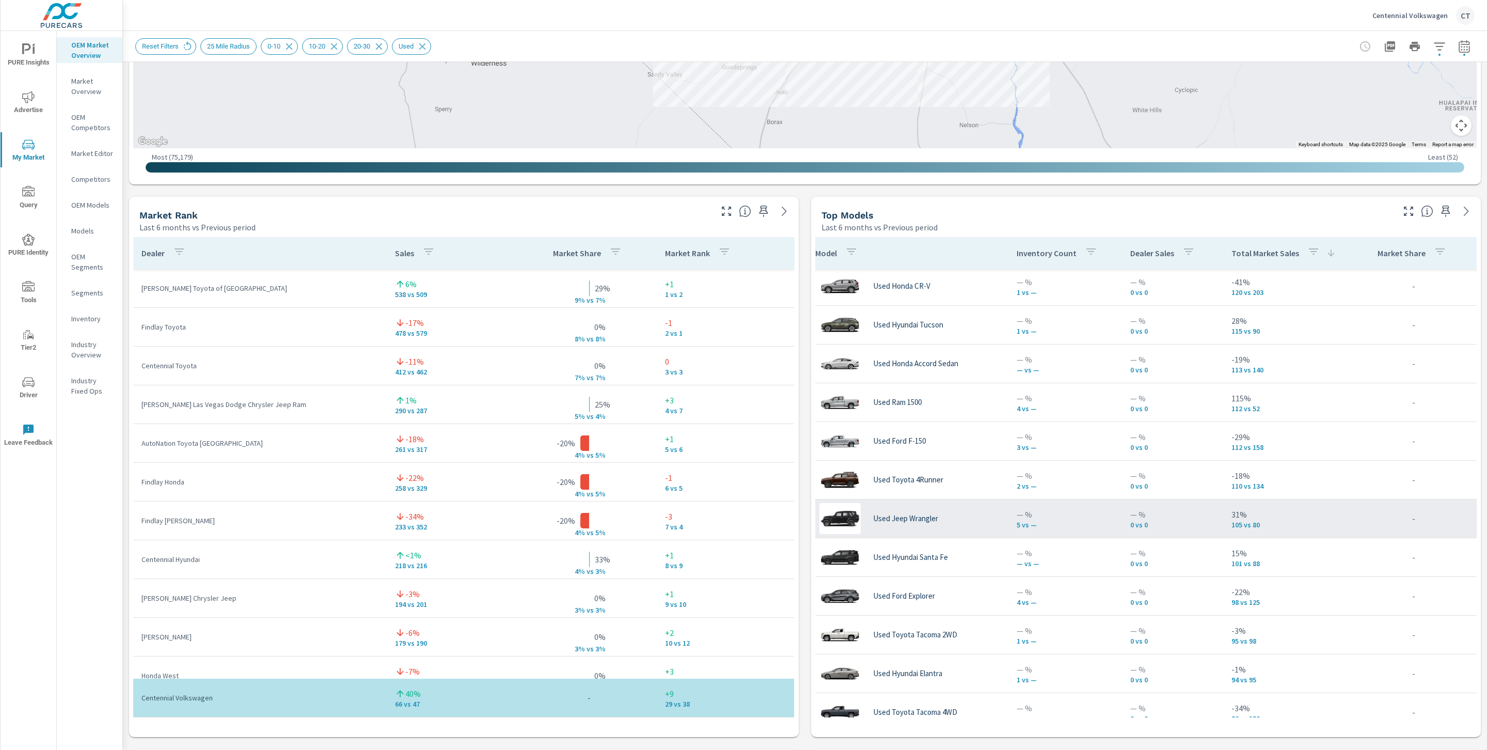
scroll to position [194, 8]
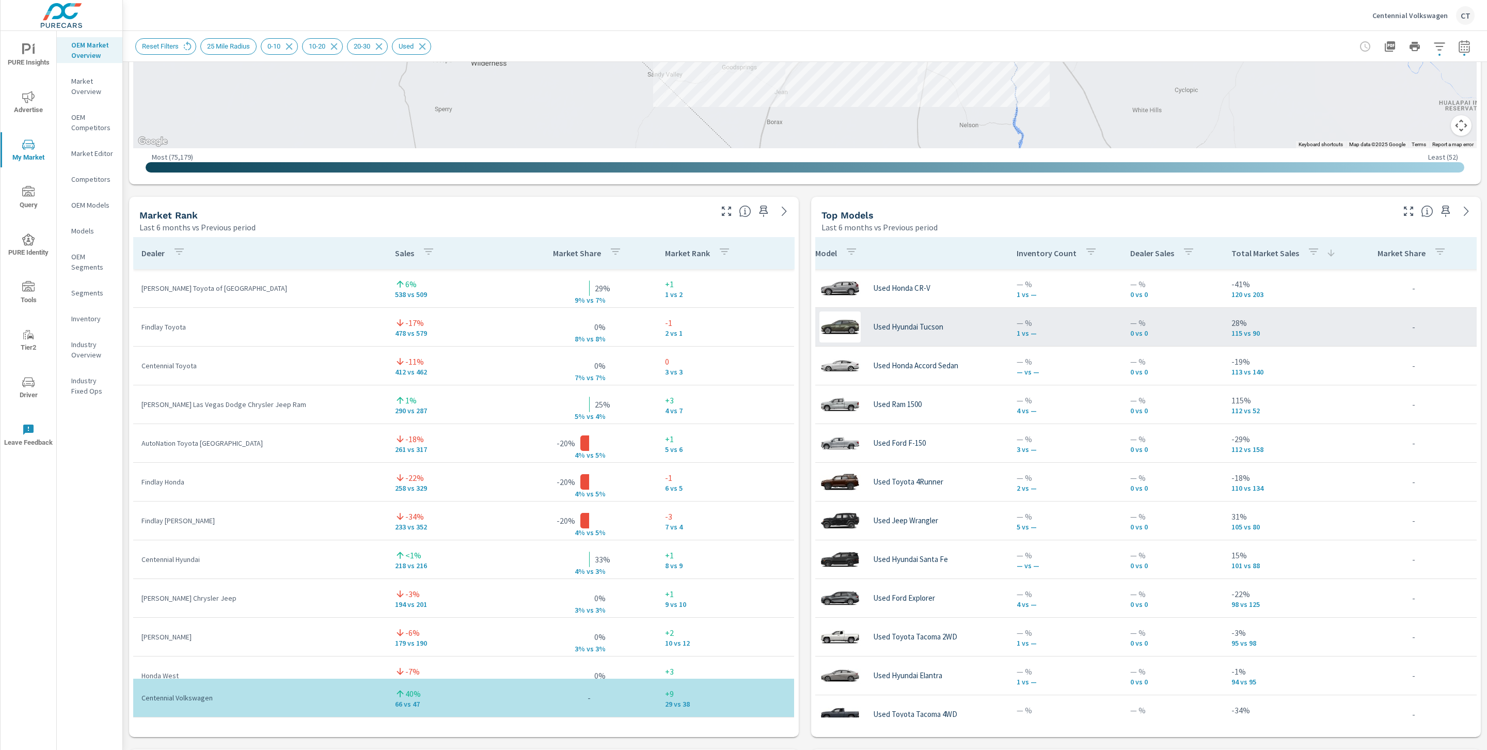
scroll to position [85, 8]
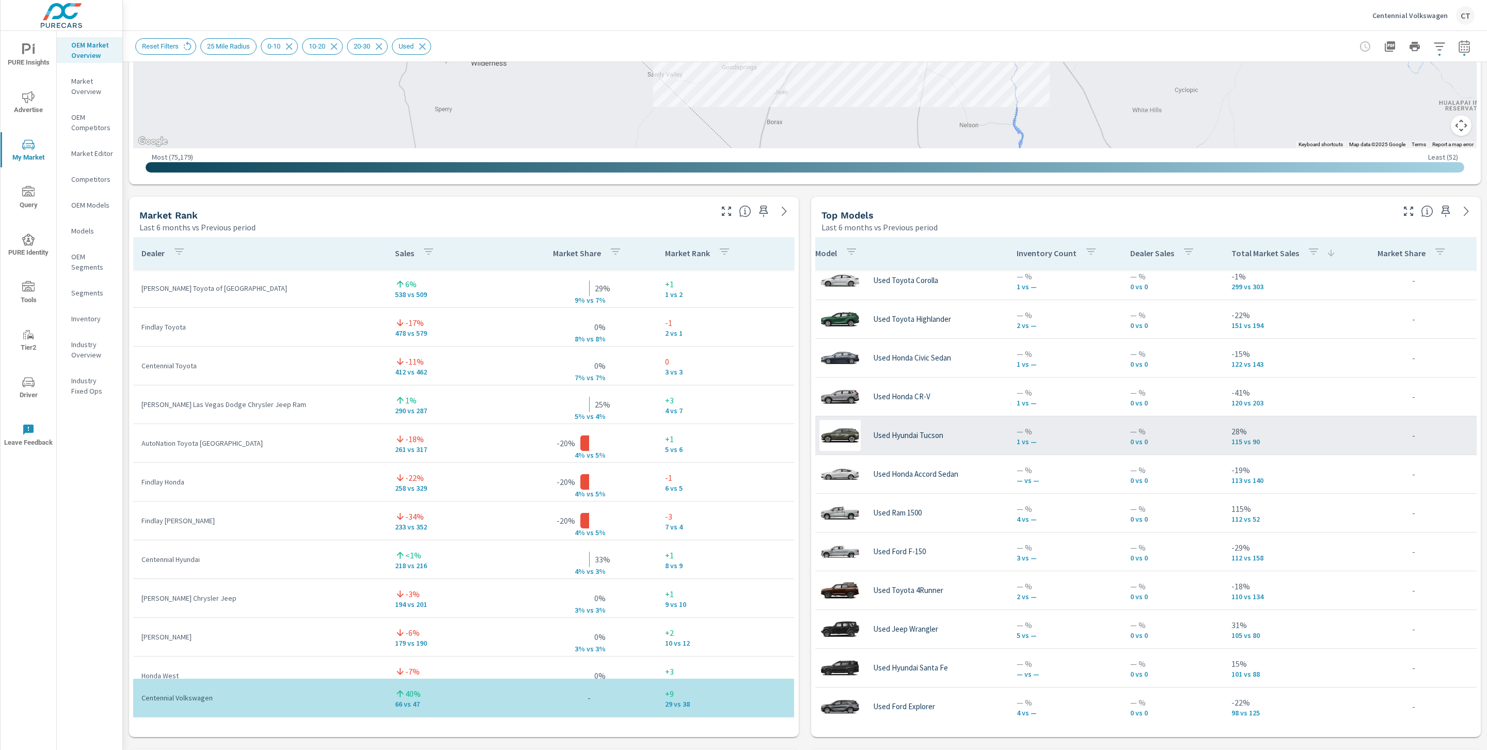
scroll to position [0, 8]
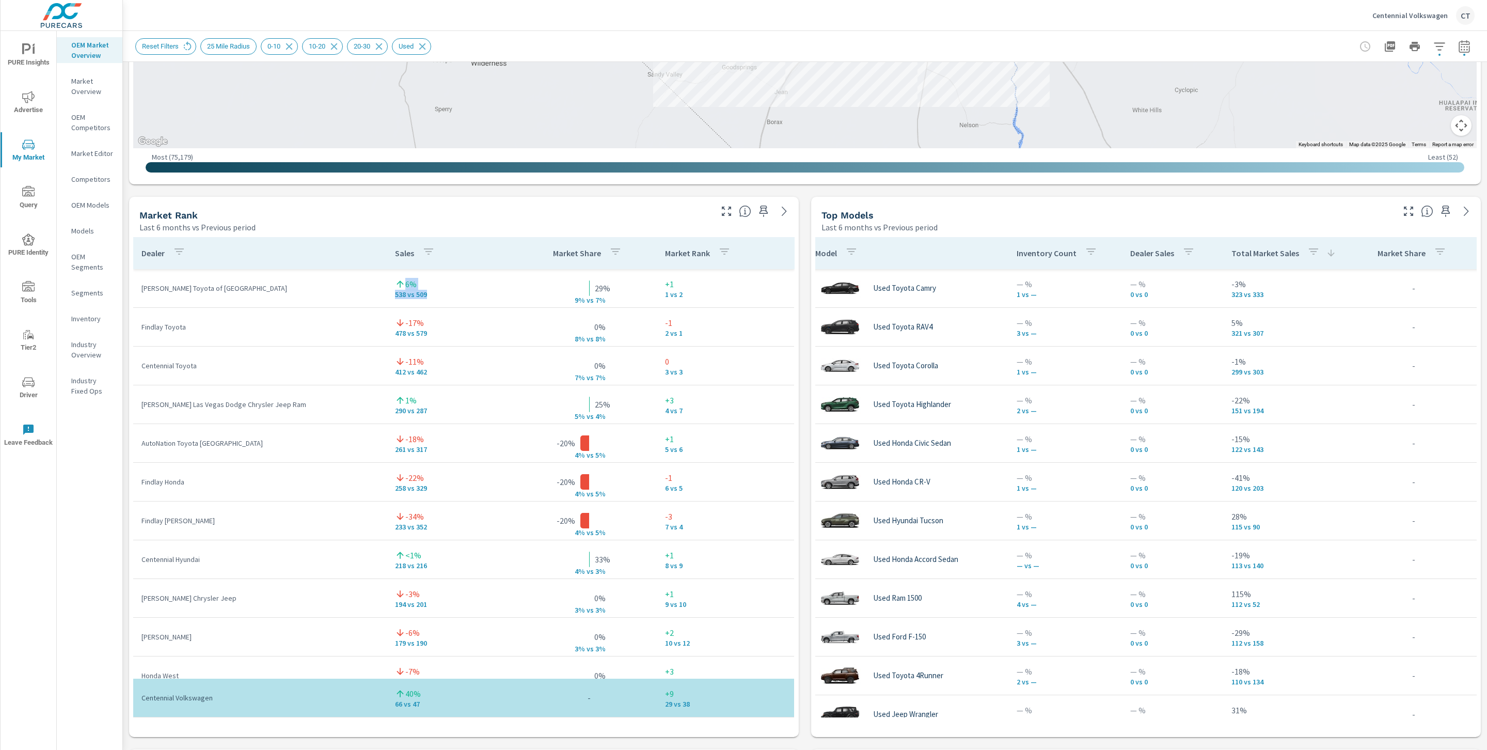
drag, startPoint x: 446, startPoint y: 291, endPoint x: 441, endPoint y: 299, distance: 9.7
click at [395, 280] on div "6% 538 vs 509" at bounding box center [454, 288] width 119 height 21
click at [461, 285] on div "6%" at bounding box center [454, 284] width 119 height 12
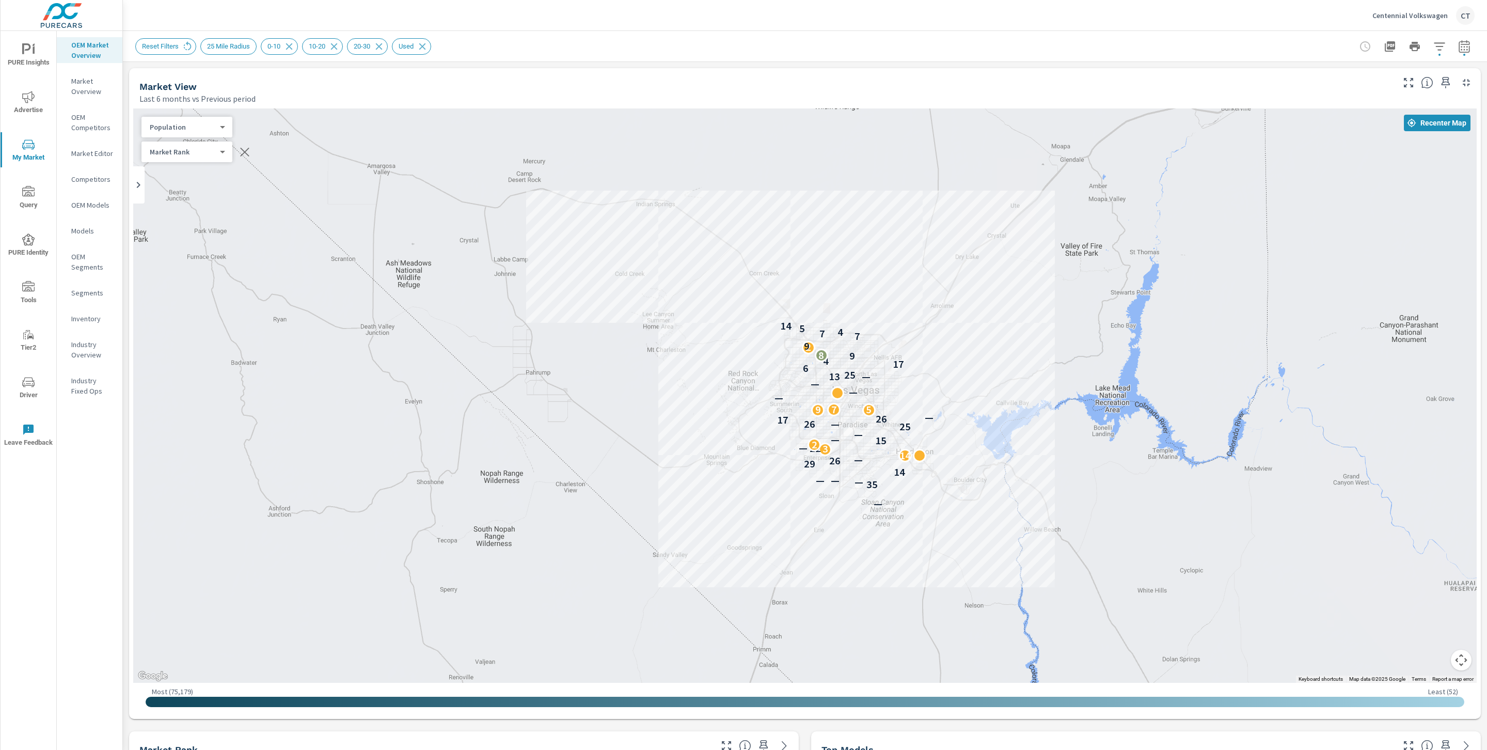
drag, startPoint x: 1197, startPoint y: 428, endPoint x: 1189, endPoint y: 424, distance: 9.5
click at [1197, 426] on div "2 — 35 — — — 14 29 26 — 14 3 22 — 2 15 — — 25 — 26 17 26 — 5 9 7 — — — — 13 25 …" at bounding box center [1305, 620] width 991 height 558
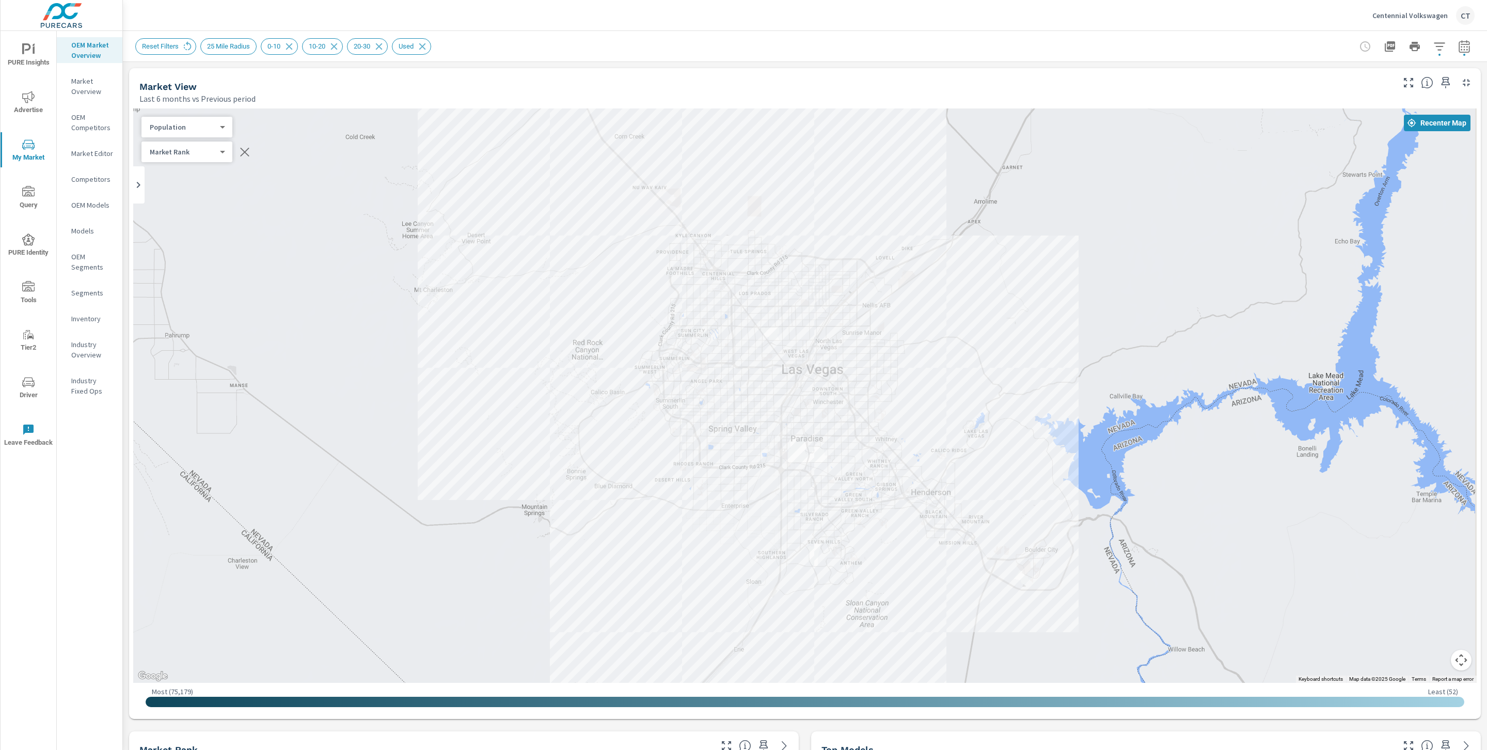
click at [816, 29] on div "Centennial Volkswagen CT" at bounding box center [804, 15] width 1339 height 30
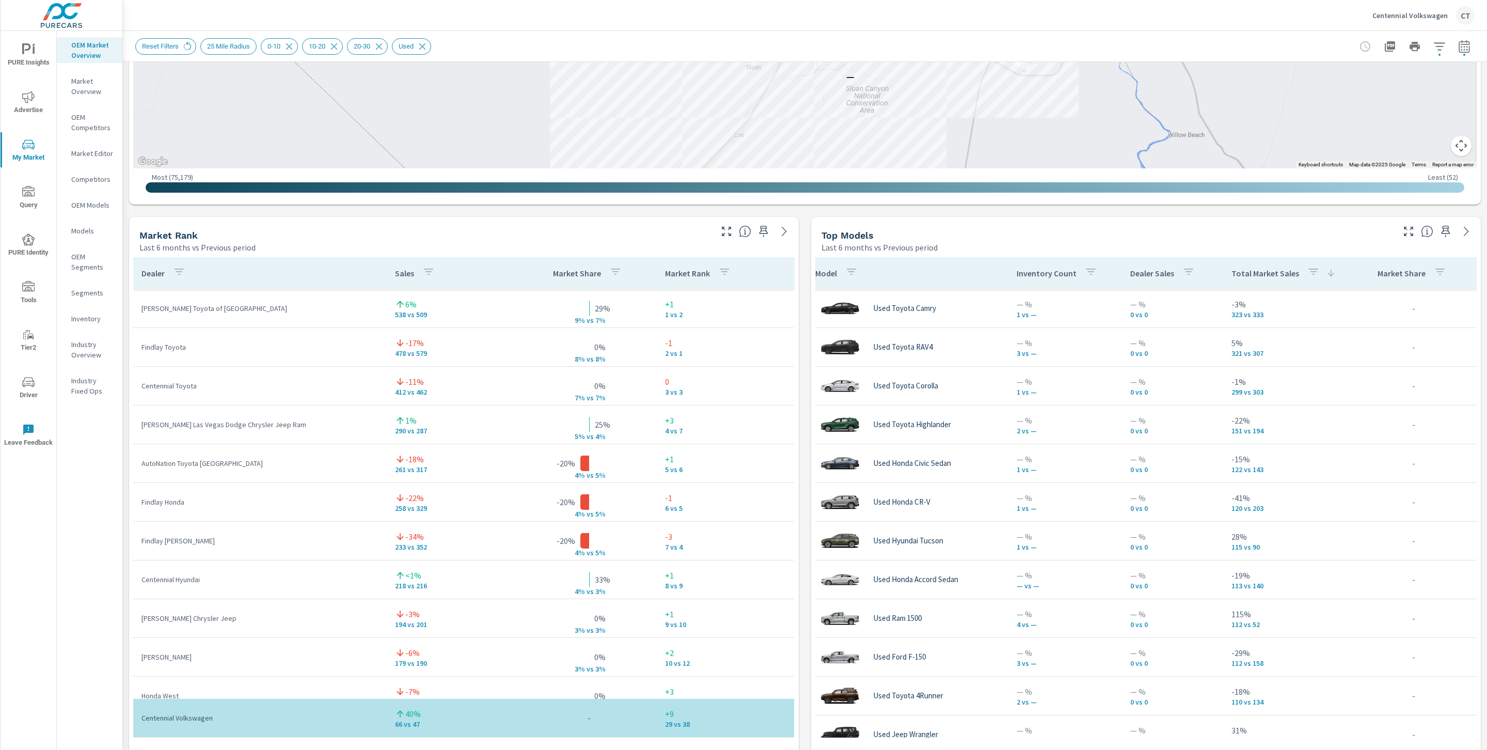
scroll to position [519, 0]
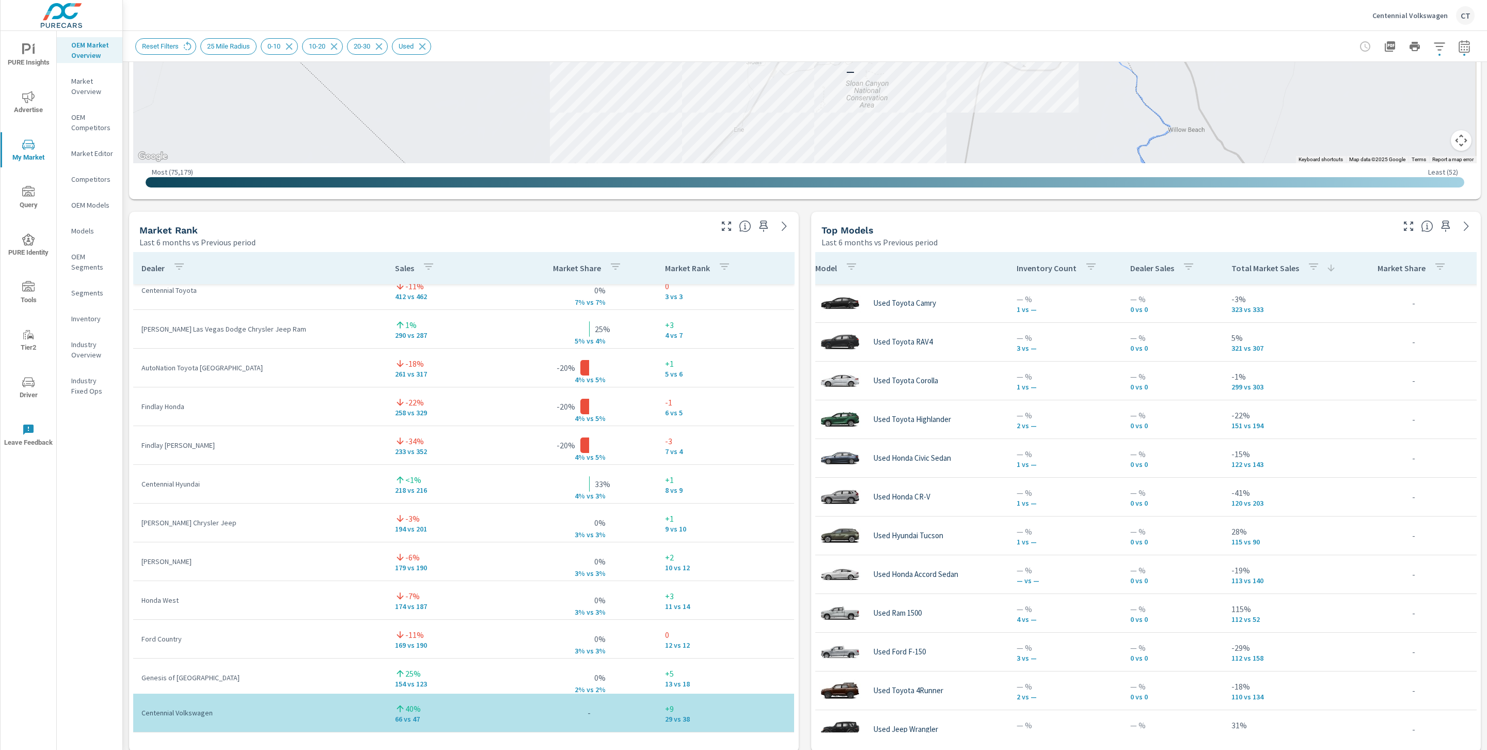
scroll to position [93, 0]
drag, startPoint x: 425, startPoint y: 487, endPoint x: 384, endPoint y: 485, distance: 41.4
click at [387, 485] on td "<1% 218 vs 216" at bounding box center [454, 480] width 135 height 37
click at [604, 491] on tr "Centennial Hyundai <1% 218 vs 216 33% 4% v s 3% +1 8 vs 9" at bounding box center [463, 481] width 661 height 39
click at [417, 488] on p "218 vs 216" at bounding box center [454, 487] width 119 height 8
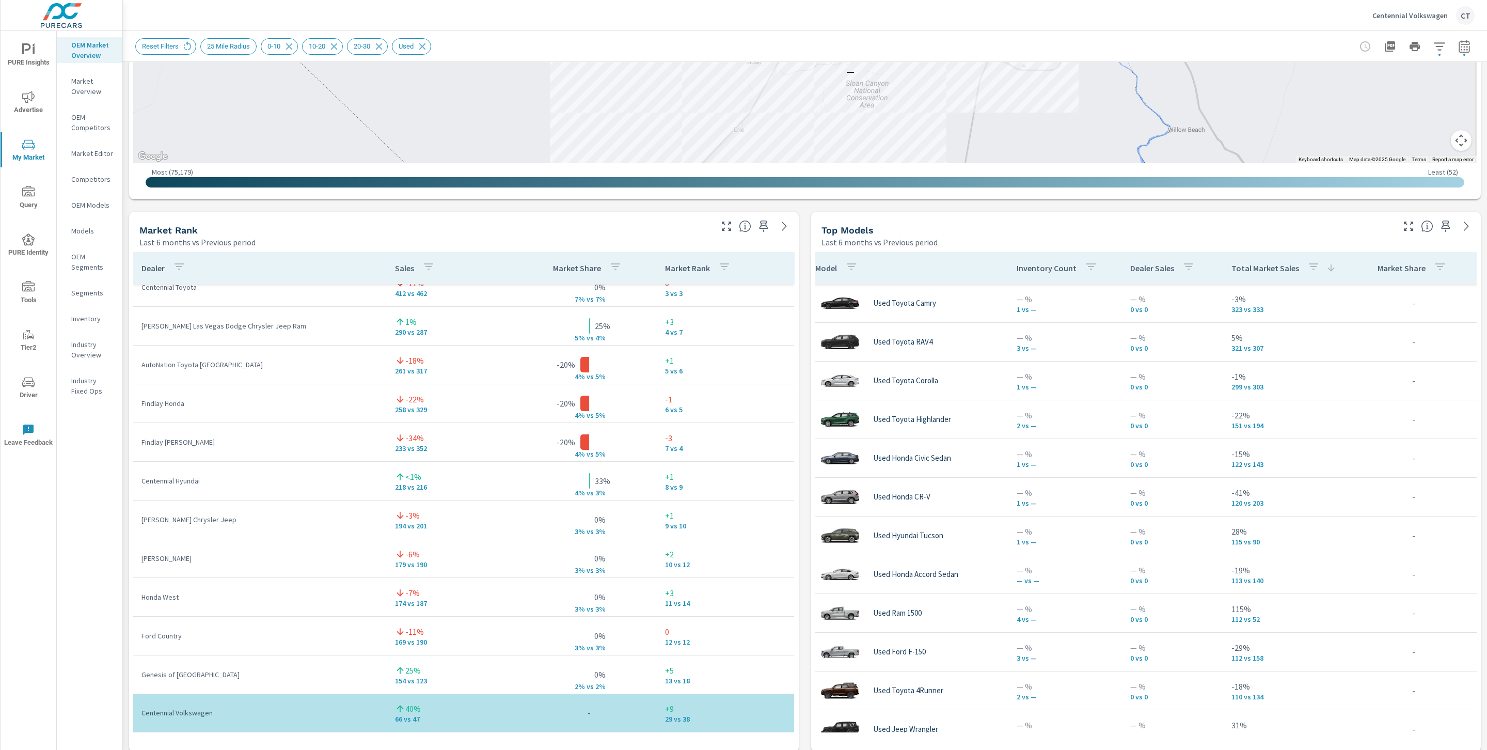
click at [417, 488] on p "218 vs 216" at bounding box center [454, 487] width 119 height 8
click at [413, 487] on p "218 vs 216" at bounding box center [454, 487] width 119 height 8
drag, startPoint x: 329, startPoint y: 328, endPoint x: 323, endPoint y: 328, distance: 5.7
click at [323, 328] on p "Chapman Las Vegas Dodge Chrysler Jeep Ram" at bounding box center [259, 326] width 237 height 10
click at [395, 486] on p "218 vs 216" at bounding box center [454, 487] width 119 height 8
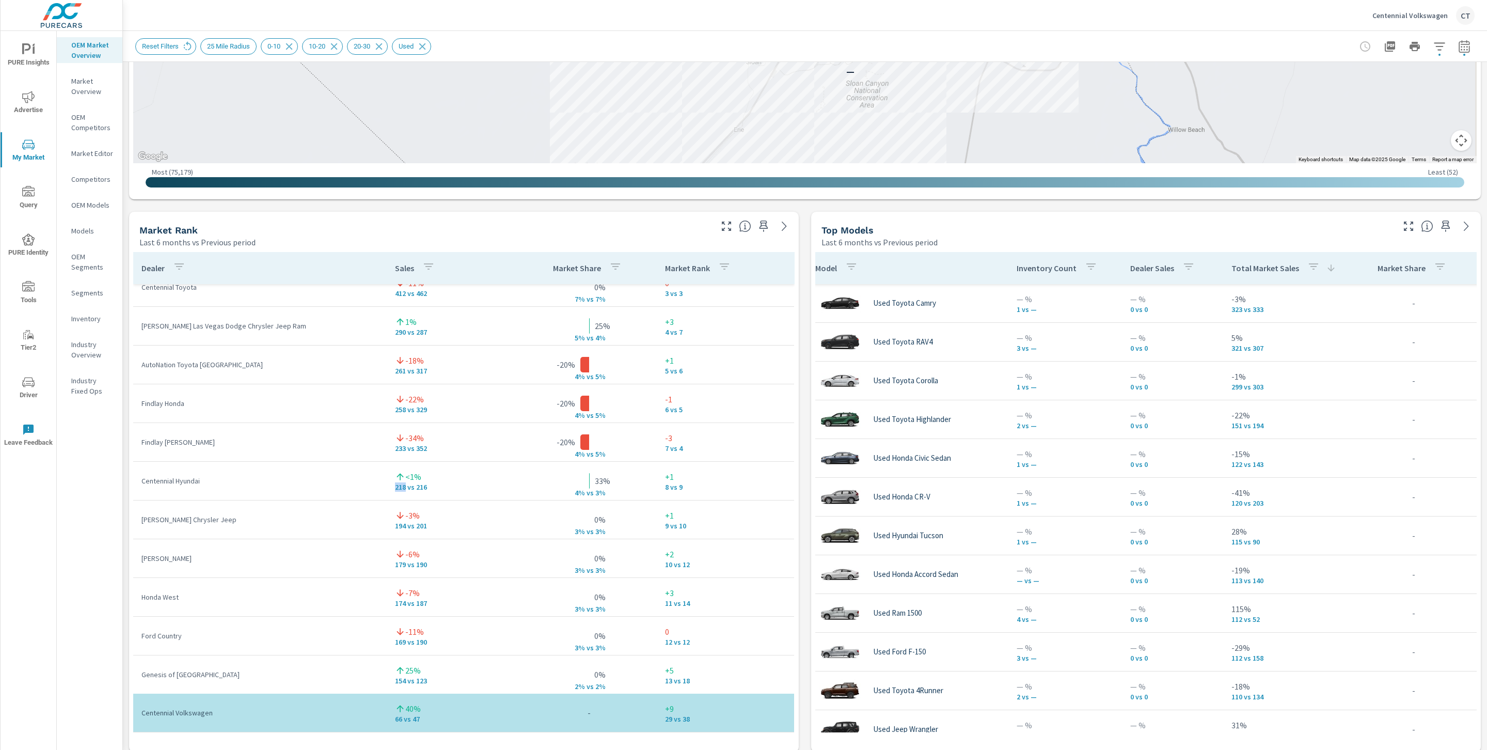
click at [395, 486] on p "218 vs 216" at bounding box center [454, 487] width 119 height 8
click at [407, 400] on p "-22%" at bounding box center [414, 399] width 19 height 12
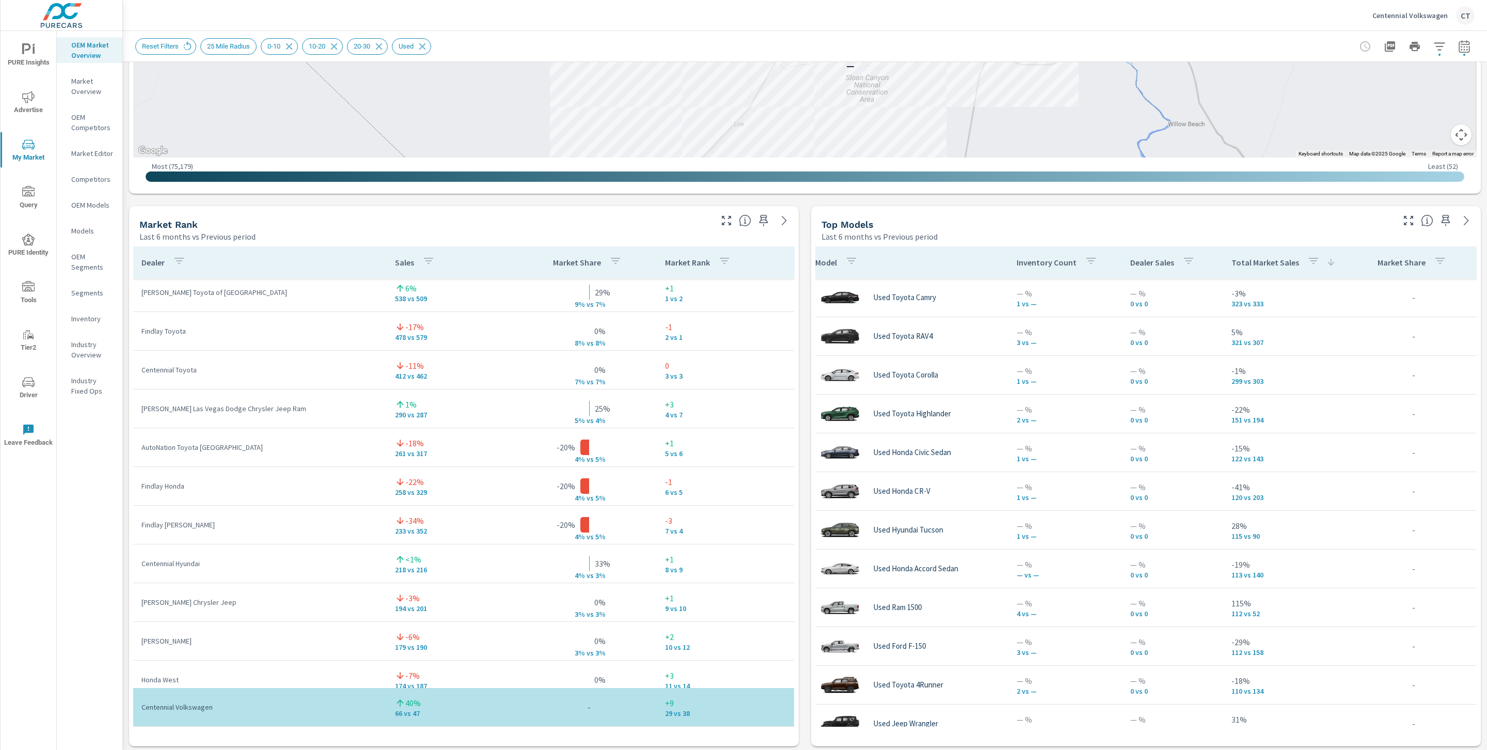
scroll to position [524, 0]
click at [156, 486] on p "Findlay Honda" at bounding box center [259, 487] width 237 height 10
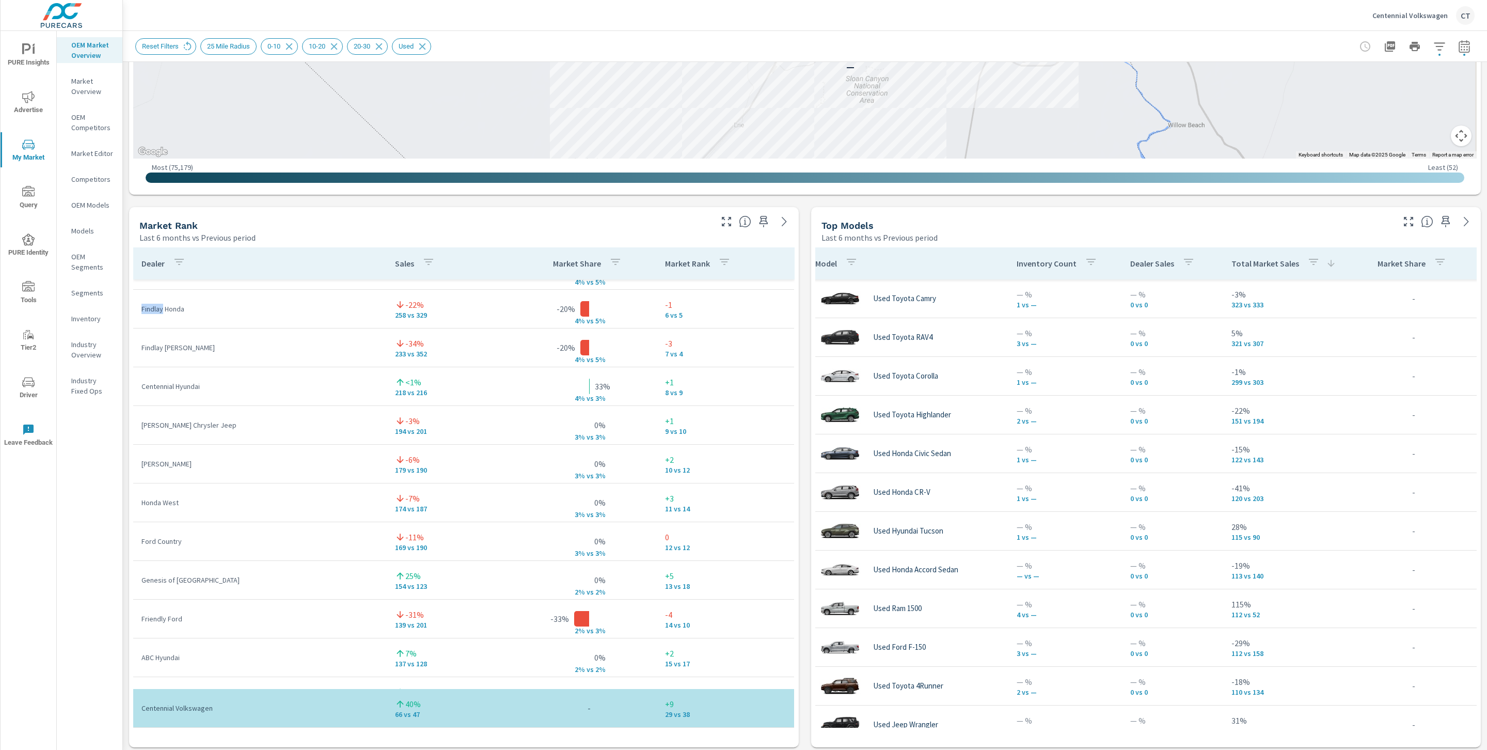
scroll to position [180, 0]
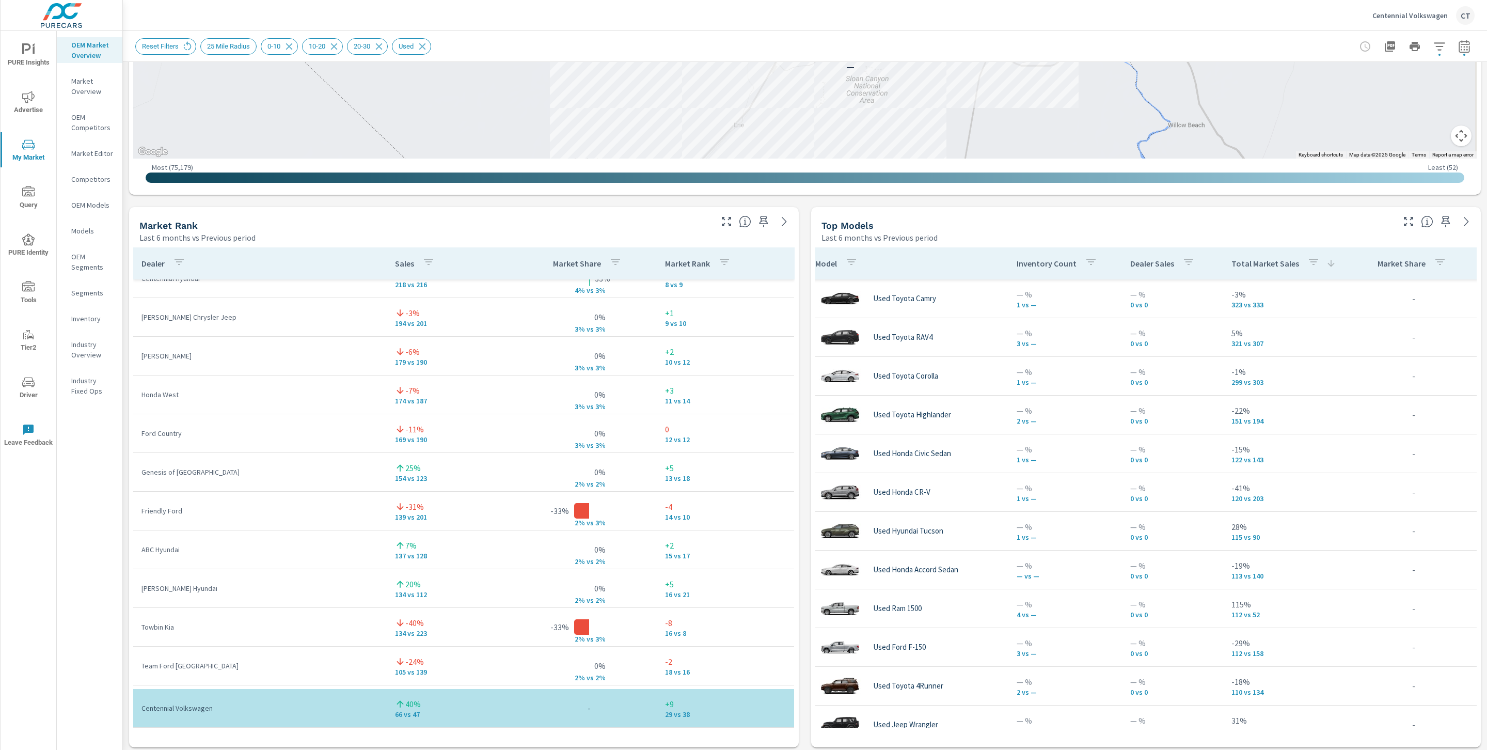
scroll to position [287, 0]
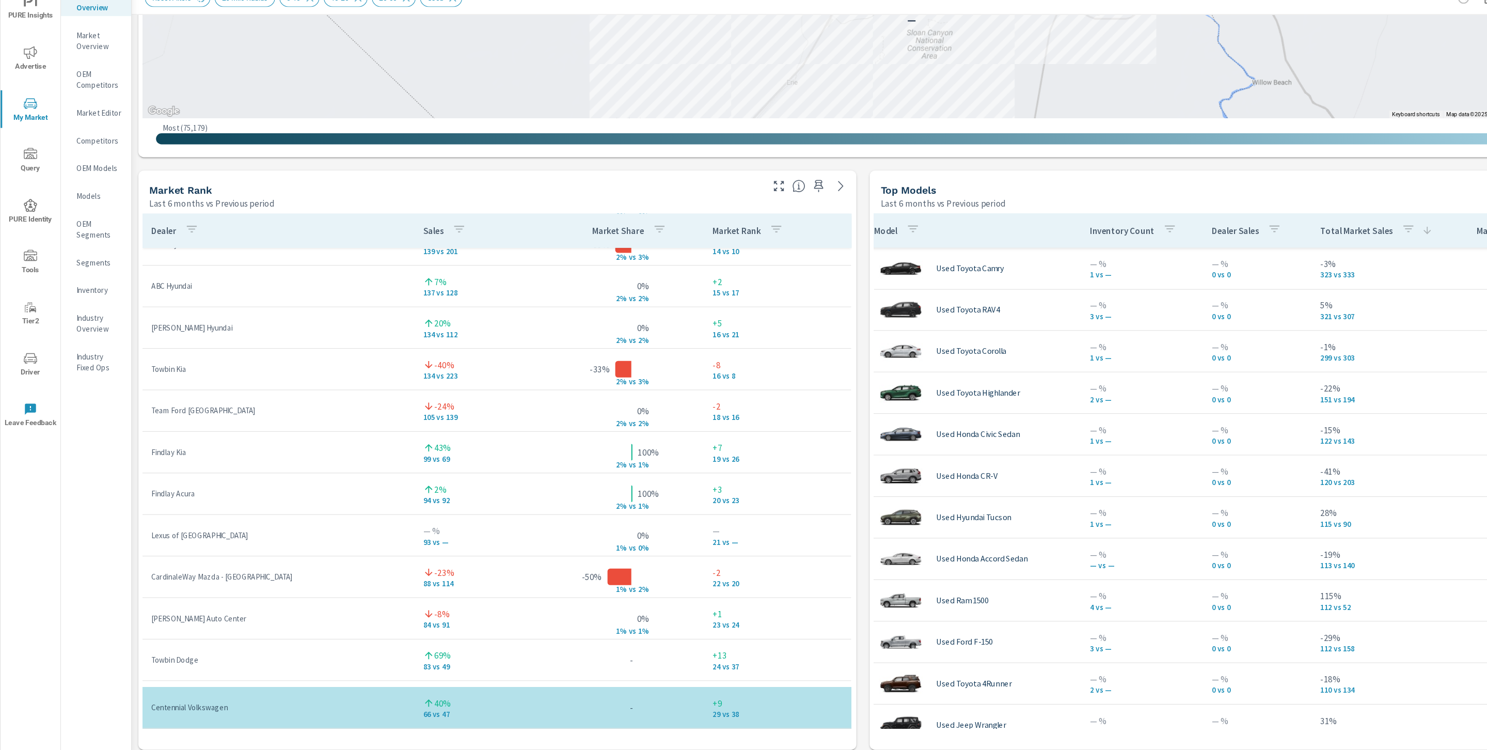
scroll to position [530, 0]
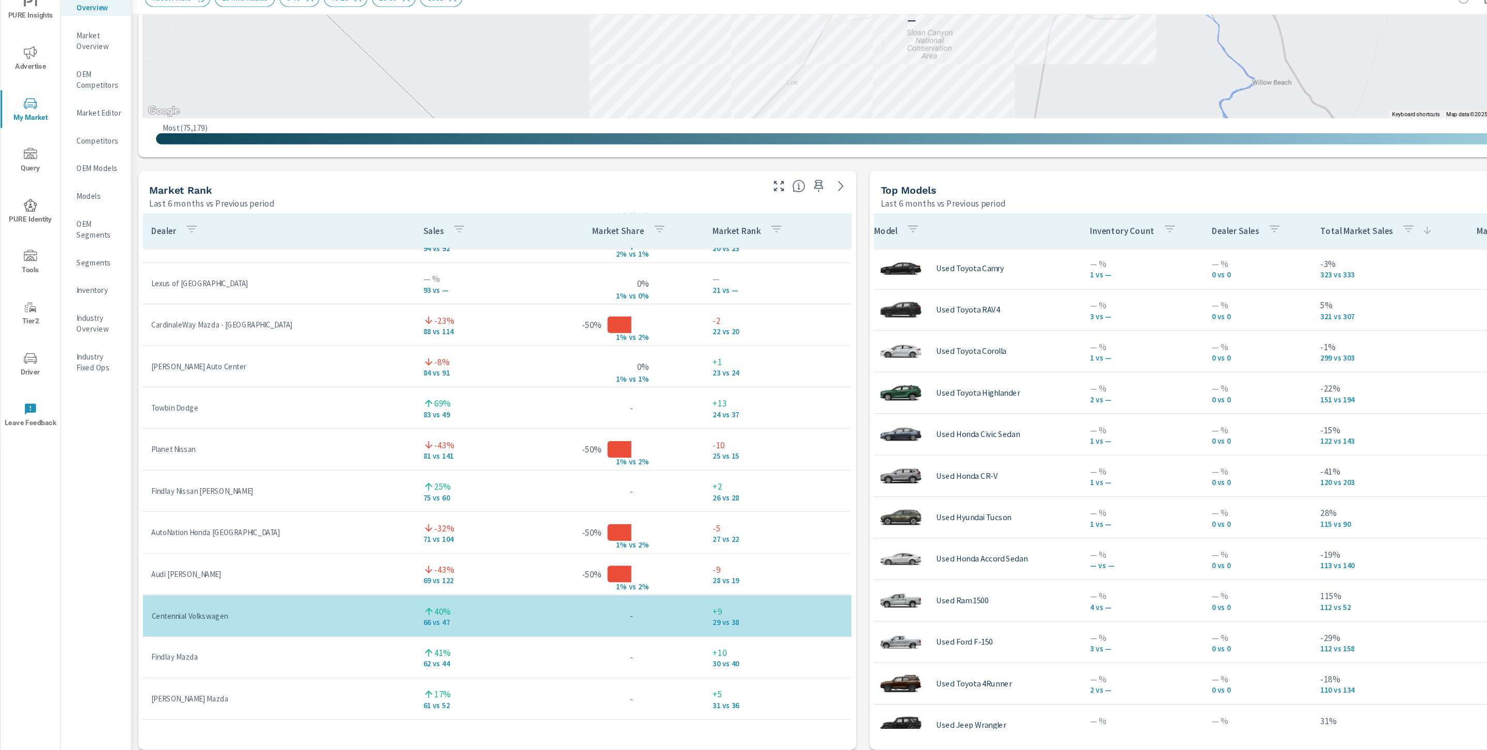
scroll to position [758, 0]
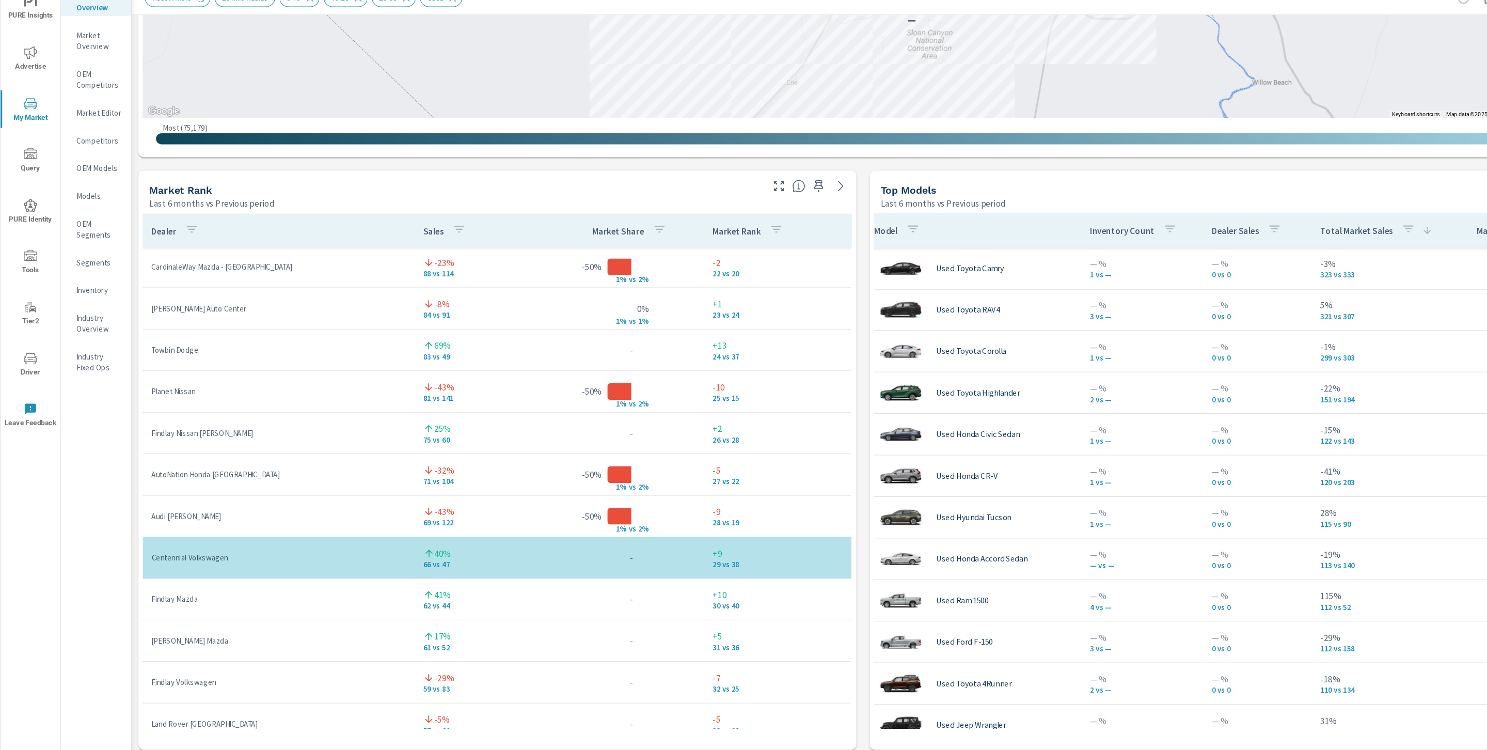
scroll to position [818, 0]
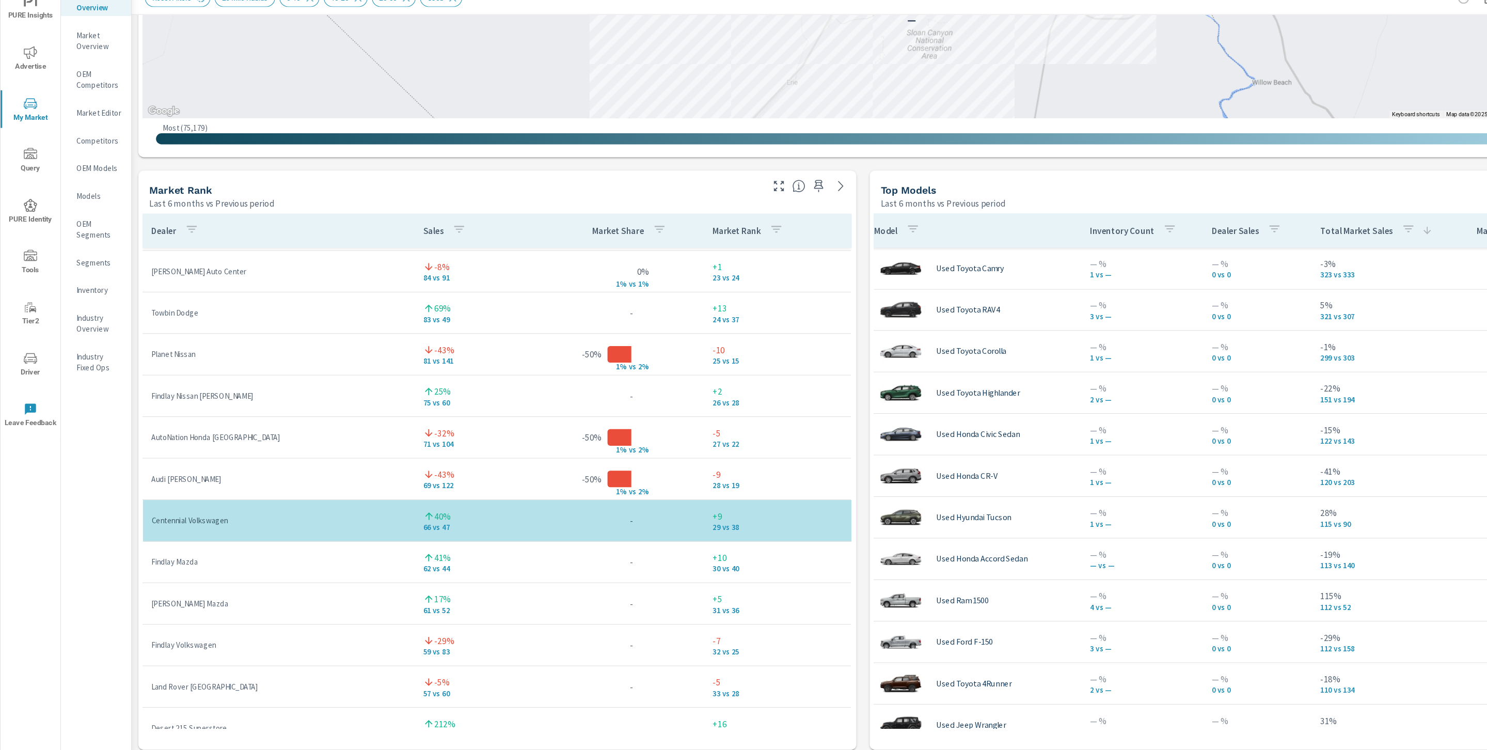
scroll to position [864, 0]
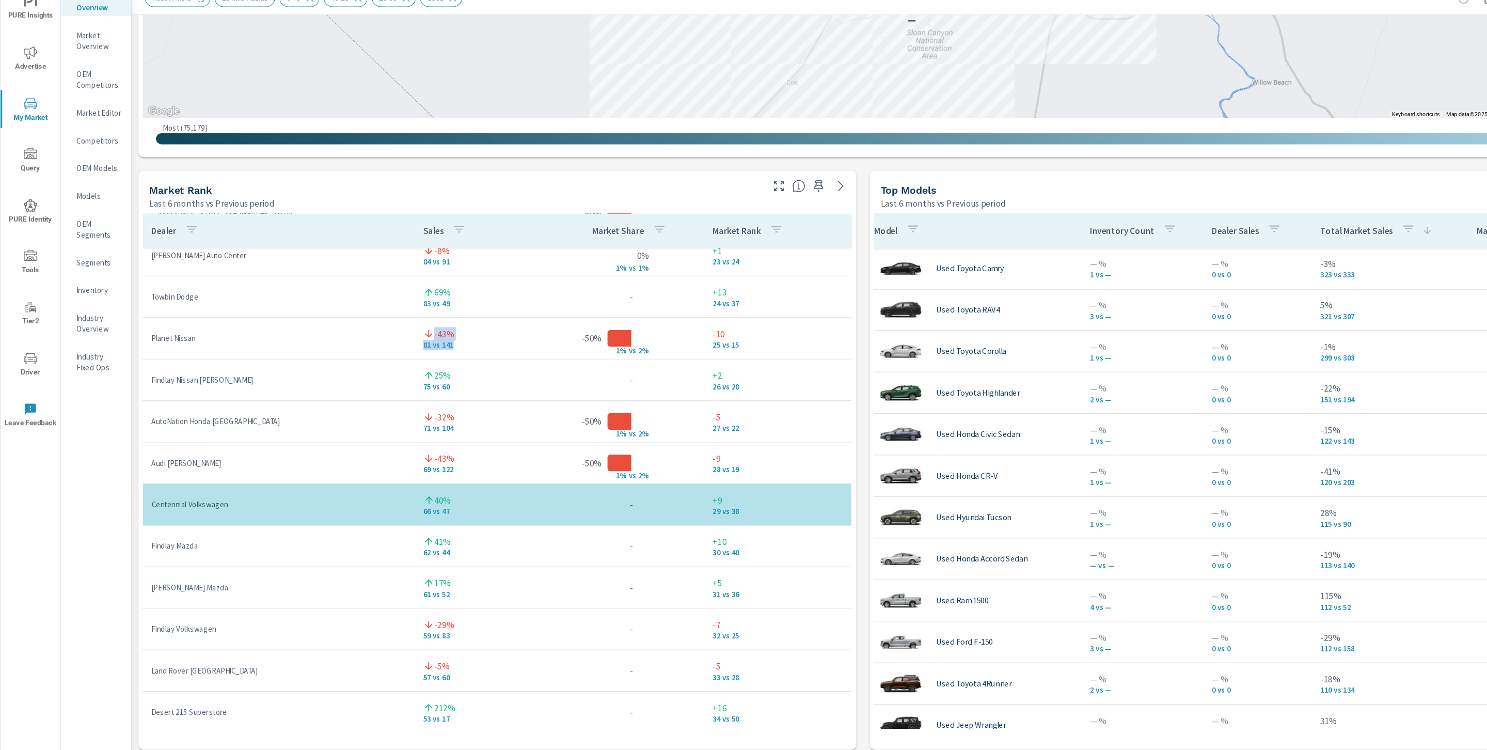
drag, startPoint x: 436, startPoint y: 369, endPoint x: 377, endPoint y: 374, distance: 59.6
click at [377, 374] on tr "Planet Nissan -43% 81 vs 141 -50% 1% v s 2% -10 25 vs 15" at bounding box center [463, 363] width 661 height 39
click at [445, 366] on p "81 vs 141" at bounding box center [454, 370] width 119 height 8
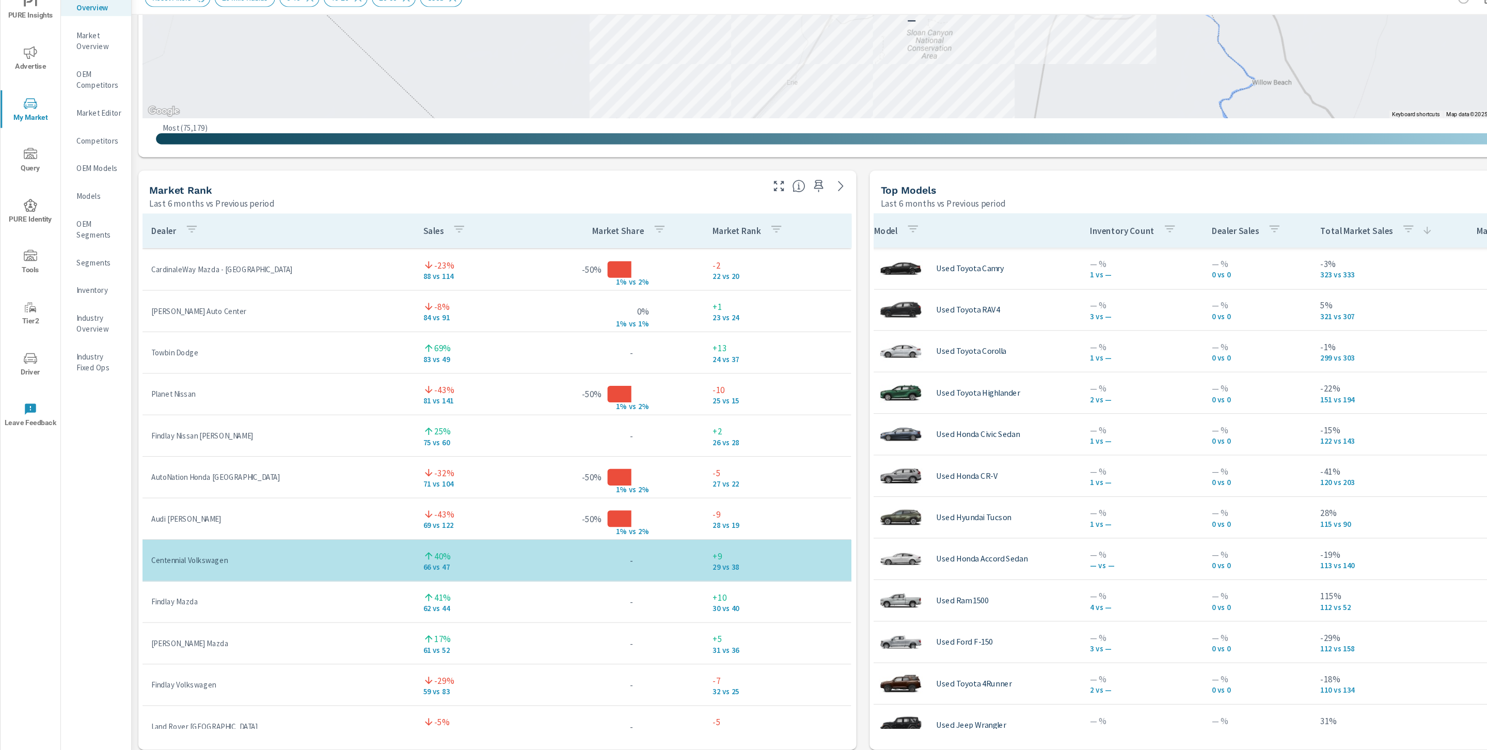
scroll to position [792, 0]
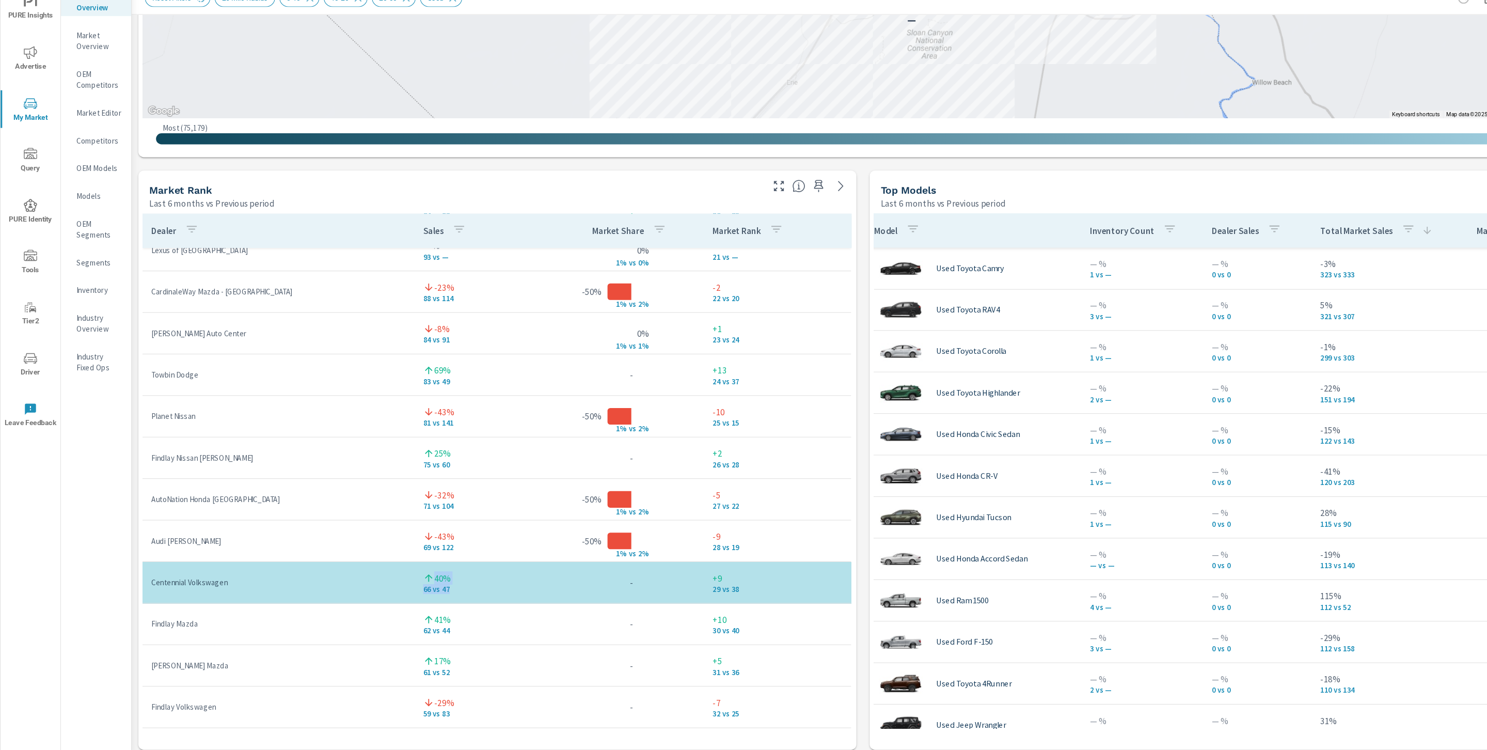
drag, startPoint x: 420, startPoint y: 597, endPoint x: 377, endPoint y: 590, distance: 44.0
click at [377, 590] on tr "Centennial Volkswagen 40% 66 vs 47 - +9 29 vs 38" at bounding box center [463, 591] width 661 height 39
click at [437, 606] on td "40% 66 vs 47" at bounding box center [454, 591] width 135 height 37
click at [590, 448] on p "s 2%" at bounding box center [602, 448] width 25 height 9
drag, startPoint x: 590, startPoint y: 447, endPoint x: 576, endPoint y: 447, distance: 13.4
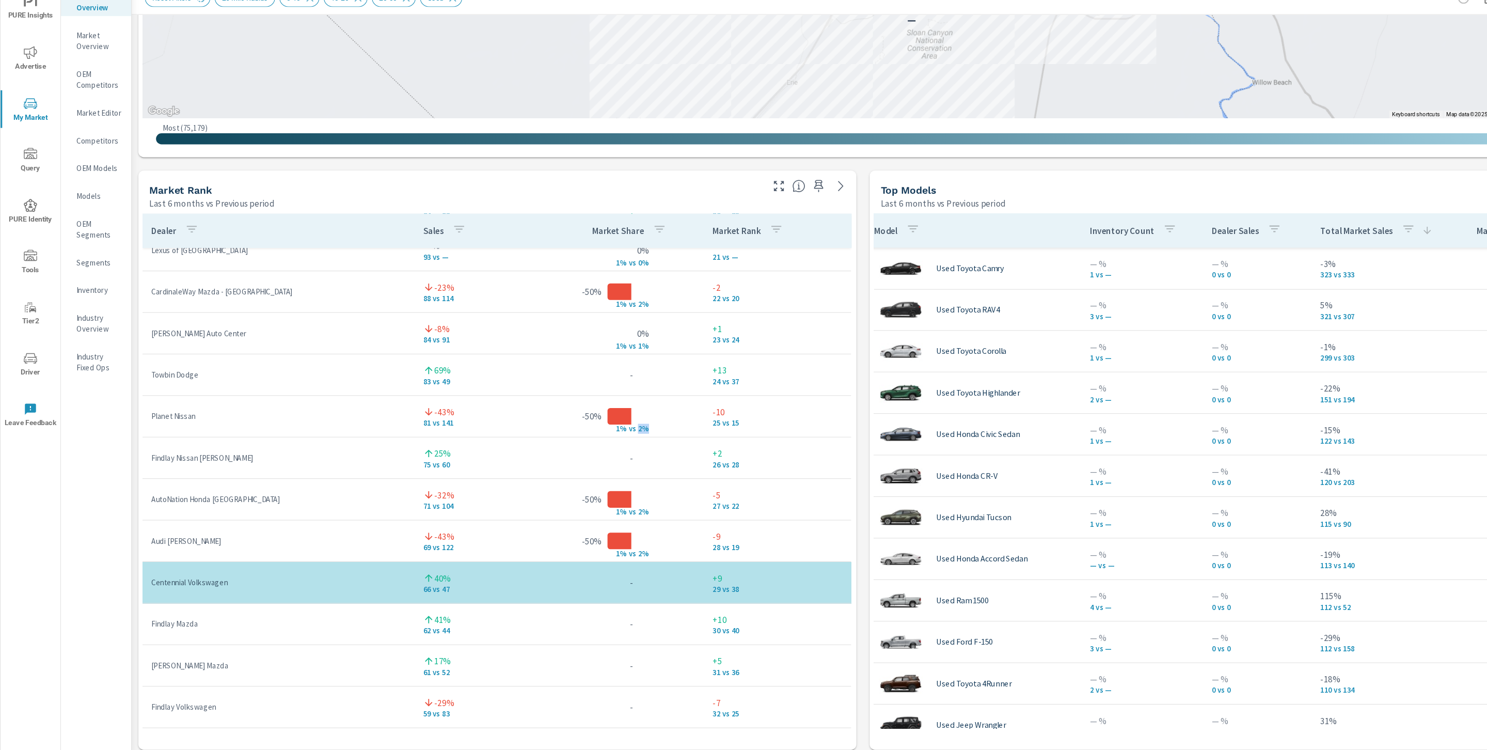
click at [590, 447] on p "s 2%" at bounding box center [602, 448] width 25 height 9
click at [563, 446] on p "1% v" at bounding box center [576, 448] width 27 height 9
click at [636, 452] on tr "Planet Nissan -43% 81 vs 141 -50% 1% v s 2% -10 25 vs 15" at bounding box center [463, 436] width 661 height 39
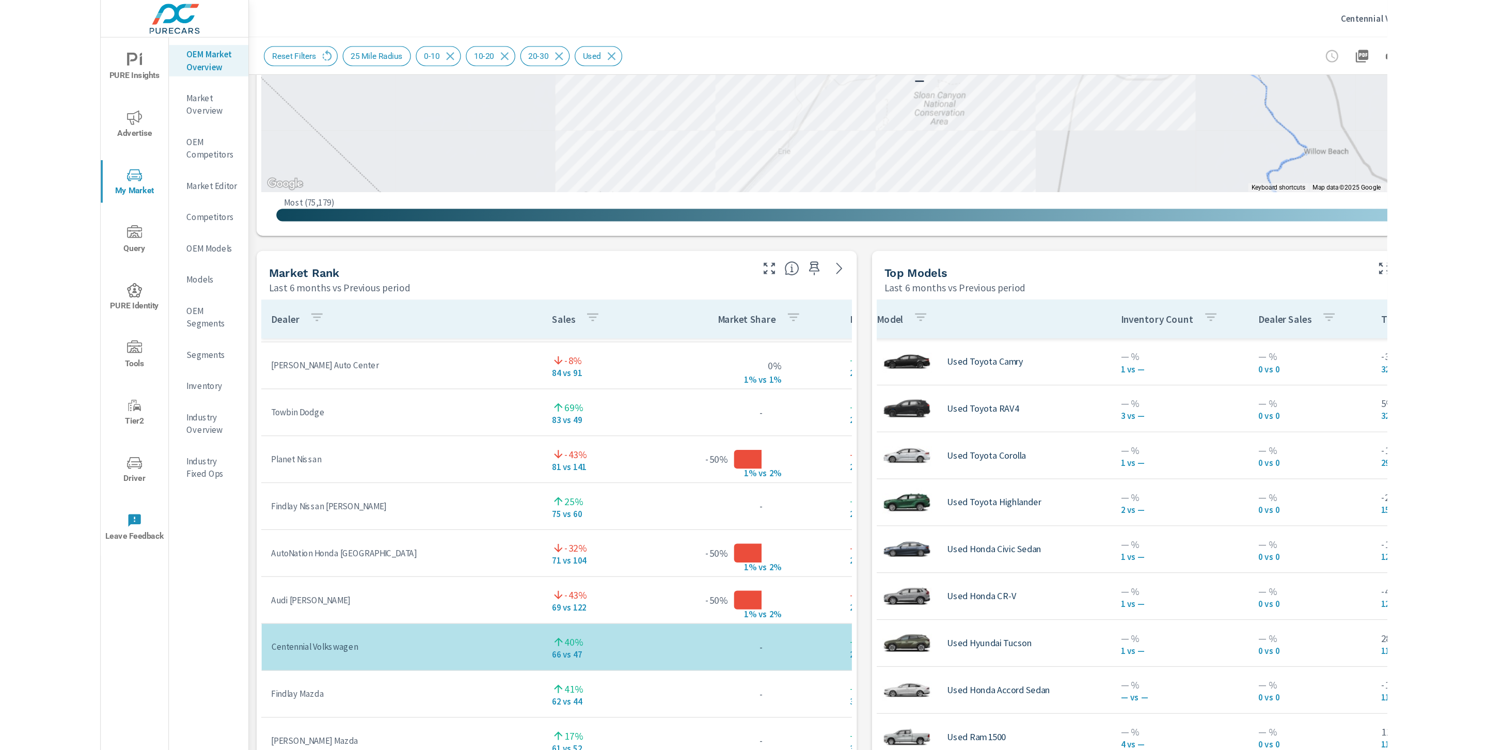
scroll to position [0, 8]
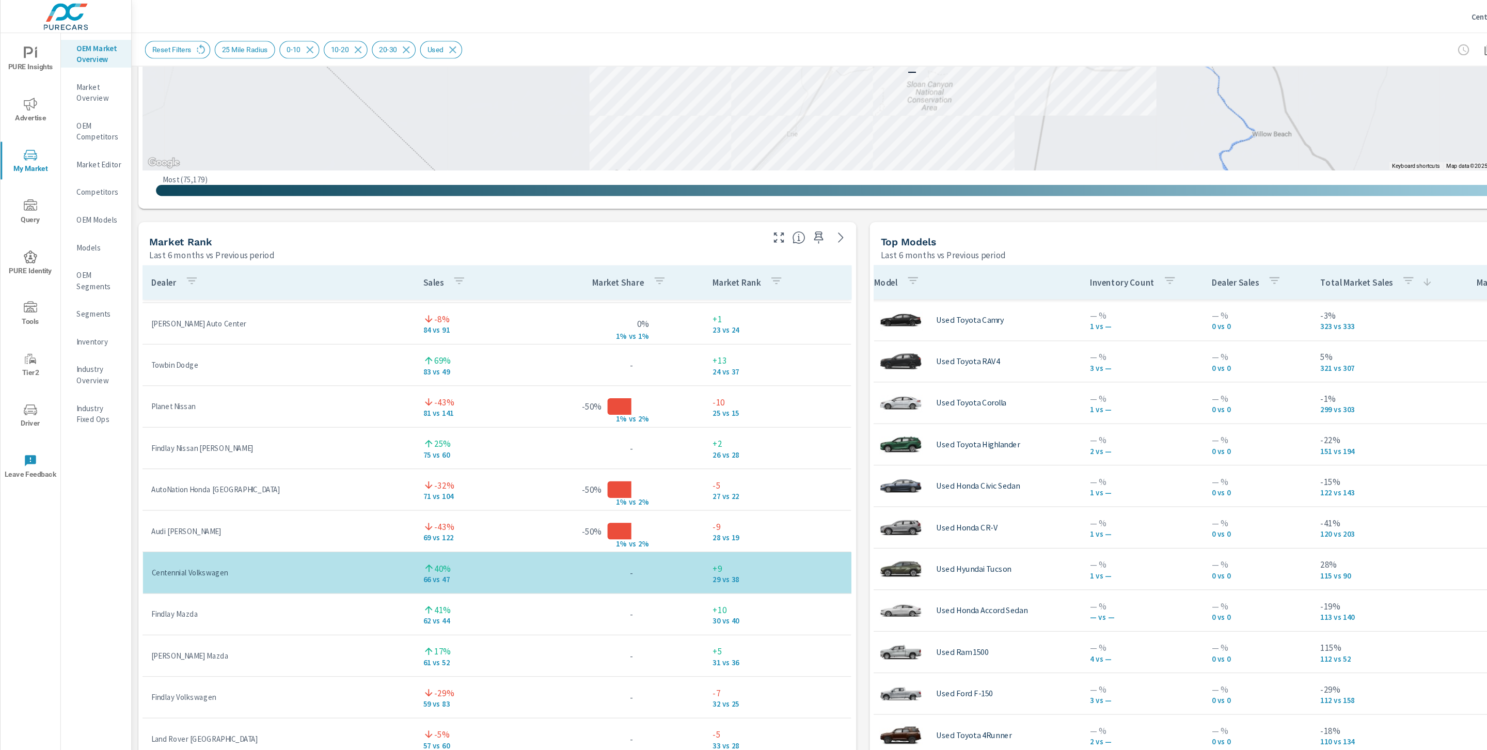
click at [801, 353] on div "Market View Last 6 months vs Previous period ← Move left → Move right ↑ Move up…" at bounding box center [805, 422] width 1364 height 1768
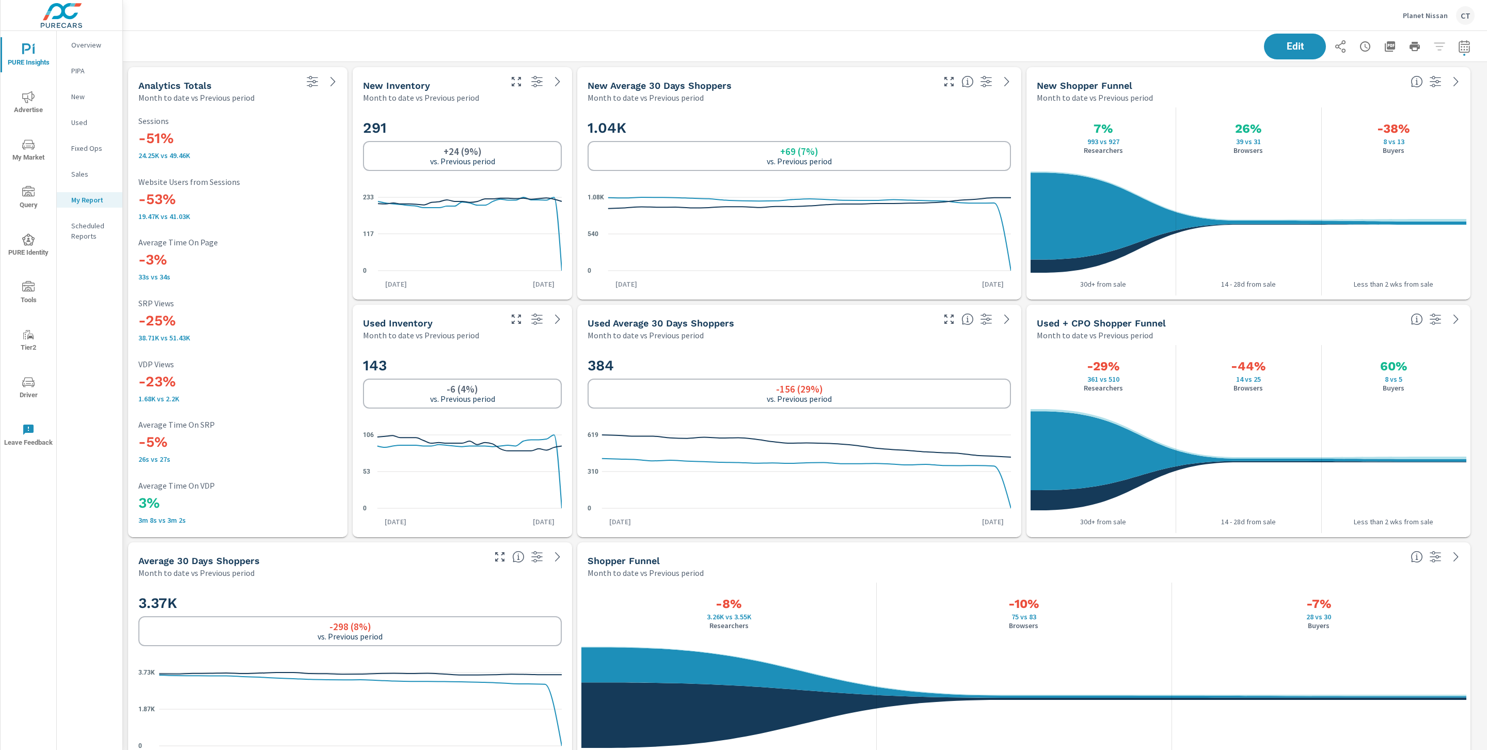
scroll to position [4780, 1376]
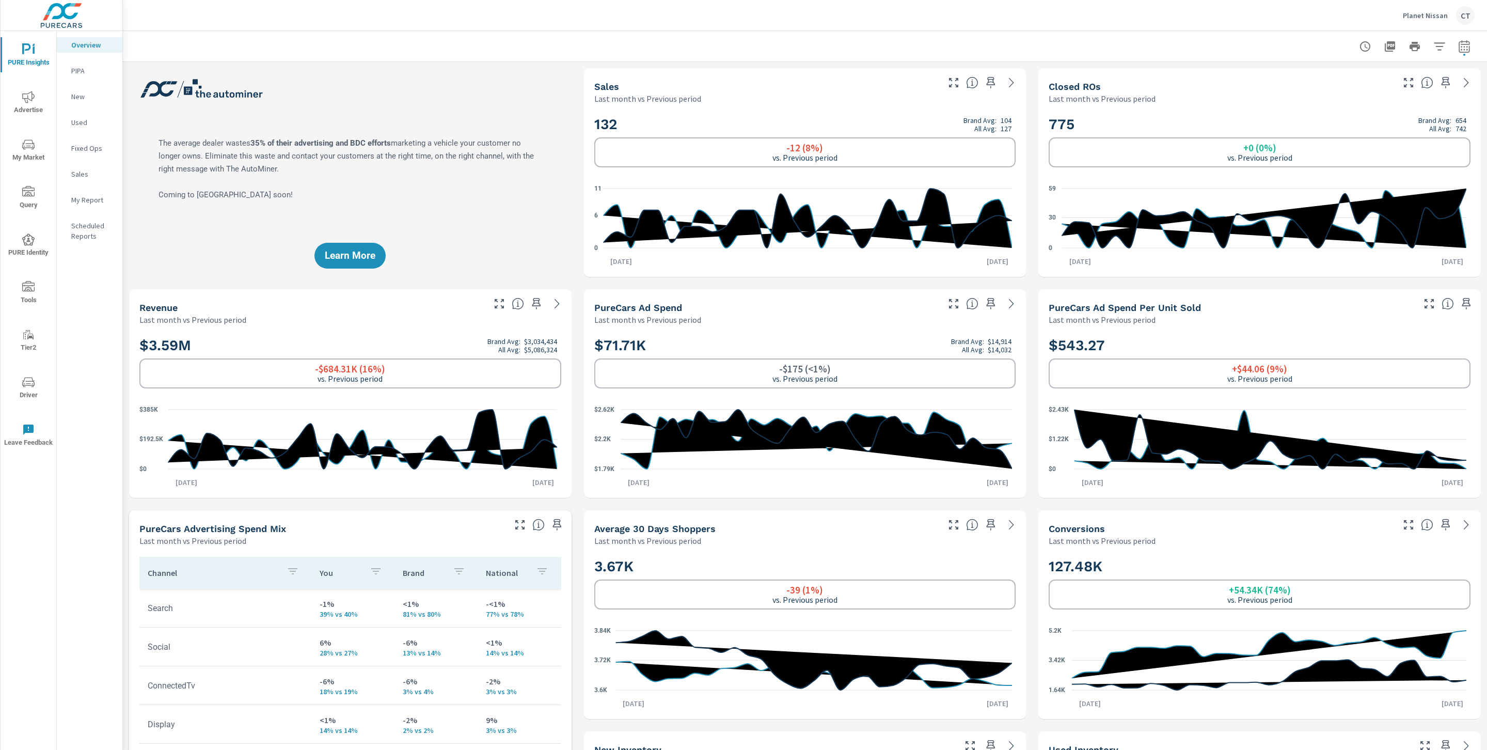
scroll to position [409, 0]
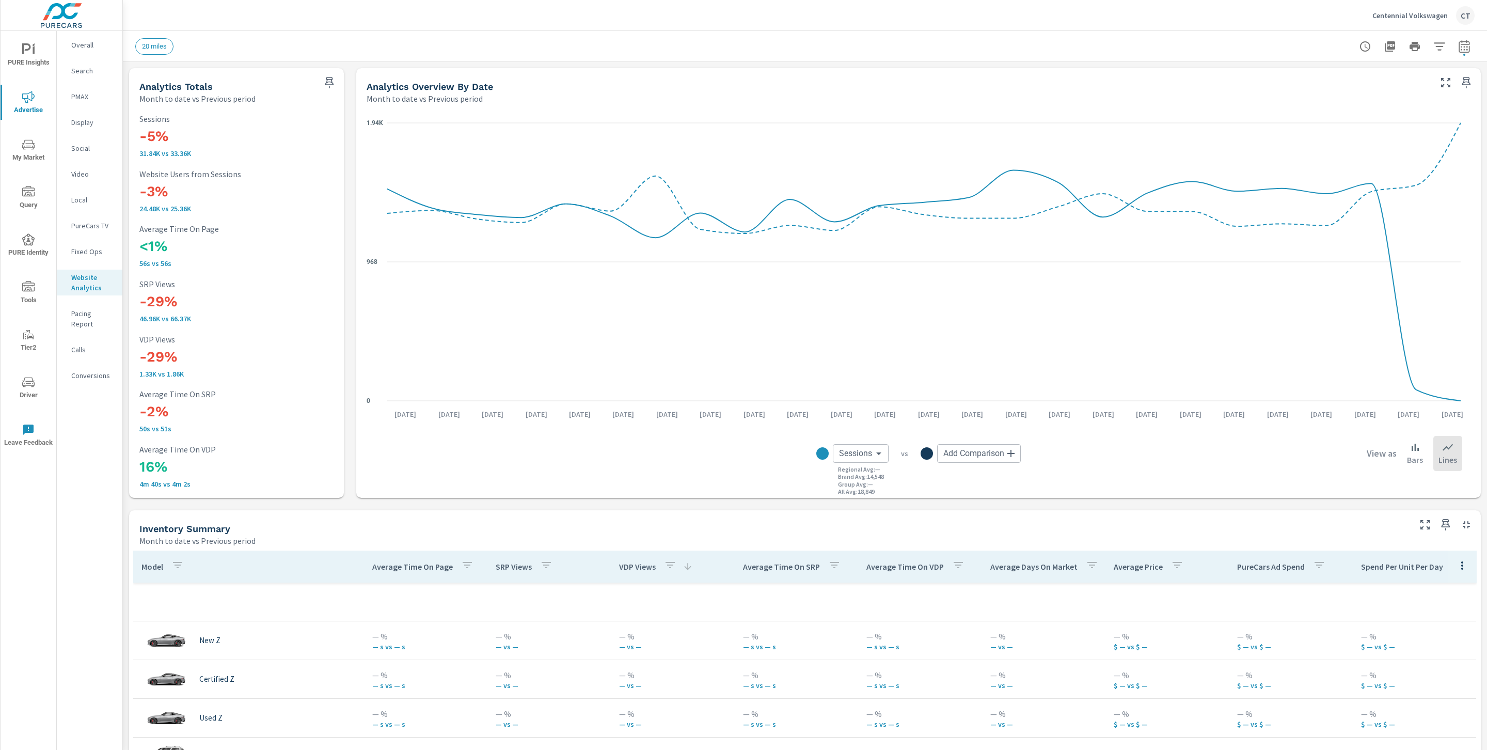
click at [1440, 44] on div at bounding box center [1415, 46] width 120 height 21
click at [1433, 49] on icon "button" at bounding box center [1439, 46] width 12 height 12
click at [1339, 155] on li "Make" at bounding box center [1360, 156] width 157 height 25
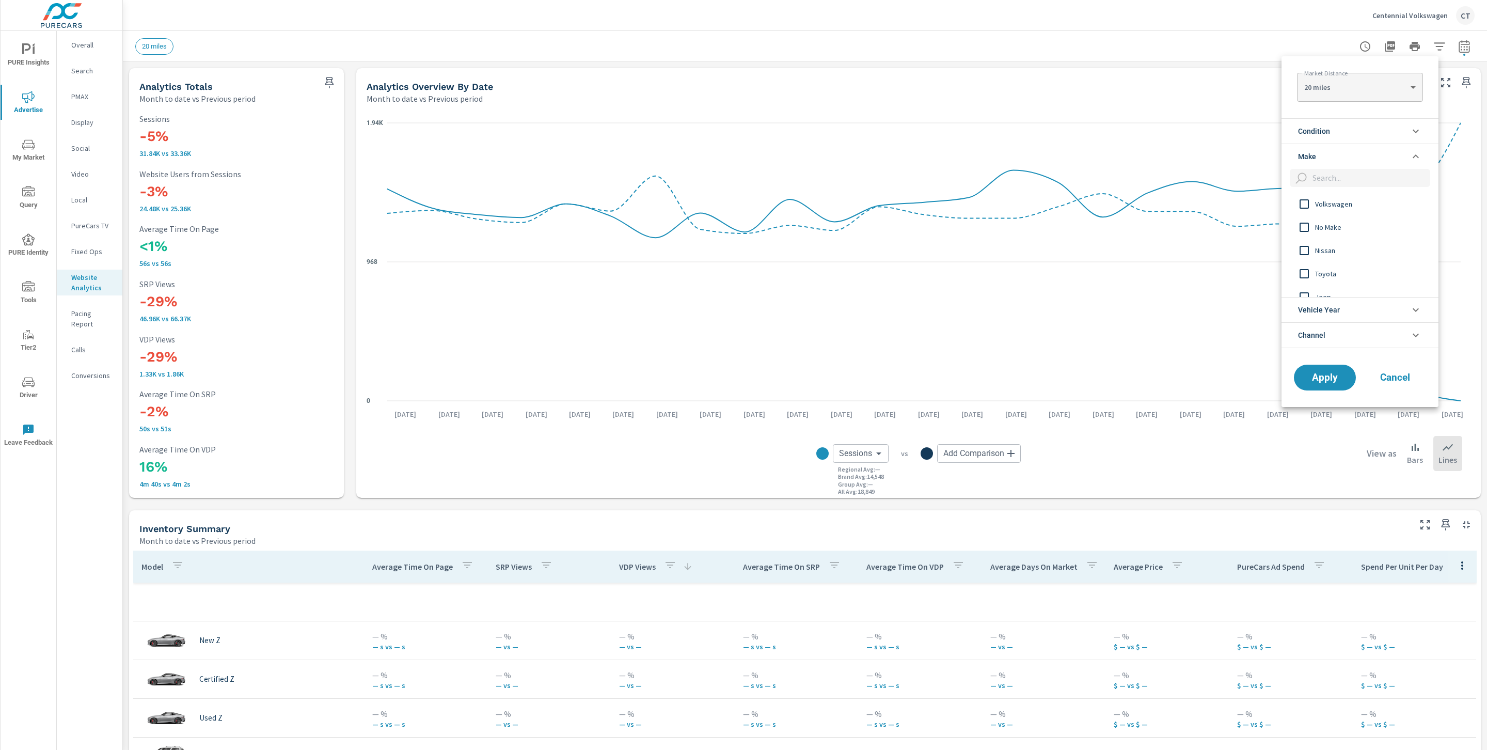
click at [1340, 155] on li "Make" at bounding box center [1360, 156] width 157 height 25
click at [1350, 123] on li "Condition" at bounding box center [1360, 130] width 157 height 25
click at [1334, 155] on span "New" at bounding box center [1371, 155] width 113 height 12
click at [1326, 344] on span "Apply" at bounding box center [1325, 343] width 42 height 10
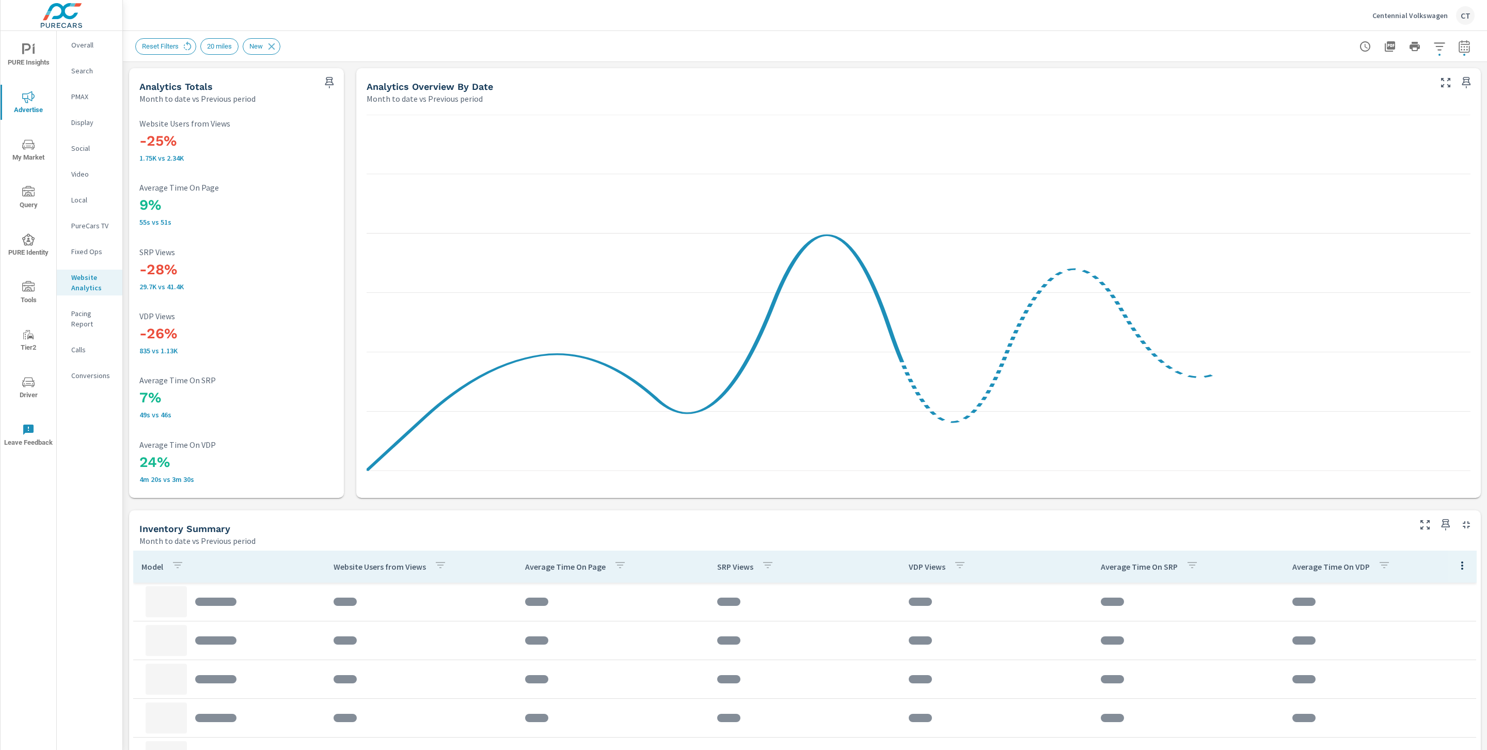
click at [571, 26] on div "Centennial Volkswagen CT" at bounding box center [804, 15] width 1339 height 30
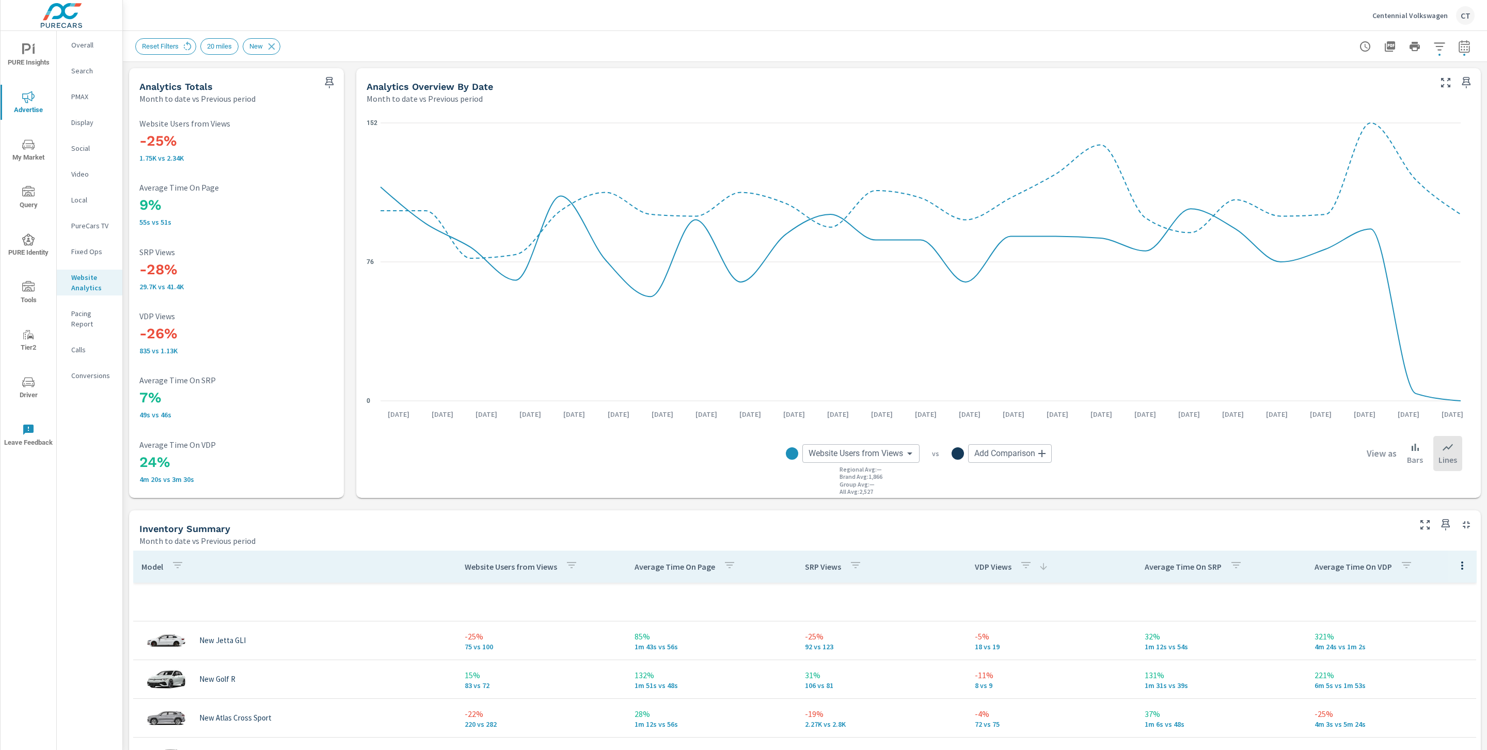
click at [827, 55] on div "Reset Filters 20 miles New" at bounding box center [804, 46] width 1339 height 30
drag, startPoint x: 181, startPoint y: 335, endPoint x: 144, endPoint y: 326, distance: 38.8
click at [144, 326] on h3 "-26%" at bounding box center [236, 334] width 194 height 18
click at [218, 326] on h3 "-26%" at bounding box center [236, 334] width 194 height 18
drag, startPoint x: 333, startPoint y: 396, endPoint x: 287, endPoint y: 141, distance: 258.6
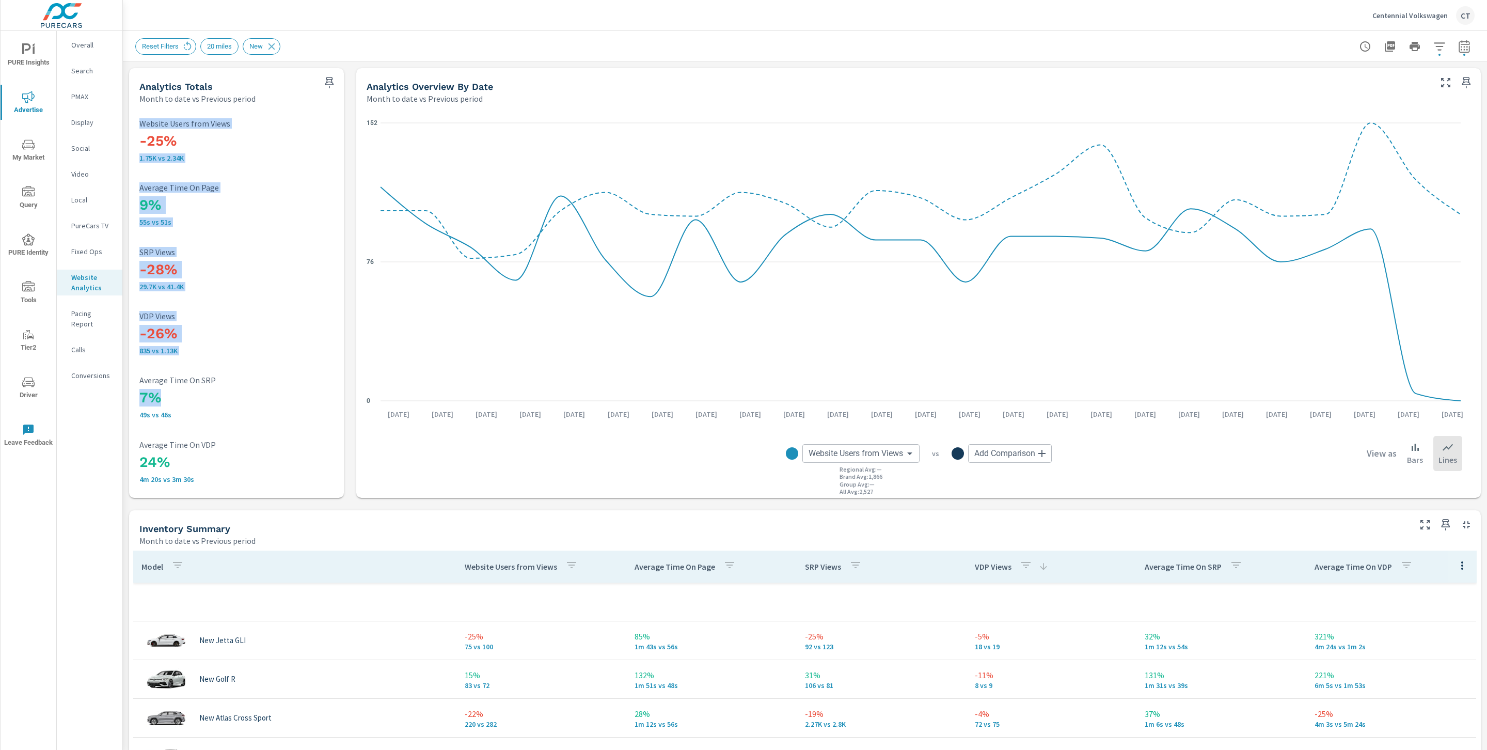
click at [287, 141] on div "-25% 1.75K vs 2.34K Website Users from Views 9% 55s vs 51s Average Time On Page…" at bounding box center [236, 300] width 207 height 385
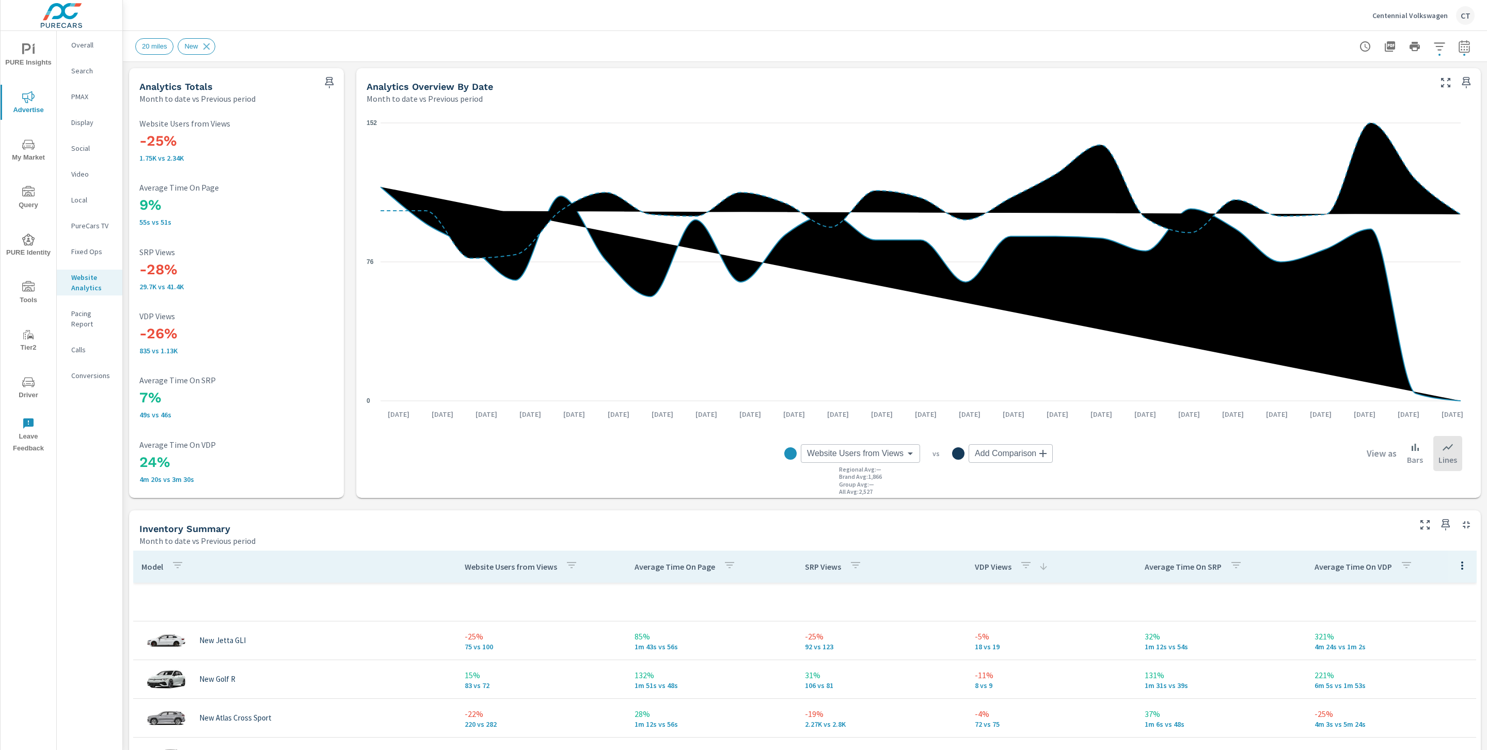
click at [505, 47] on div "20 miles New" at bounding box center [732, 46] width 1195 height 17
click at [1461, 51] on button "button" at bounding box center [1464, 46] width 21 height 21
select select "Month to date"
select select "Previous period"
drag, startPoint x: 1220, startPoint y: 46, endPoint x: 1226, endPoint y: 44, distance: 7.0
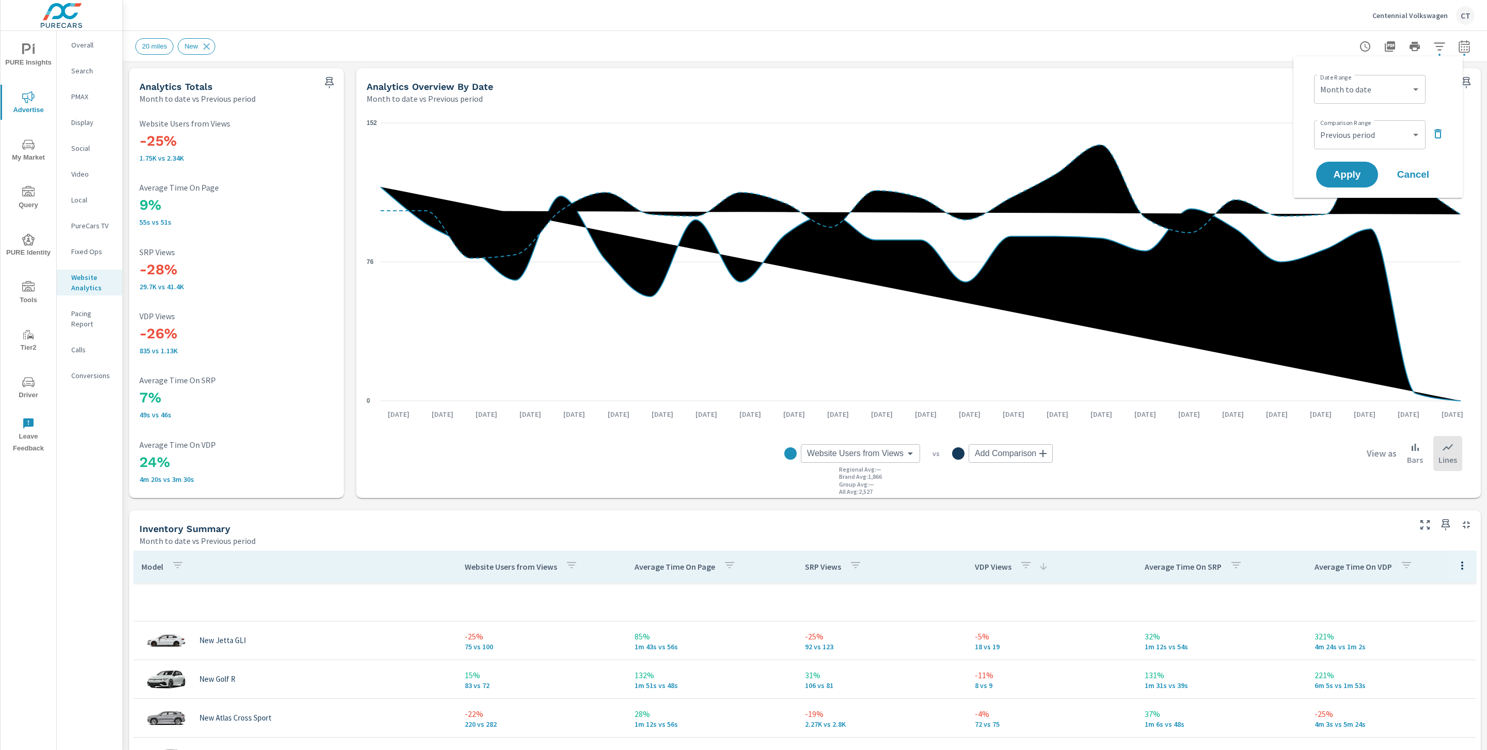
click at [1223, 45] on div "20 miles New" at bounding box center [732, 46] width 1195 height 17
click at [1416, 51] on div at bounding box center [1415, 46] width 120 height 21
click at [1433, 48] on icon "button" at bounding box center [1439, 46] width 12 height 12
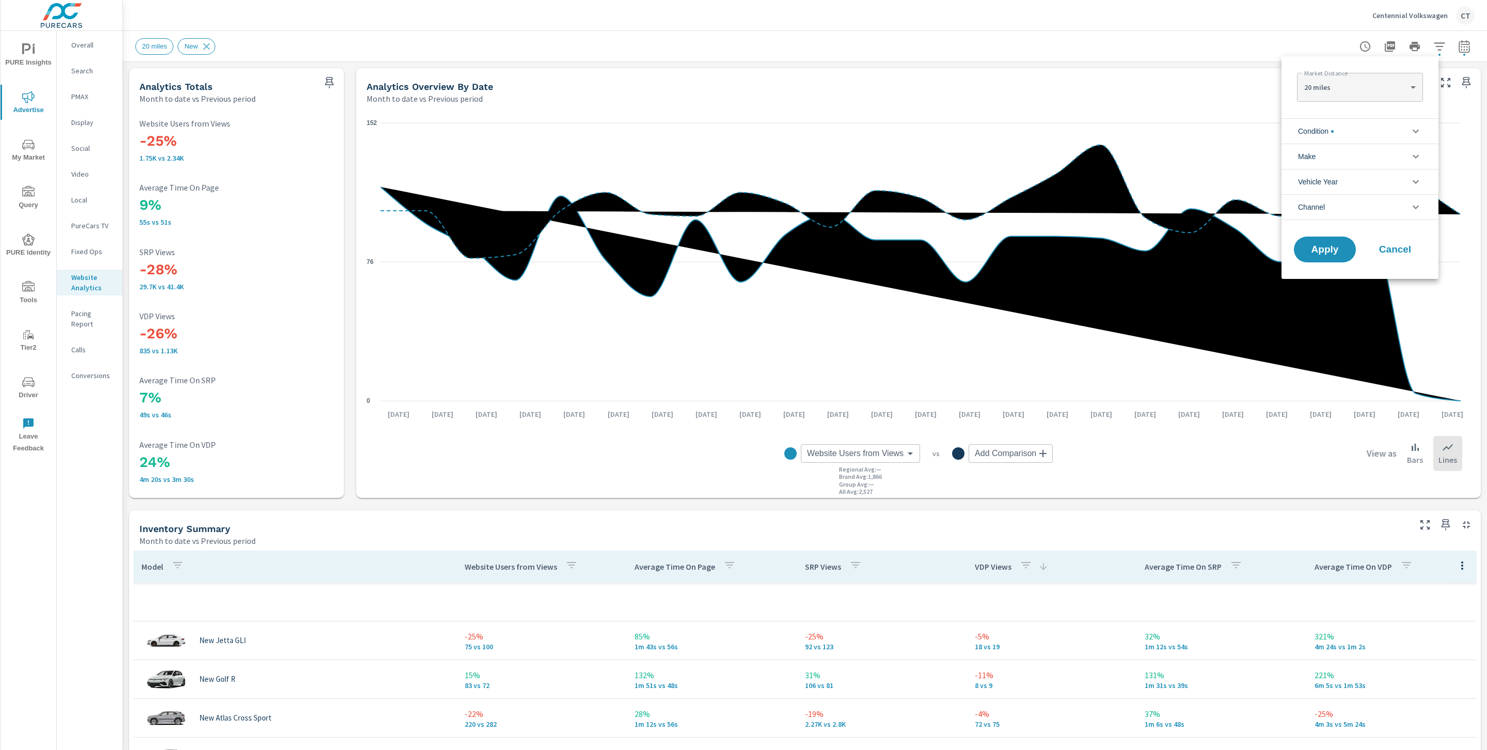
click at [1380, 130] on li "Condition" at bounding box center [1360, 130] width 157 height 25
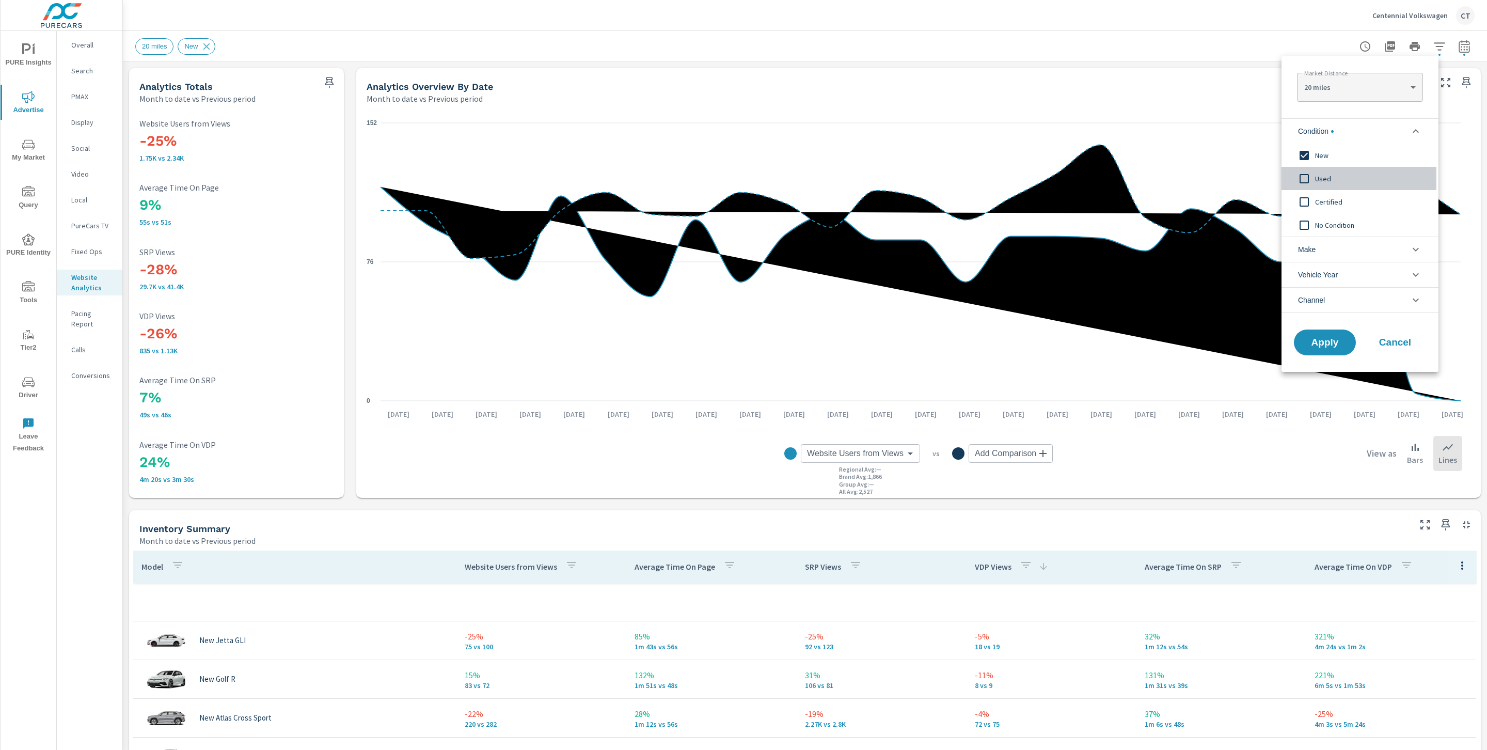
click at [1345, 175] on span "Used" at bounding box center [1371, 178] width 113 height 12
click at [1331, 152] on span "New" at bounding box center [1371, 155] width 113 height 12
click at [1319, 201] on span "Certified" at bounding box center [1371, 202] width 113 height 12
click at [1322, 338] on span "Apply" at bounding box center [1325, 343] width 42 height 10
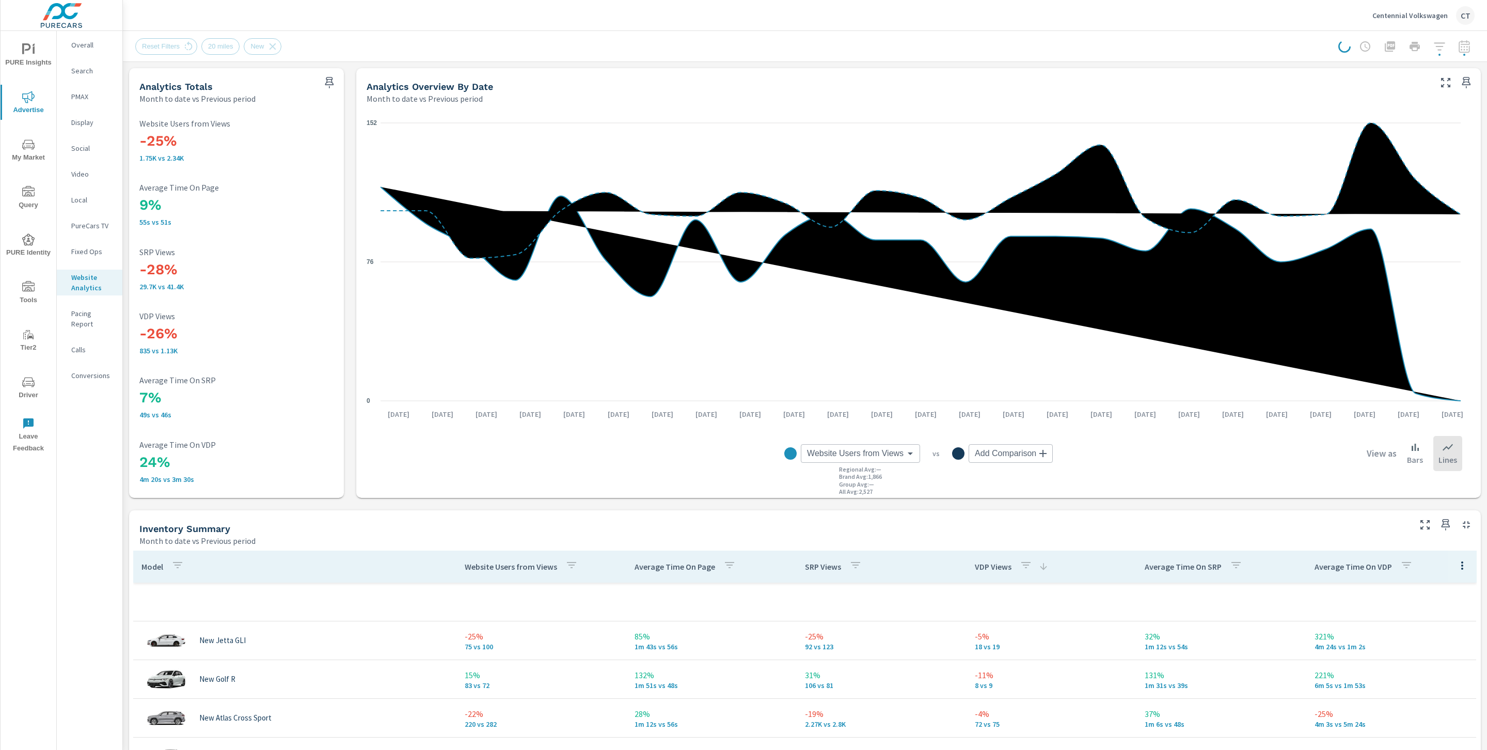
click at [1208, 34] on div "Reset Filters 20 miles New" at bounding box center [804, 46] width 1339 height 30
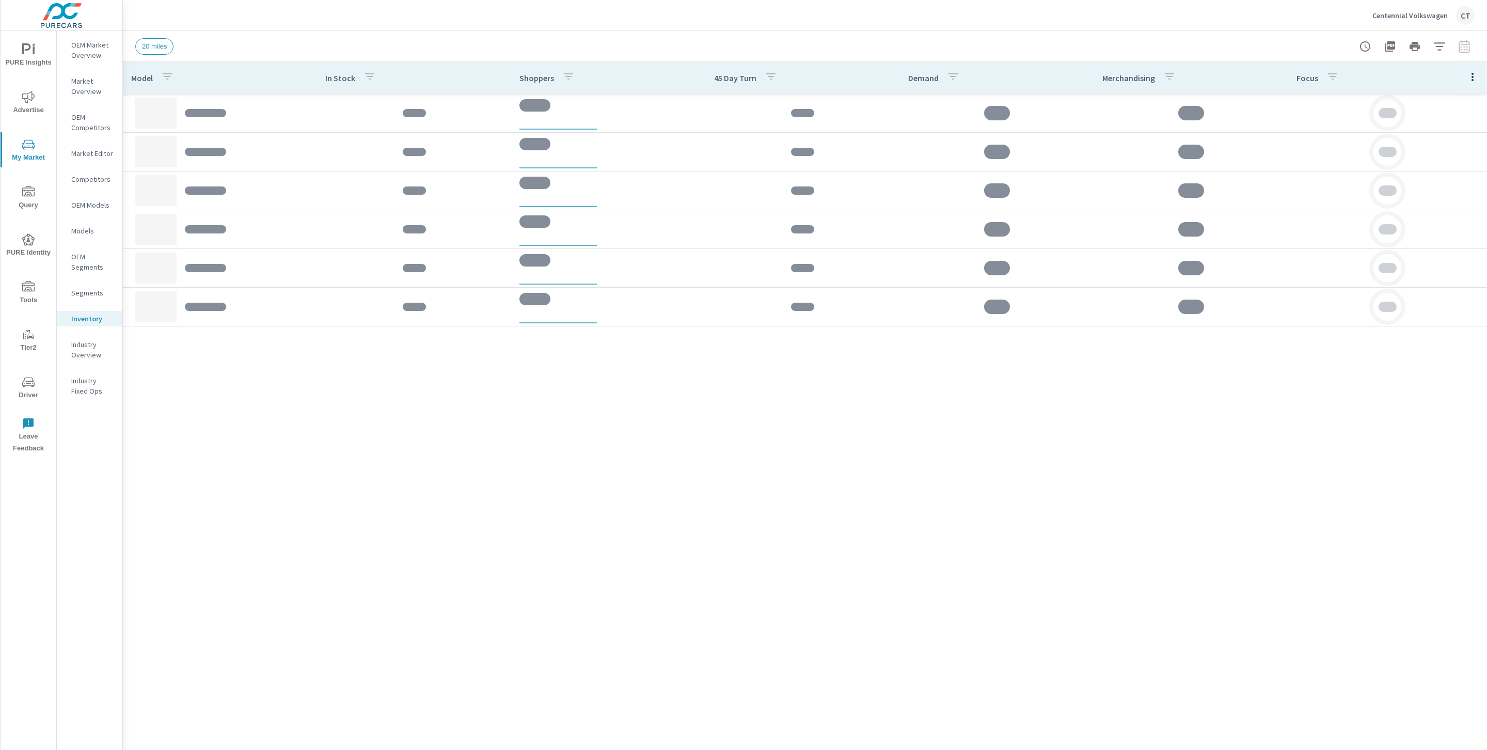
click at [1432, 47] on button "button" at bounding box center [1439, 46] width 21 height 21
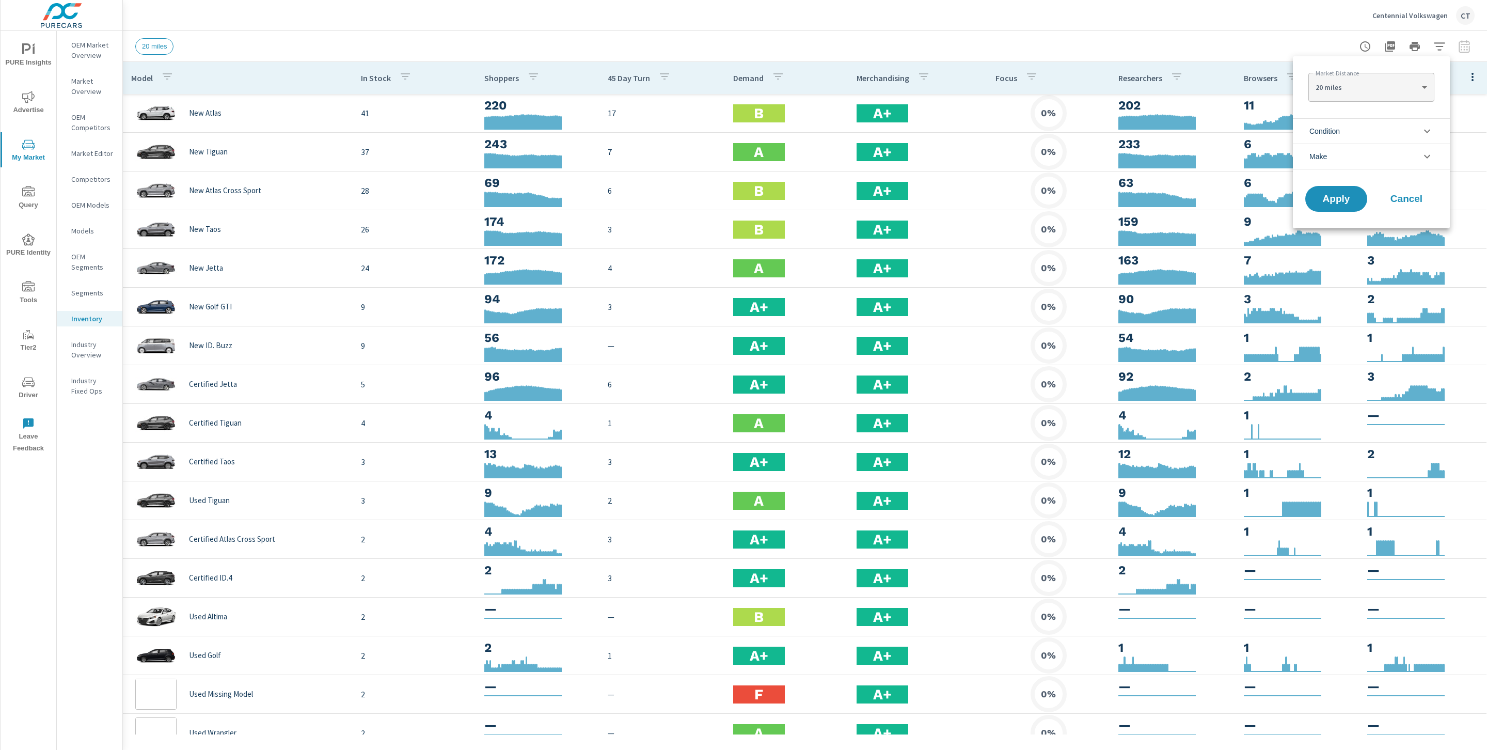
click at [1391, 137] on li "Condition" at bounding box center [1371, 130] width 157 height 25
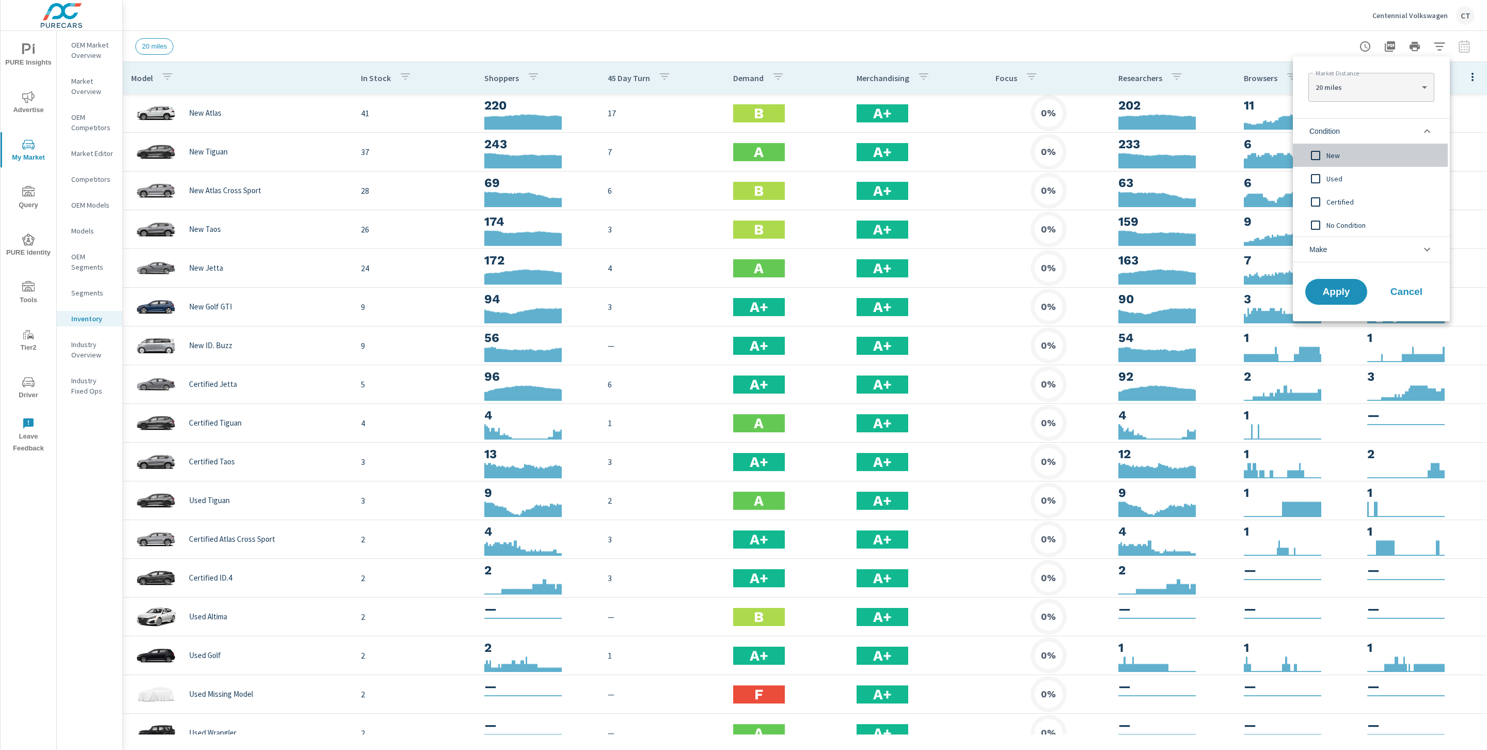
click at [1343, 159] on span "New" at bounding box center [1382, 155] width 113 height 12
click at [1351, 295] on span "Apply" at bounding box center [1336, 292] width 42 height 10
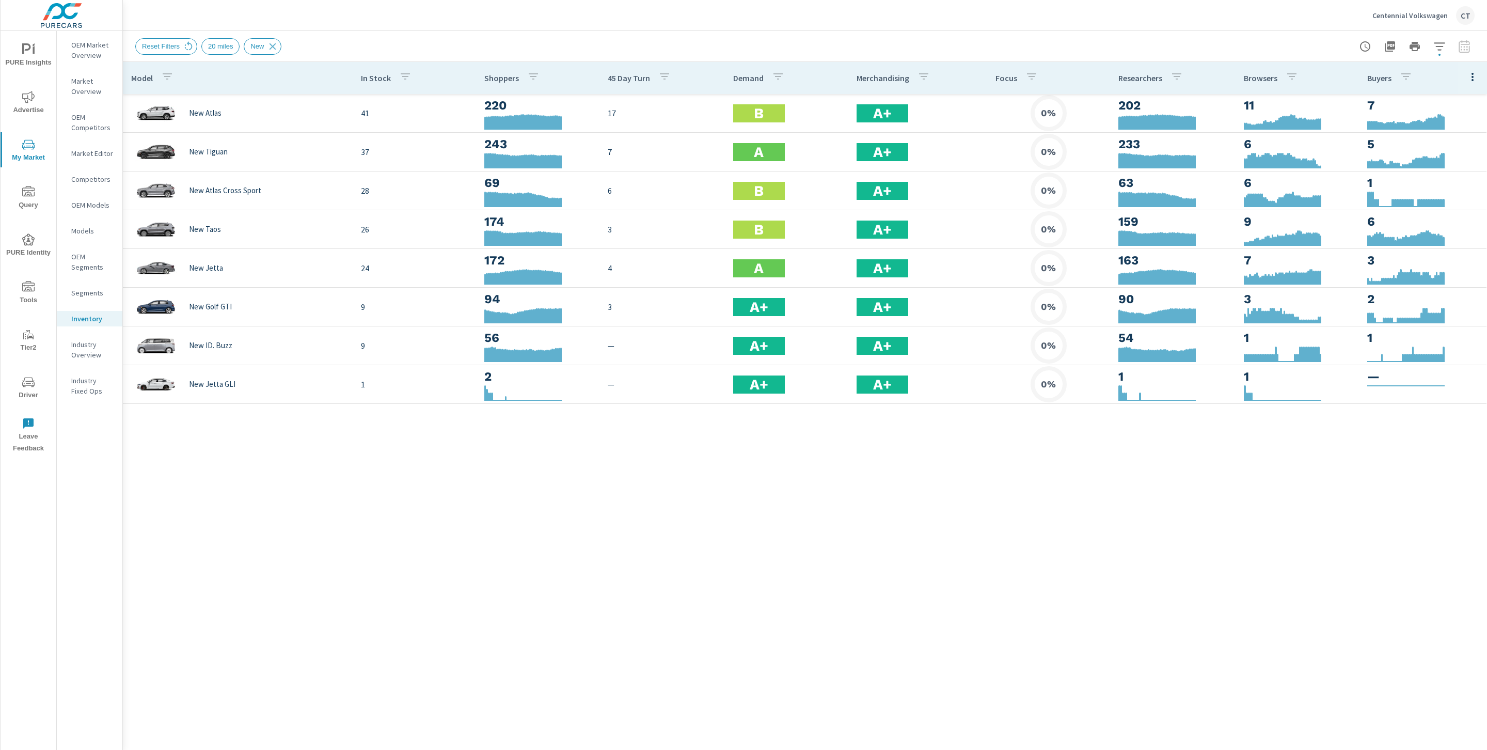
click at [500, 600] on div "Model In Stock Shoppers 45 Day Turn Demand Merchandising Focus Researchers Brow…" at bounding box center [805, 398] width 1364 height 672
click at [1024, 562] on div "Model In Stock Shoppers 45 Day Turn Demand Merchandising Focus Researchers Brow…" at bounding box center [805, 398] width 1364 height 672
click at [1046, 66] on th "Focus" at bounding box center [1048, 78] width 123 height 32
click at [1435, 51] on icon "button" at bounding box center [1439, 46] width 12 height 12
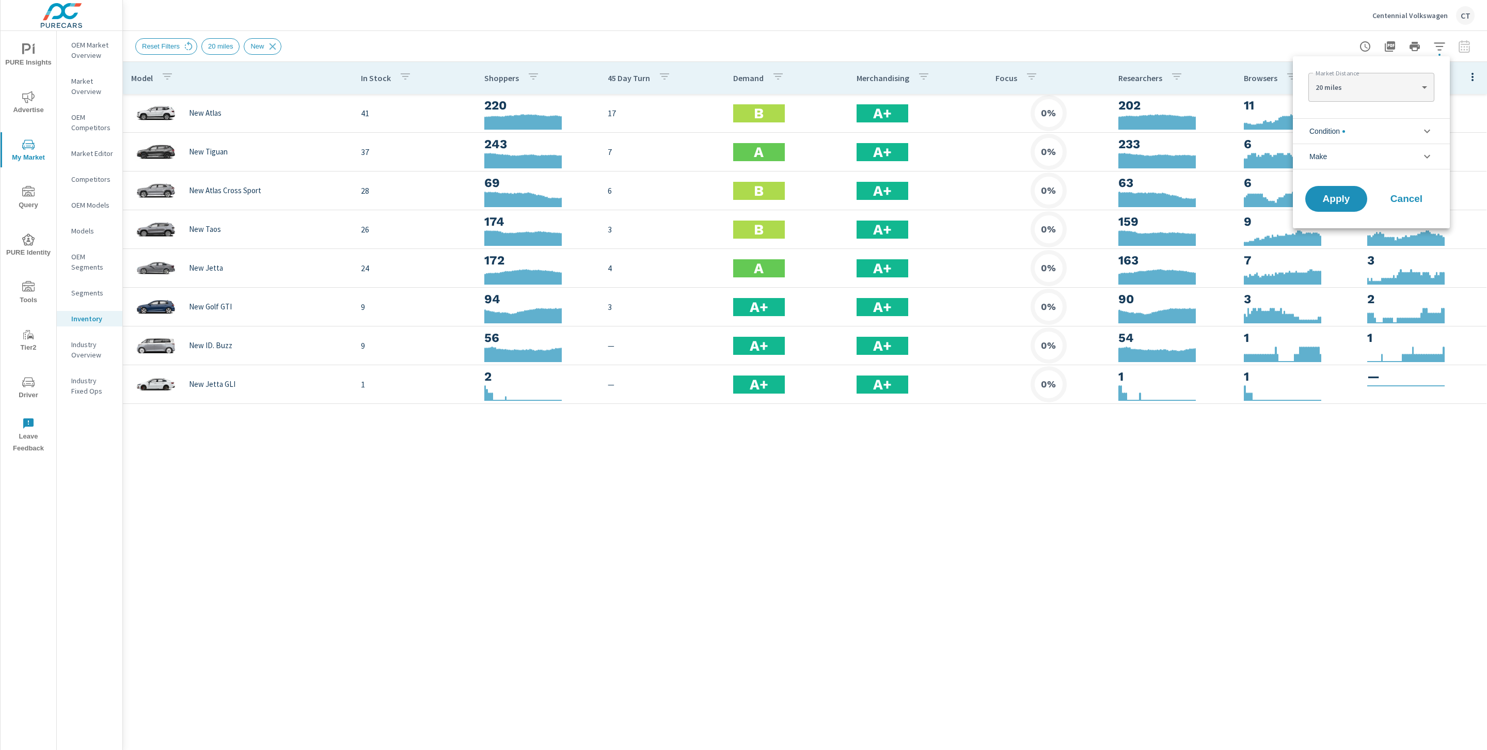
click at [1335, 131] on span "Condition" at bounding box center [1327, 131] width 36 height 25
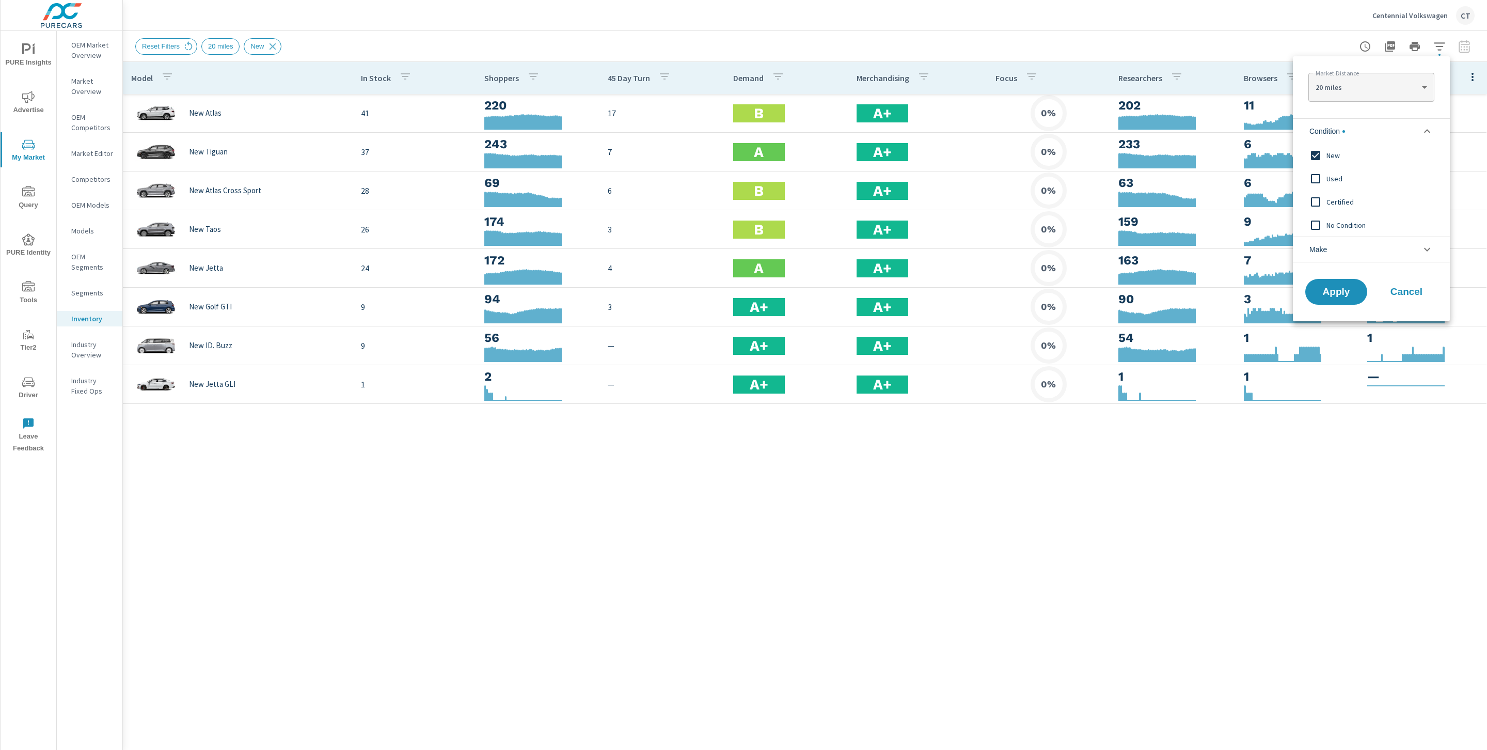
click at [1339, 162] on span "New" at bounding box center [1382, 155] width 113 height 12
click at [1332, 183] on span "Used" at bounding box center [1382, 178] width 113 height 12
click at [1332, 199] on span "Certified" at bounding box center [1382, 202] width 113 height 12
click at [1327, 303] on button "Apply" at bounding box center [1336, 291] width 64 height 27
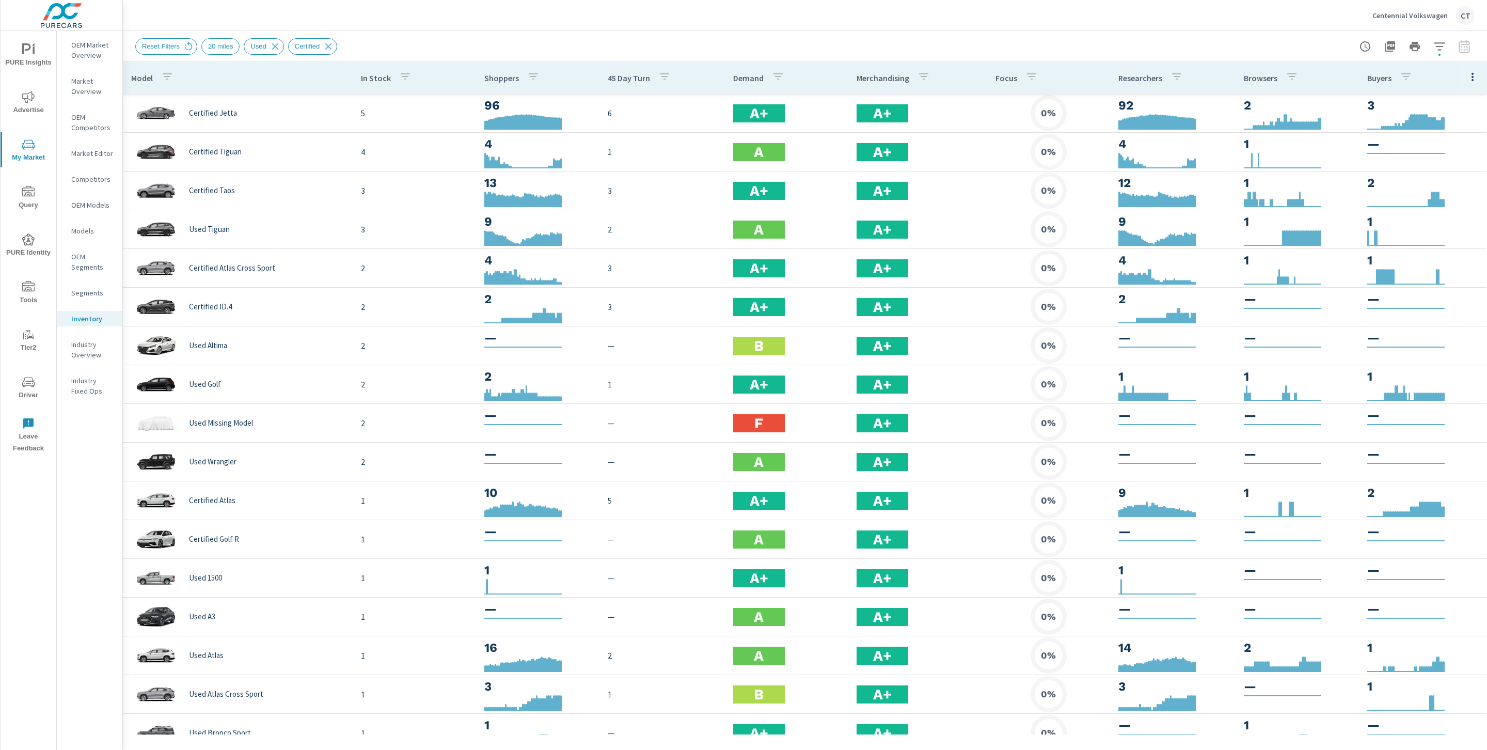
click at [643, 1] on div "Centennial Volkswagen CT" at bounding box center [804, 15] width 1339 height 30
click at [890, 44] on div "Reset Filters 20 miles Used Certified" at bounding box center [732, 46] width 1195 height 17
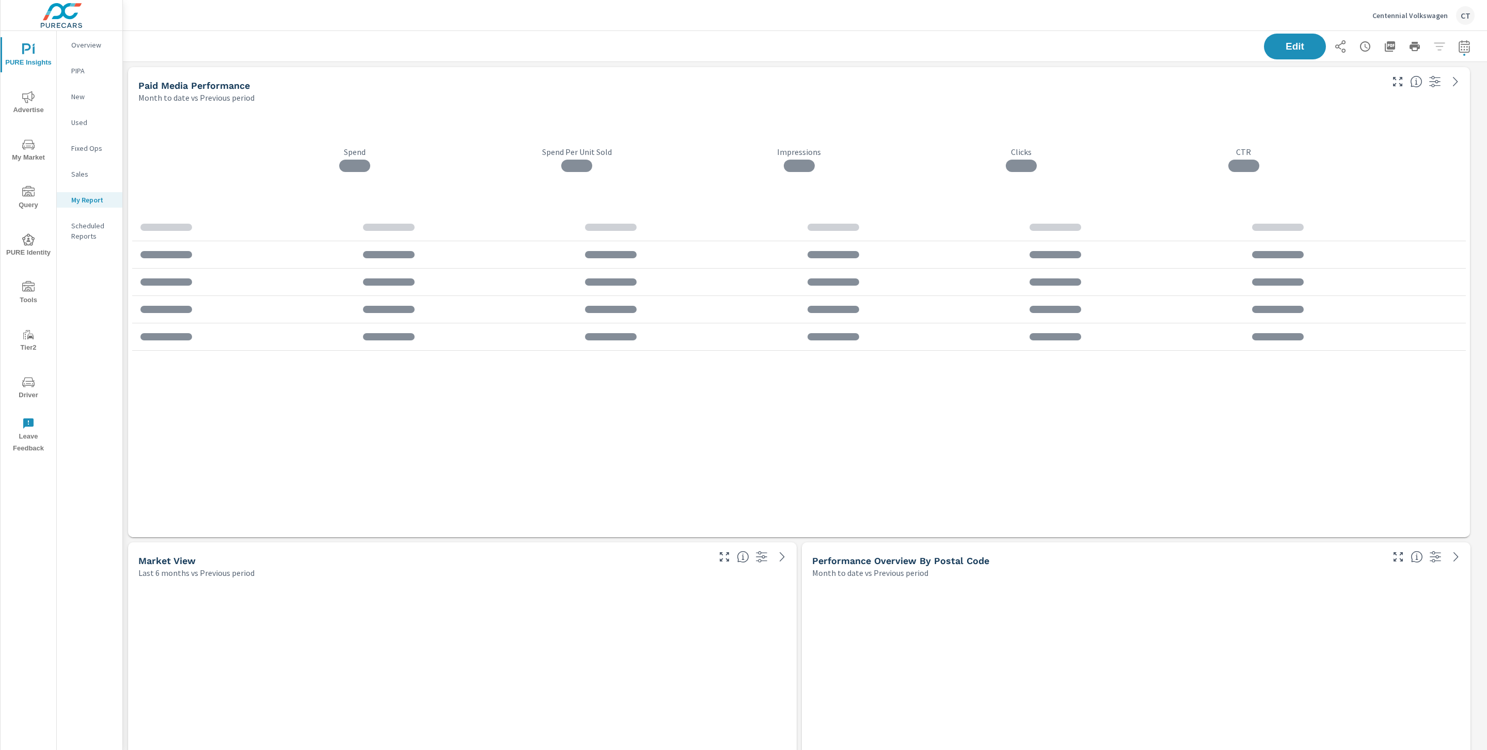
scroll to position [3473, 1376]
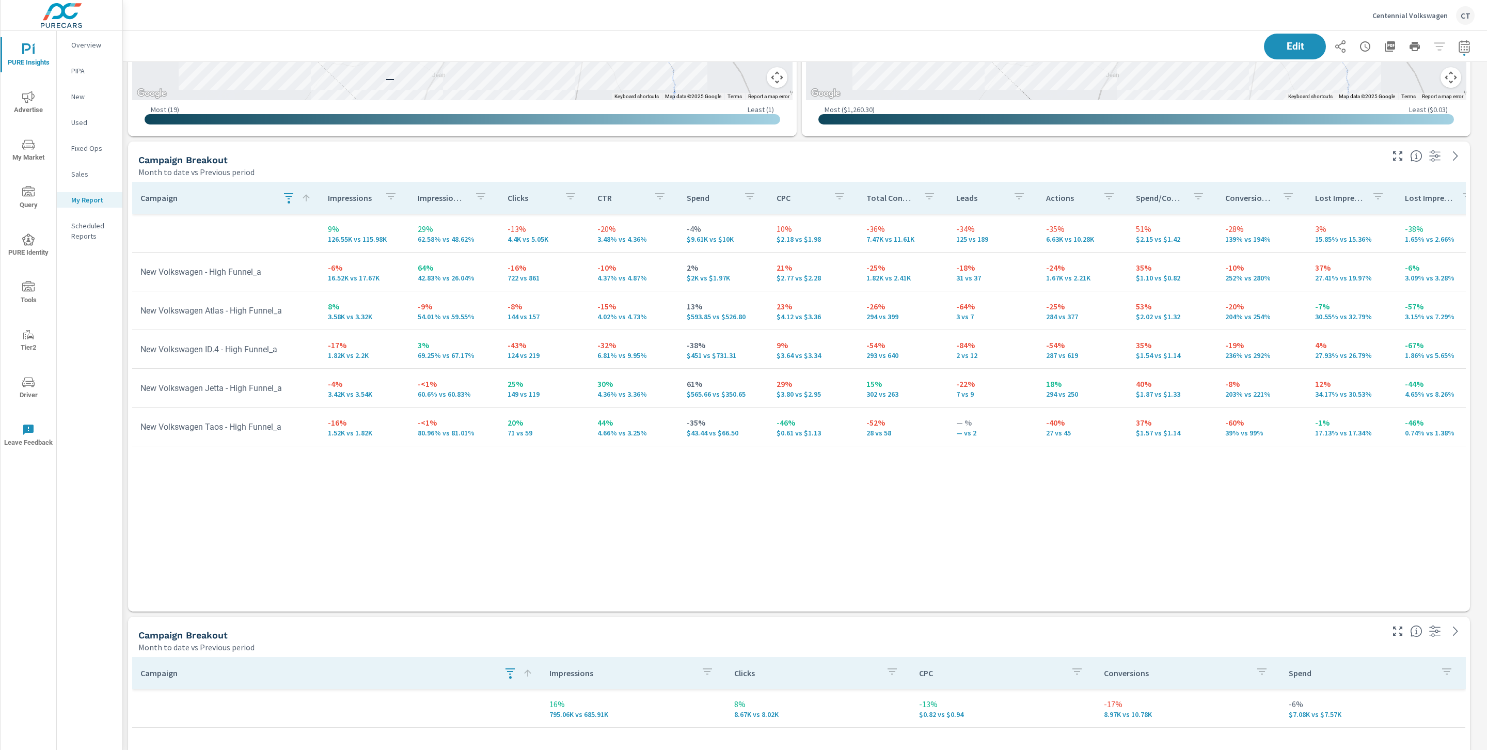
scroll to position [990, 0]
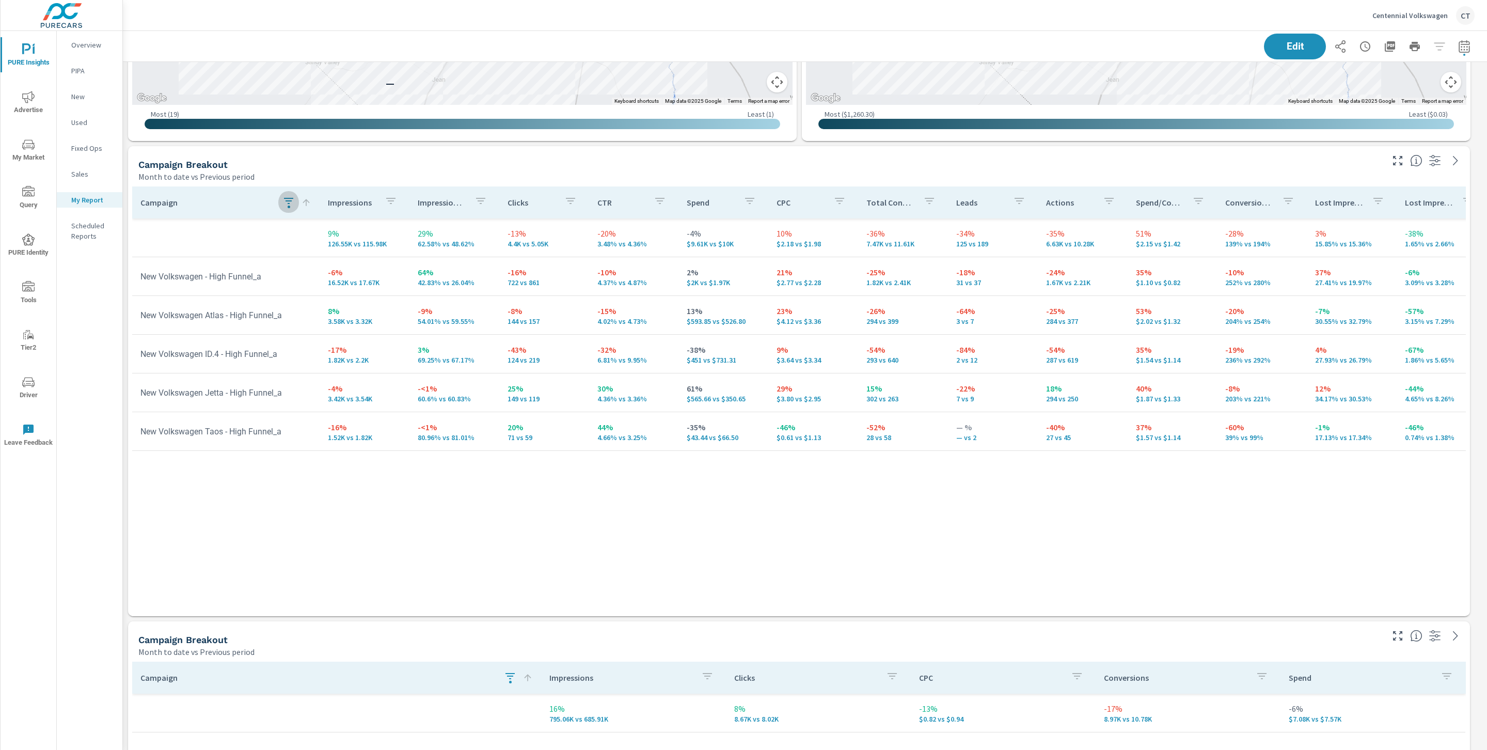
click at [282, 204] on icon "button" at bounding box center [288, 201] width 12 height 12
drag, startPoint x: 286, startPoint y: 310, endPoint x: 289, endPoint y: 301, distance: 9.8
click at [289, 303] on button "Clear" at bounding box center [287, 302] width 118 height 21
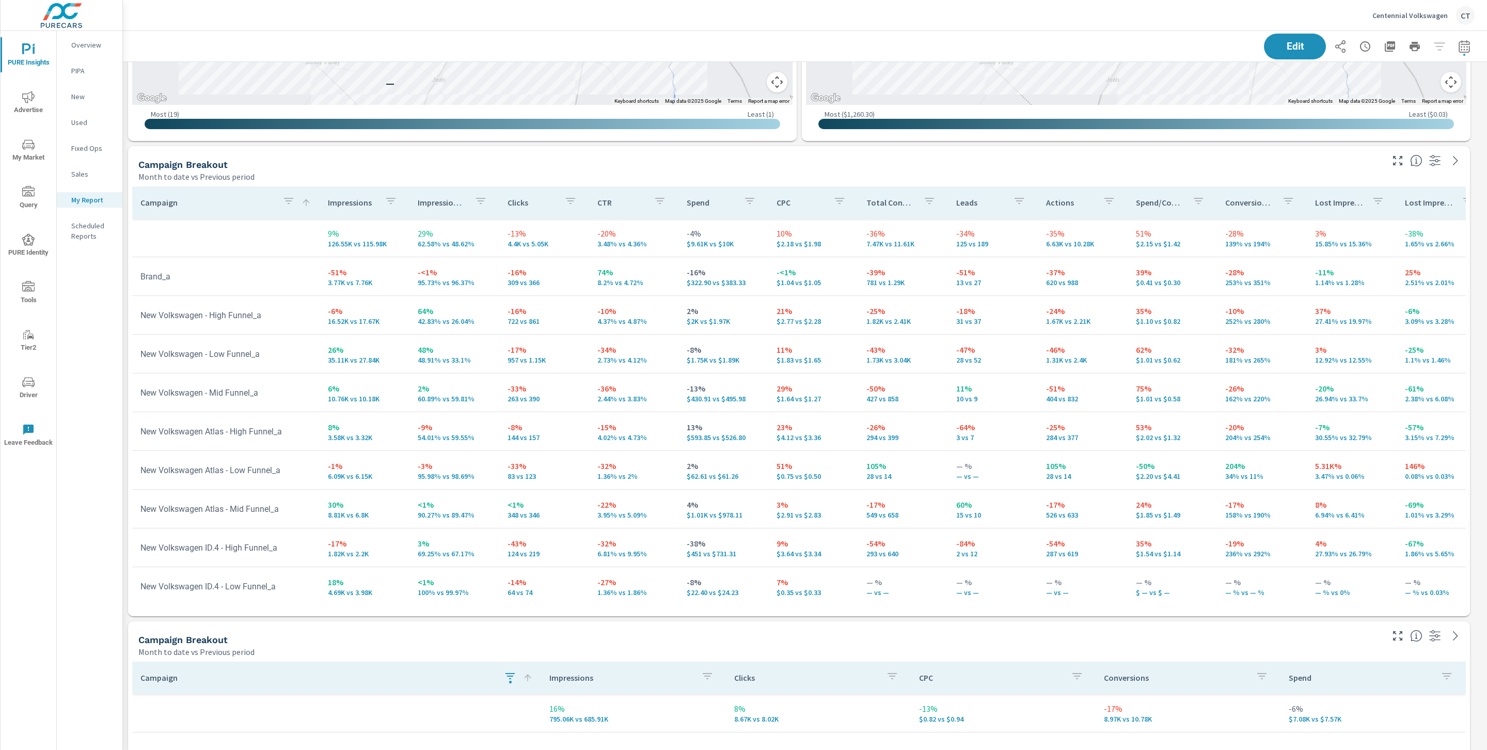
scroll to position [3473, 1376]
click at [331, 172] on div "Month to date vs Previous period" at bounding box center [759, 176] width 1243 height 12
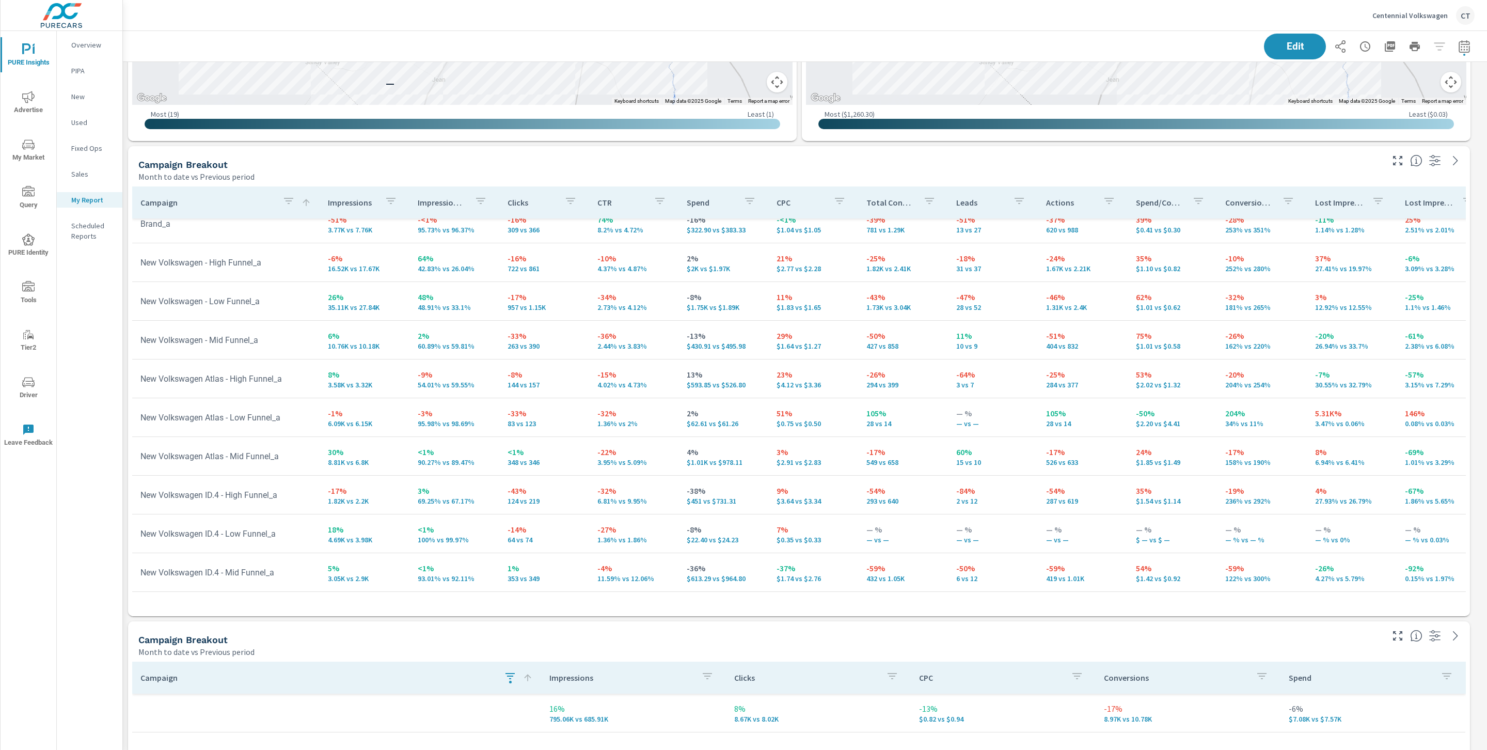
scroll to position [121, 0]
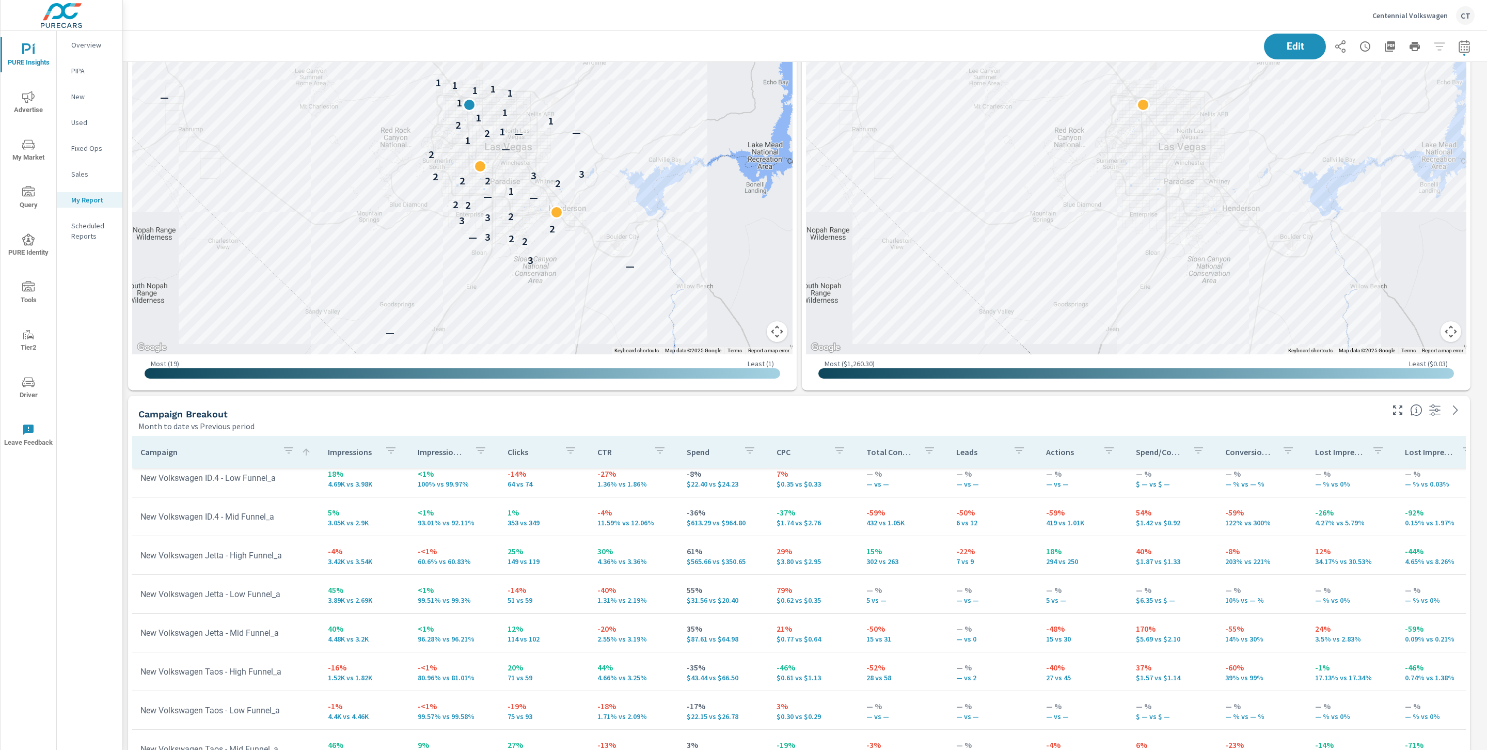
scroll to position [673, 0]
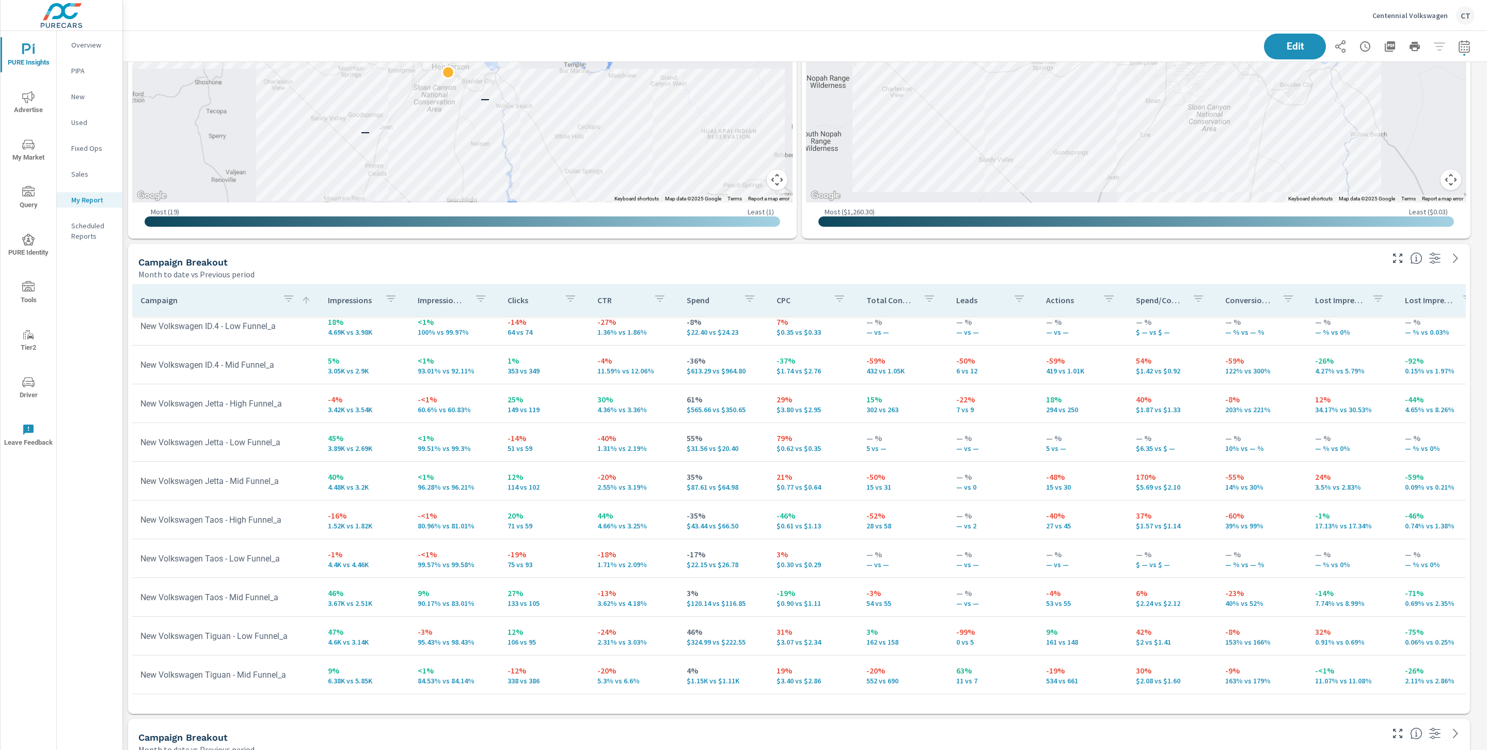
scroll to position [3473, 1376]
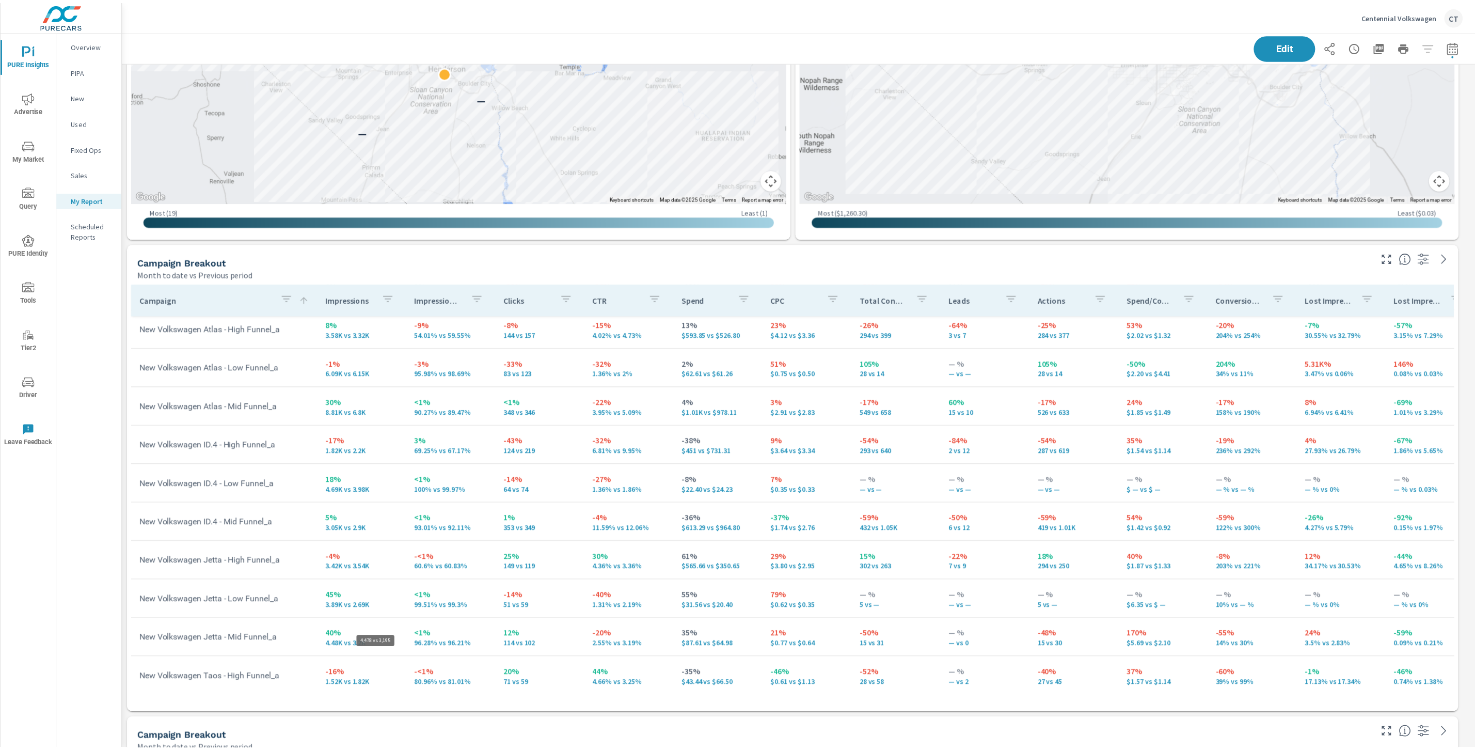
scroll to position [107, 0]
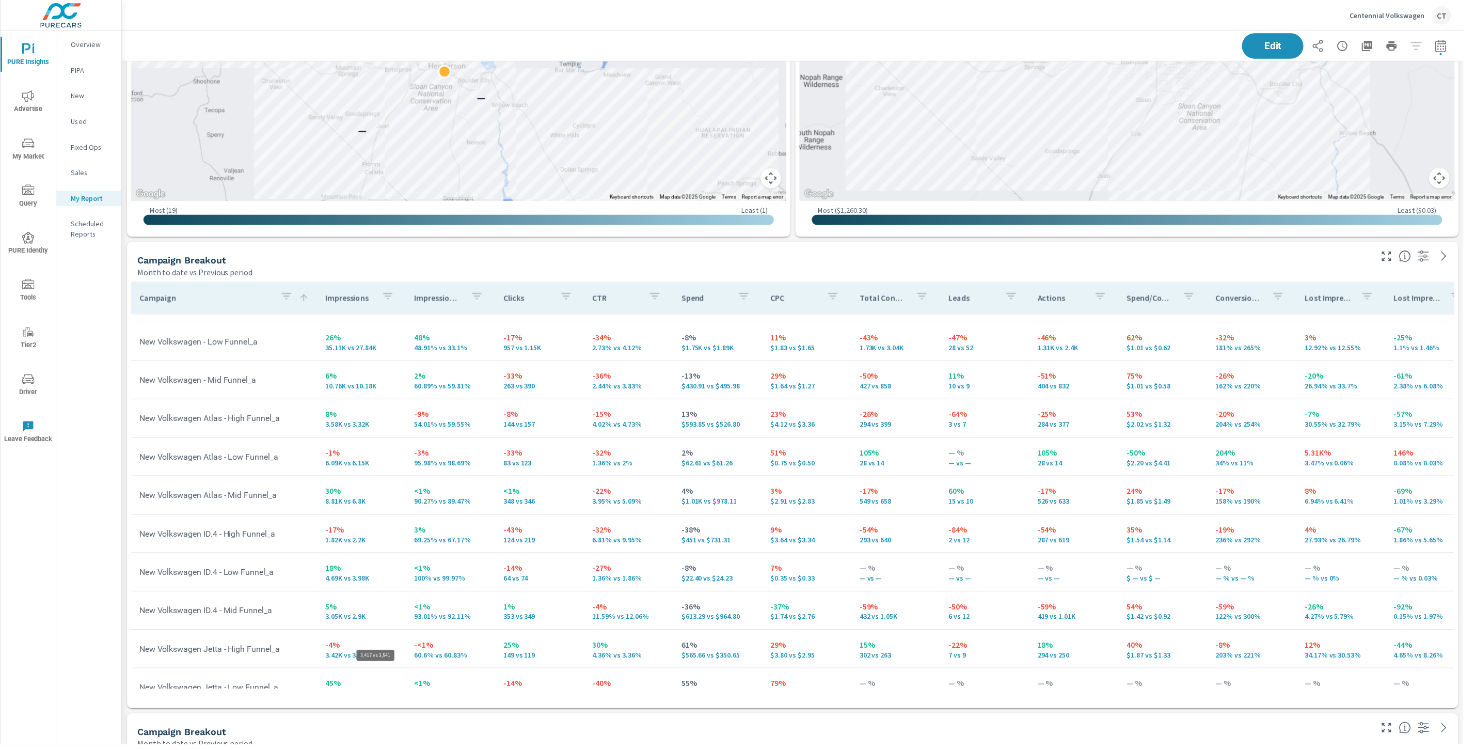
scroll to position [67, 0]
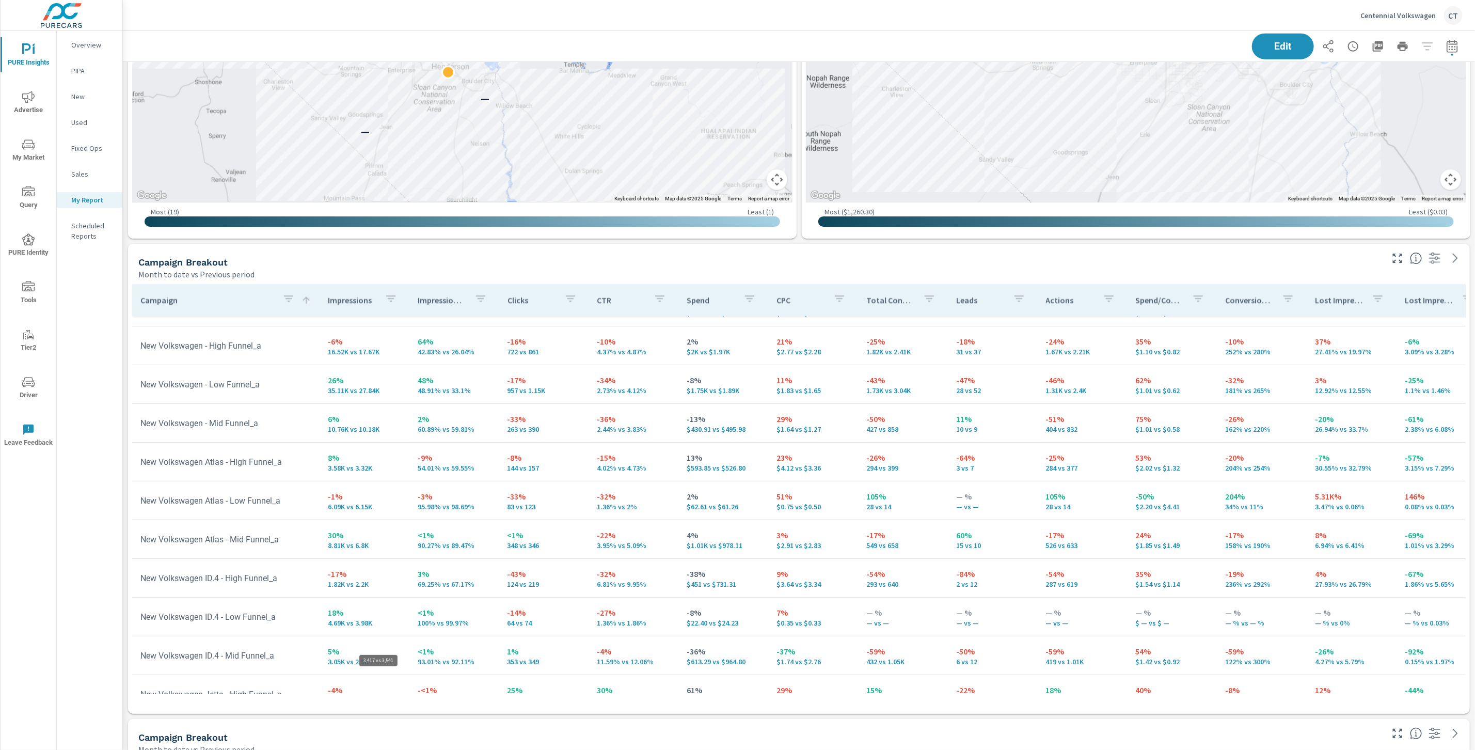
scroll to position [5, 5]
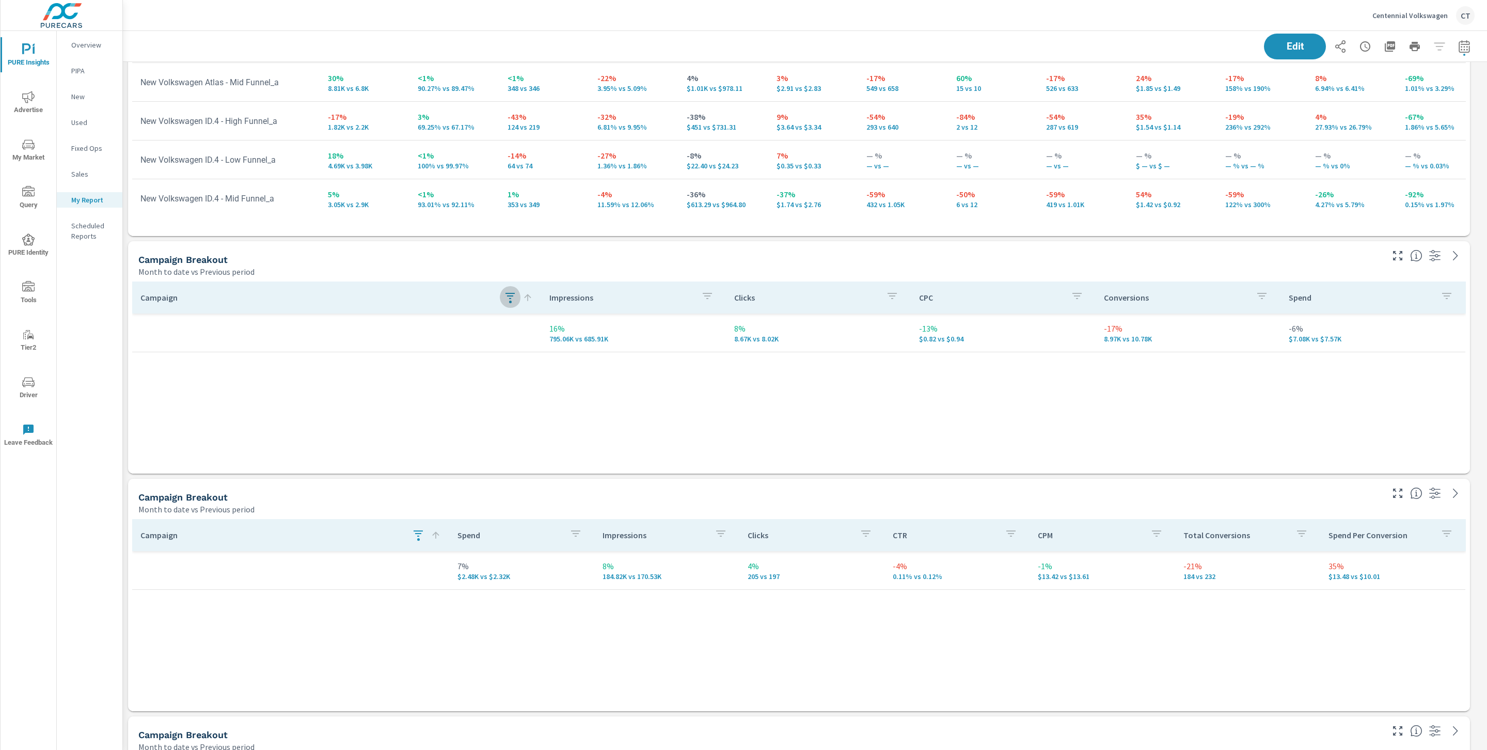
click at [512, 296] on icon "button" at bounding box center [509, 296] width 9 height 6
click at [499, 398] on span "Clear" at bounding box center [511, 397] width 106 height 9
click at [748, 463] on div "Campaign Impressions Clicks CPC Conversions Spend 16% 795.06K vs 685.91K 8% 8.6…" at bounding box center [799, 375] width 1334 height 188
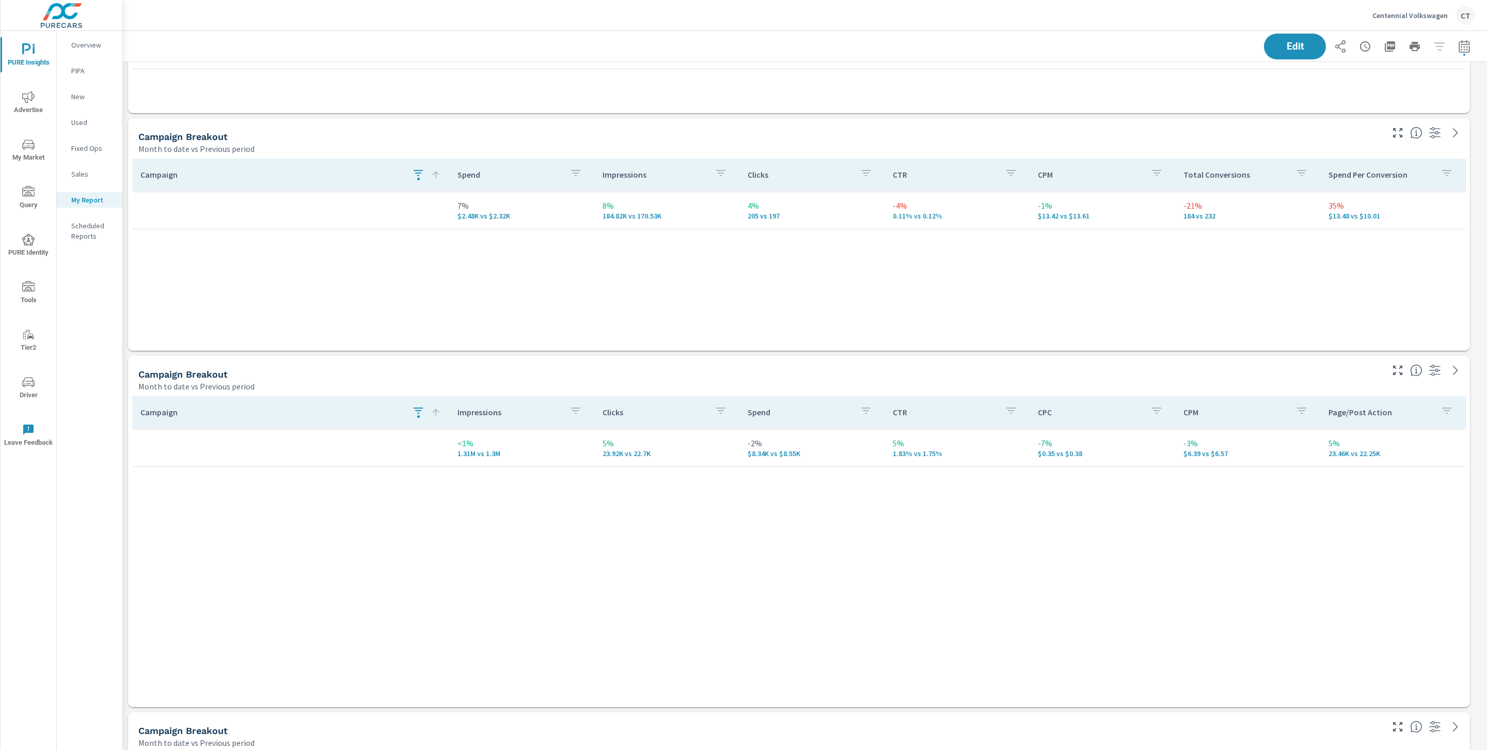
click at [410, 179] on button "button" at bounding box center [418, 175] width 21 height 24
click at [418, 266] on button "Clear" at bounding box center [419, 274] width 118 height 21
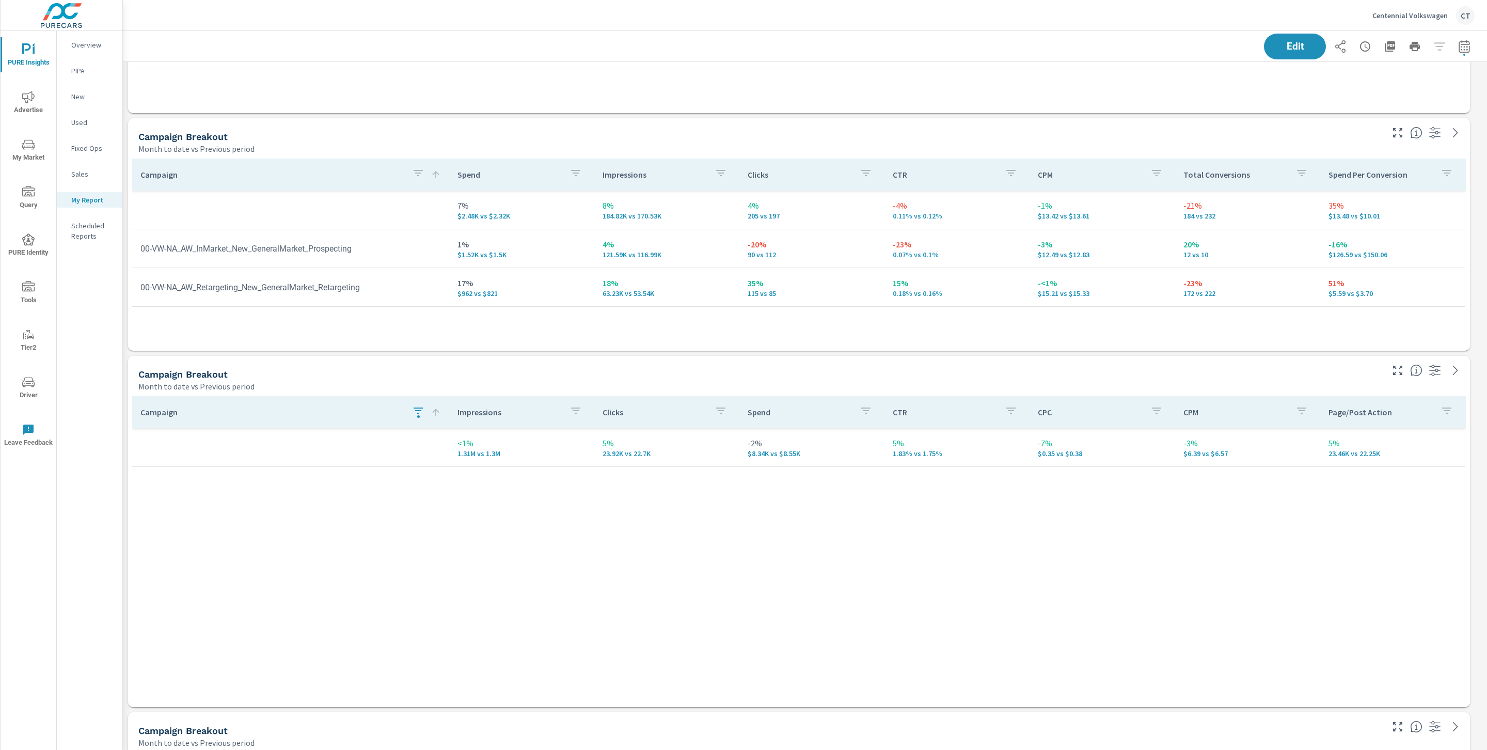
click at [422, 413] on icon "button" at bounding box center [418, 410] width 12 height 12
type input "high"
click at [399, 508] on span "Clear" at bounding box center [419, 512] width 106 height 9
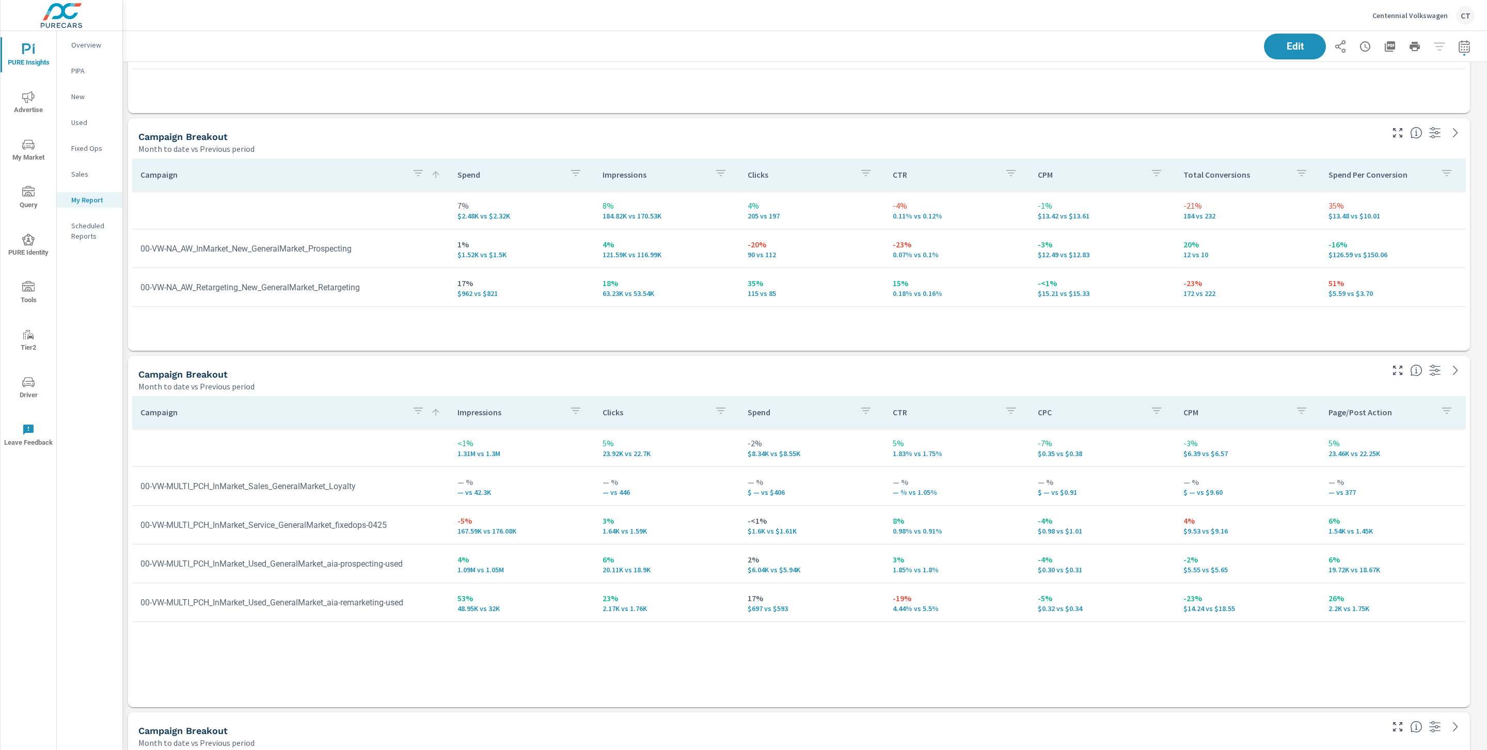
click at [794, 574] on div "Campaign Search ​ Clear CURR PREV DIFF" at bounding box center [743, 375] width 1487 height 750
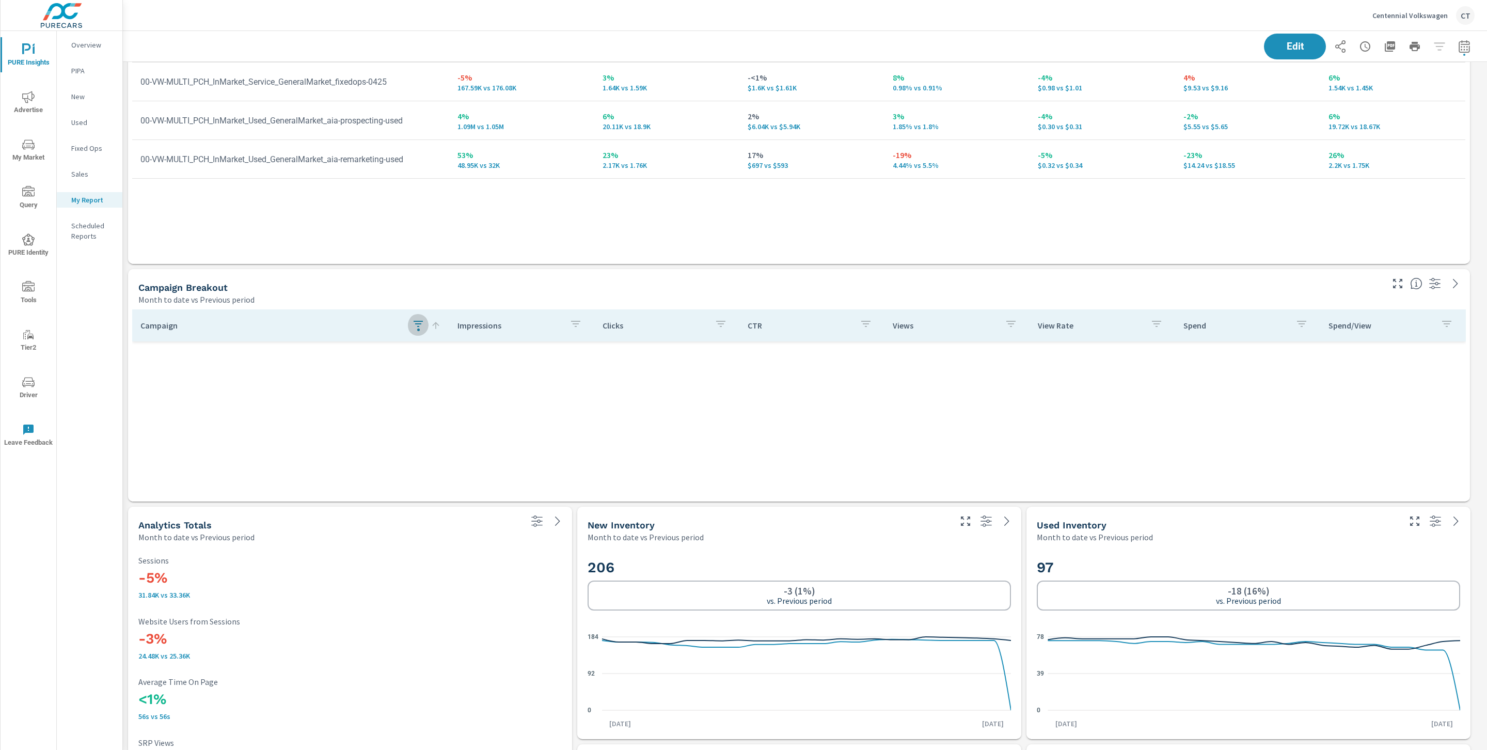
click at [417, 326] on icon "button" at bounding box center [418, 324] width 9 height 6
drag, startPoint x: 406, startPoint y: 425, endPoint x: 428, endPoint y: 431, distance: 22.6
click at [407, 424] on span "Clear" at bounding box center [419, 425] width 106 height 9
click at [617, 437] on div "Campaign Search ​ Clear CURR PREV DIFF" at bounding box center [743, 375] width 1487 height 750
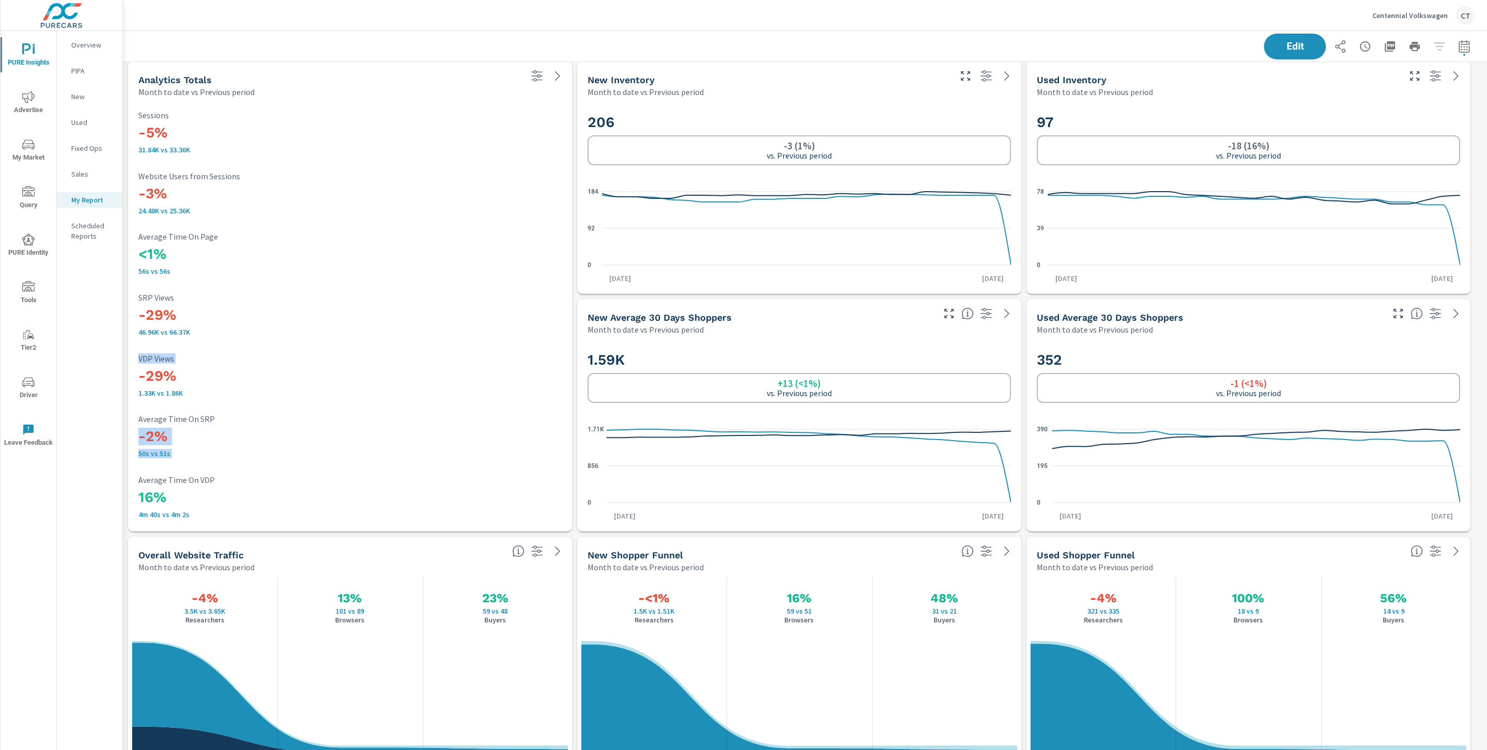
drag, startPoint x: 295, startPoint y: 405, endPoint x: 304, endPoint y: 386, distance: 20.6
click at [296, 405] on div "-5% 31.84K vs 33.36K Sessions -3% 24.48K vs 25.36K Website Users from Sessions …" at bounding box center [350, 314] width 436 height 425
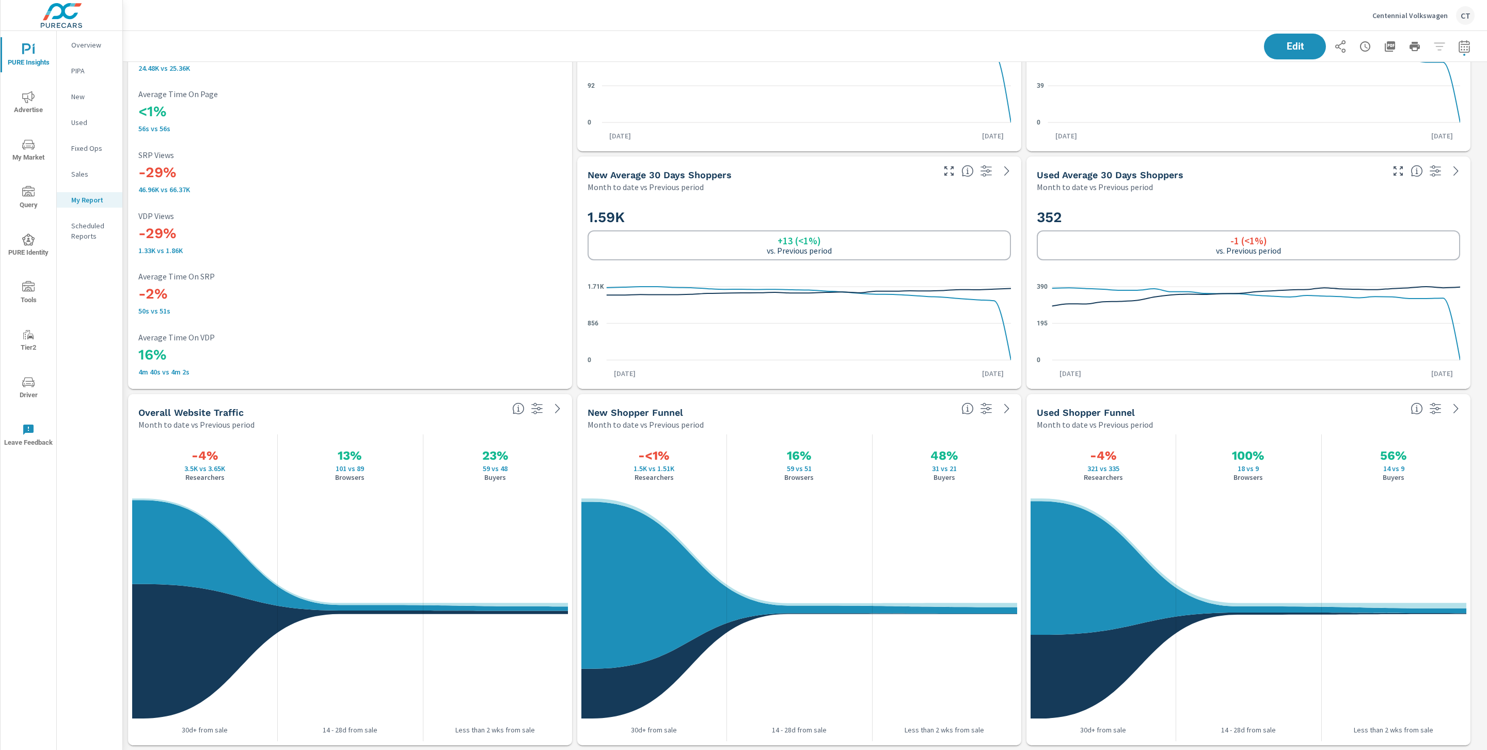
click at [502, 239] on h3 "-29%" at bounding box center [349, 234] width 423 height 18
click at [538, 270] on div "-2% 50s vs 51s Average Time On SRP" at bounding box center [349, 294] width 423 height 49
click at [548, 258] on div "-5% 31.84K vs 33.36K Sessions -3% 24.48K vs 25.36K Website Users from Sessions …" at bounding box center [350, 171] width 436 height 425
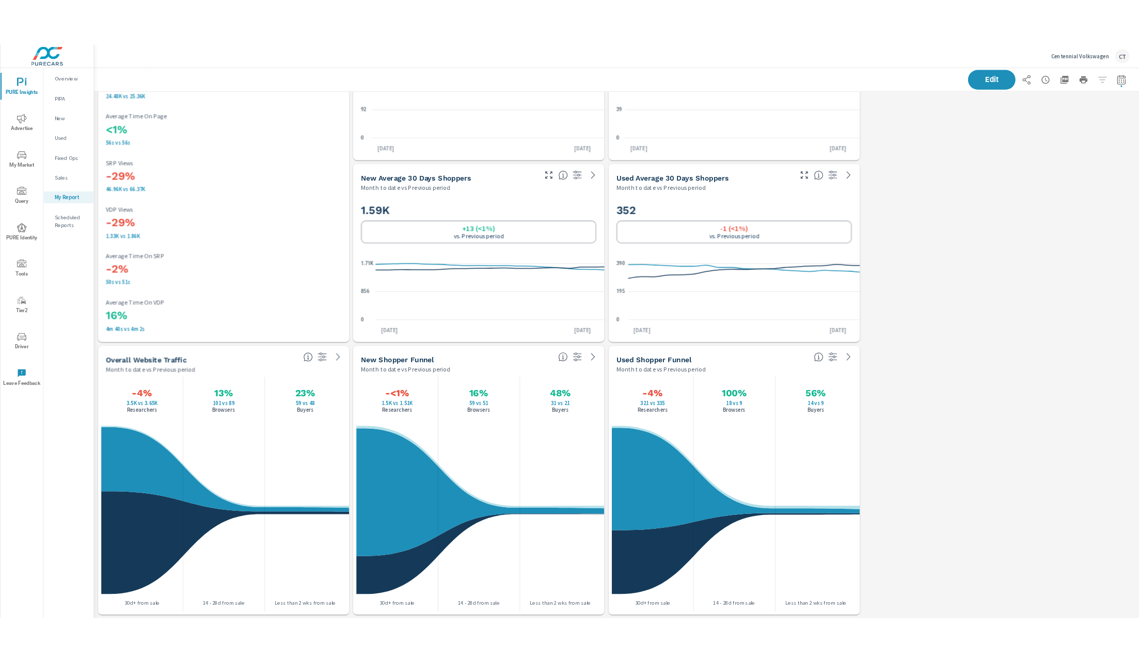
scroll to position [5, 5]
